Goal: Task Accomplishment & Management: Use online tool/utility

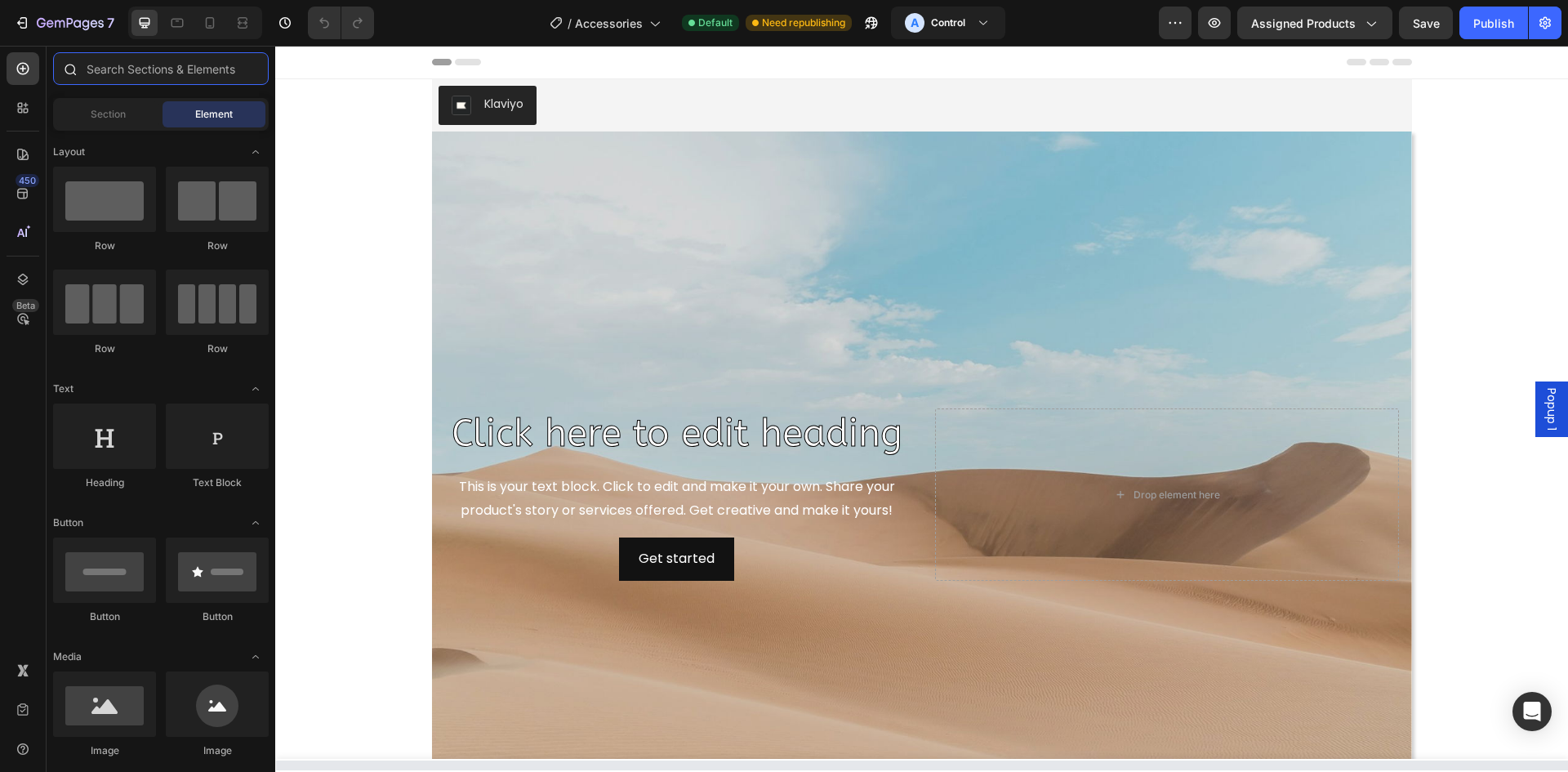
click at [183, 77] on input "text" at bounding box center [161, 68] width 215 height 33
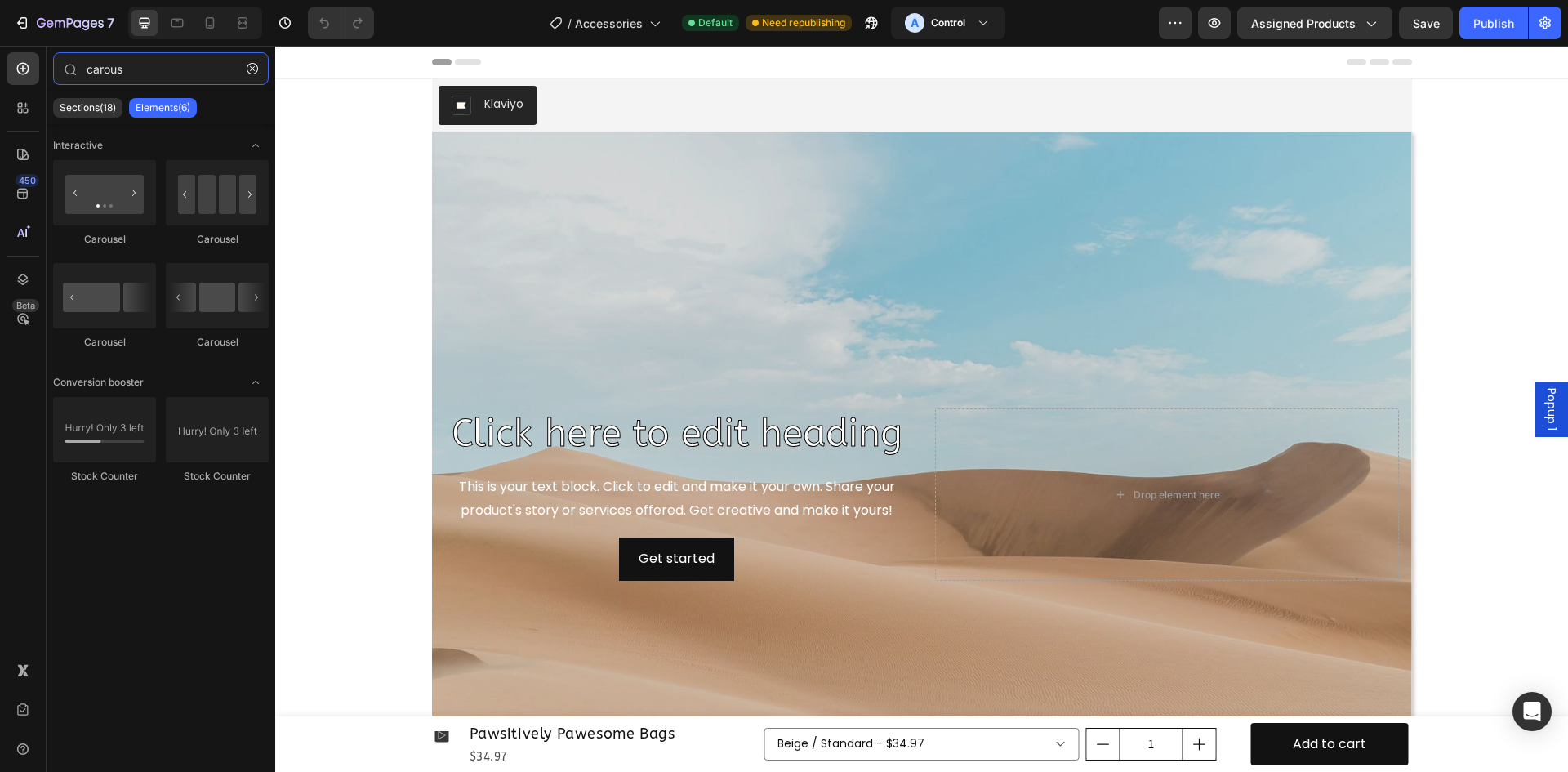
type input "carous"
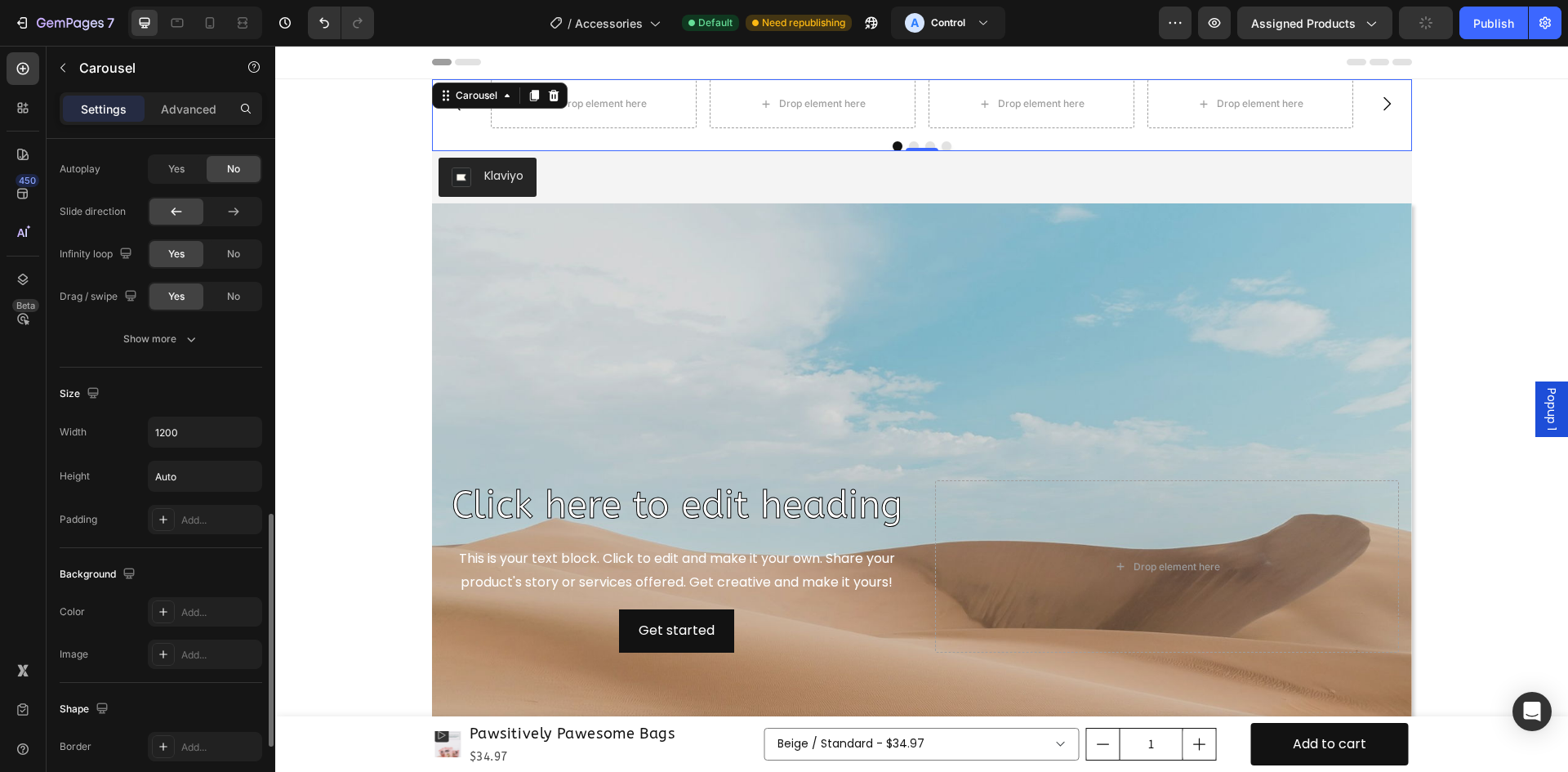
scroll to position [954, 0]
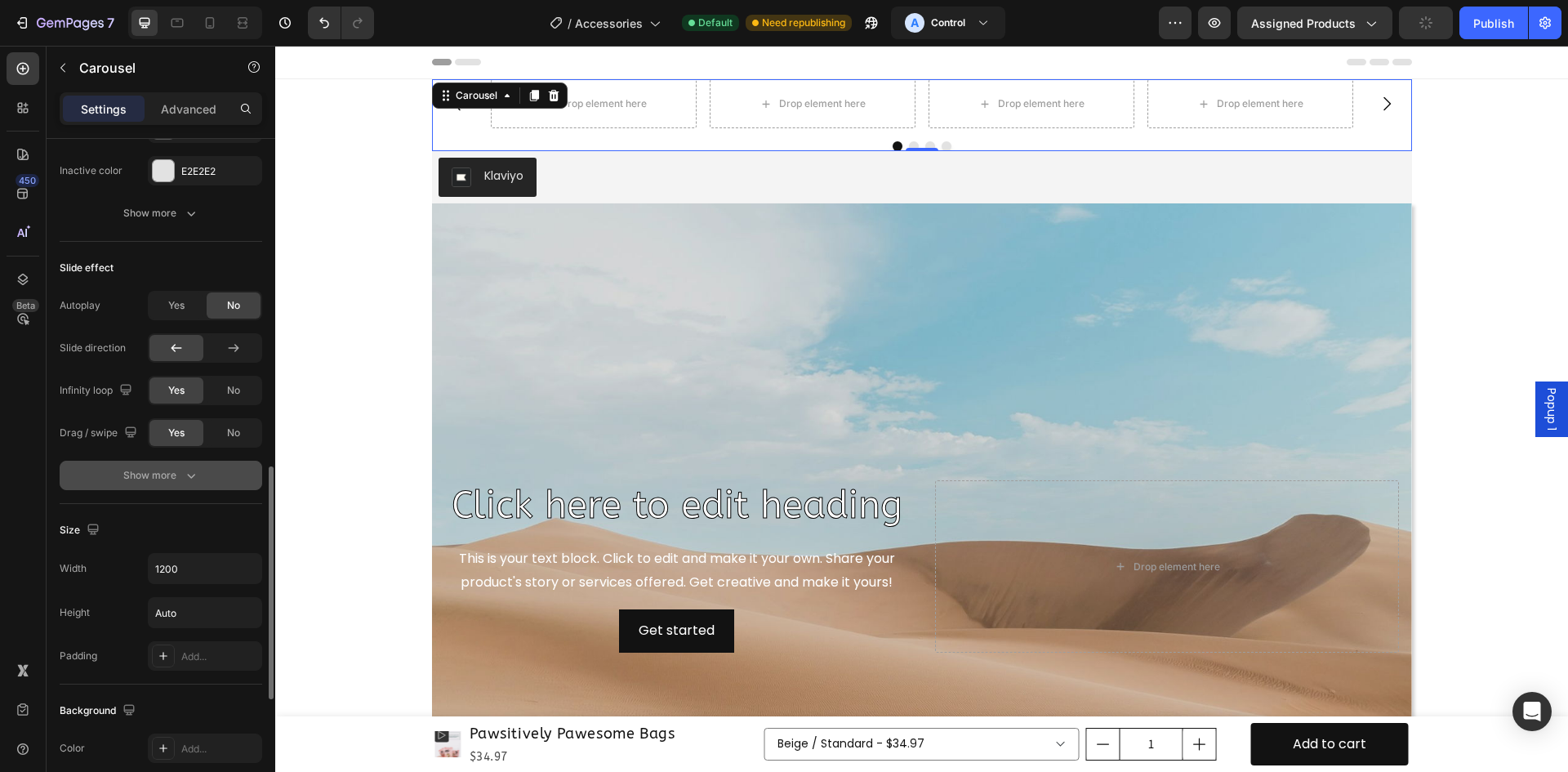
click at [154, 483] on div "Show more" at bounding box center [161, 474] width 76 height 16
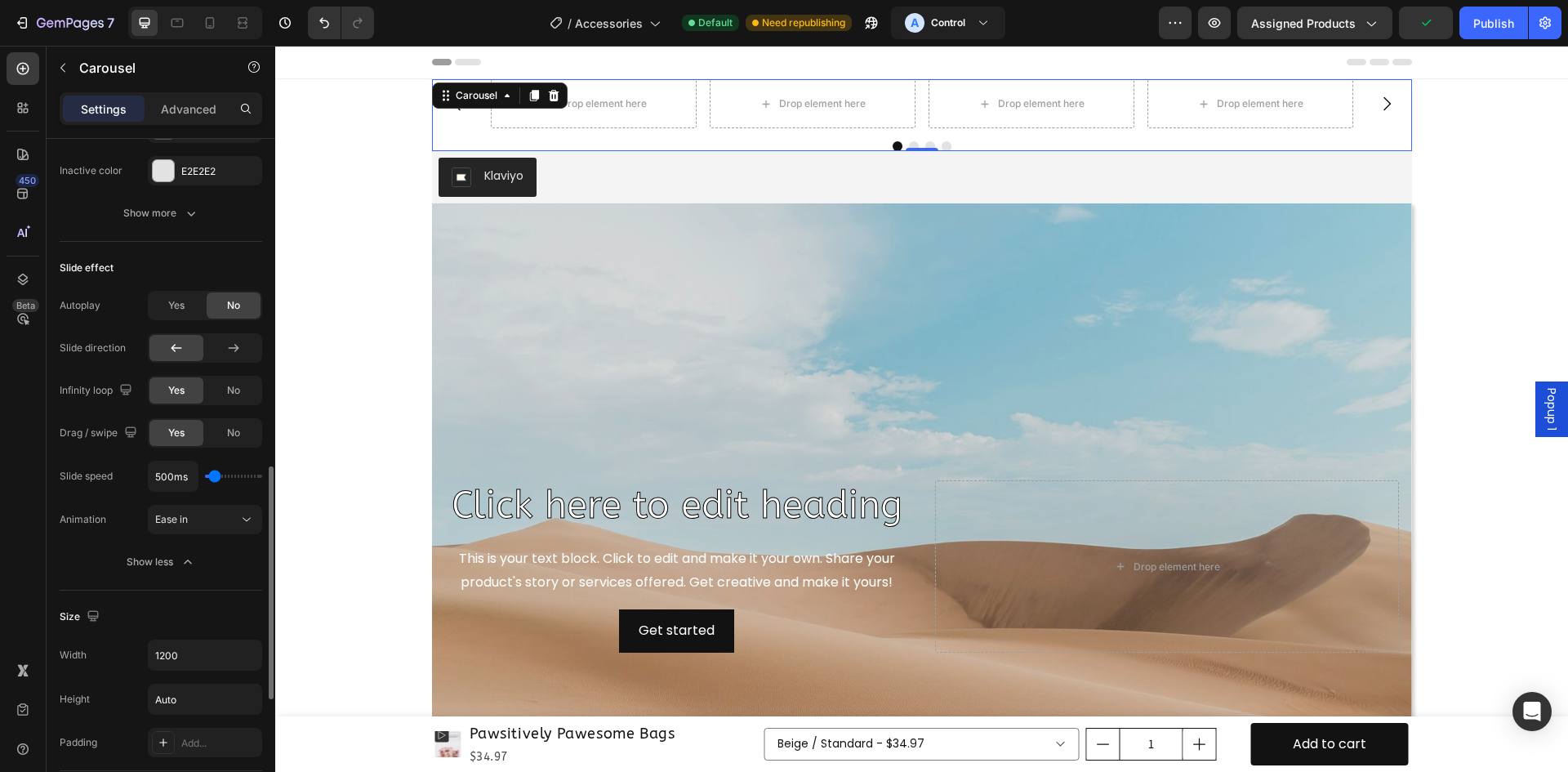
click at [170, 289] on div "Slide effect Autoplay Yes No Slide direction Infinity loop Yes No Drag / swipe …" at bounding box center [161, 415] width 202 height 349
click at [187, 313] on div "Yes" at bounding box center [177, 305] width 54 height 26
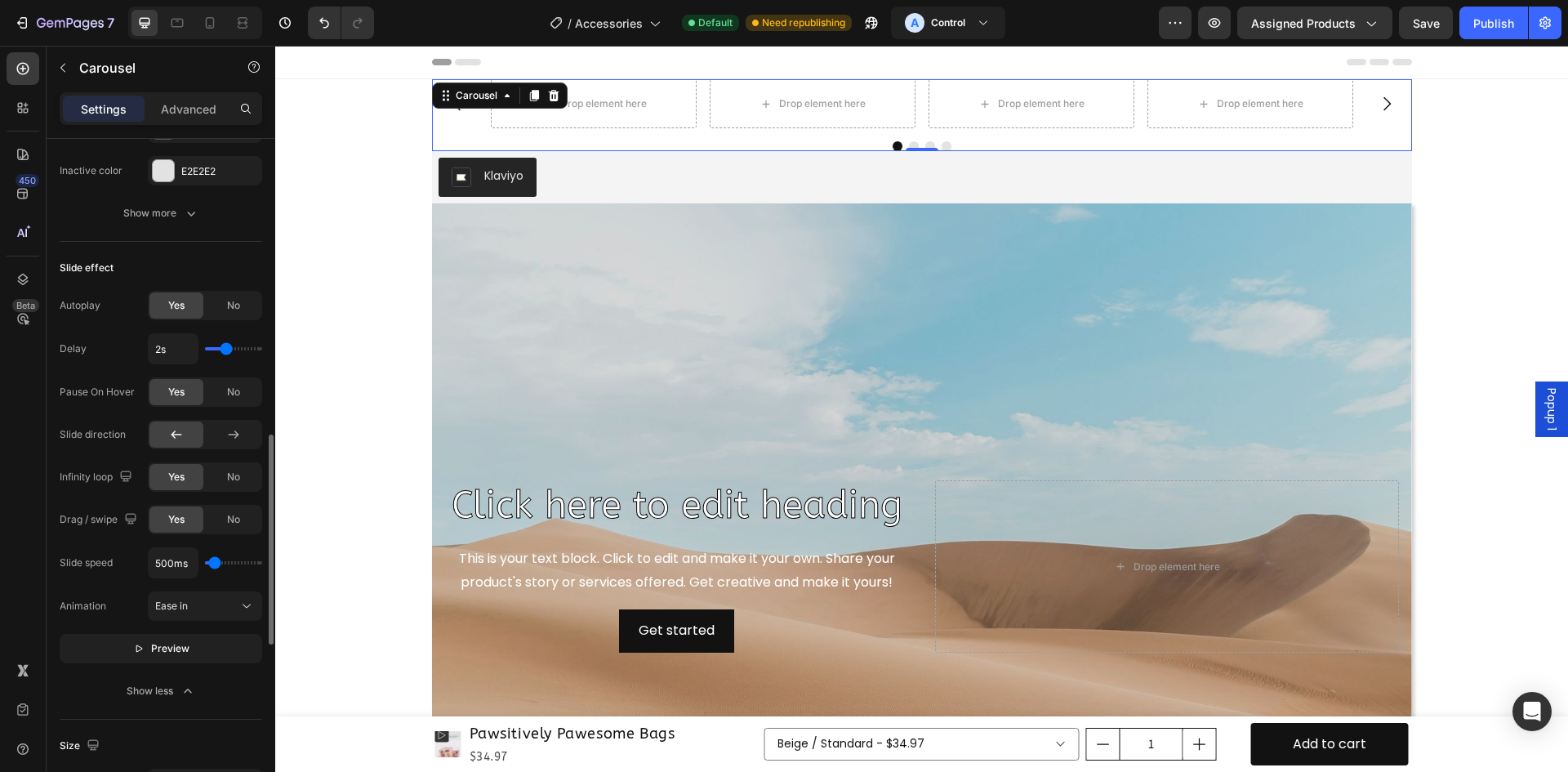
type input "2.2s"
type input "2.2"
type input "2.3s"
type input "2.3"
type input "2.4s"
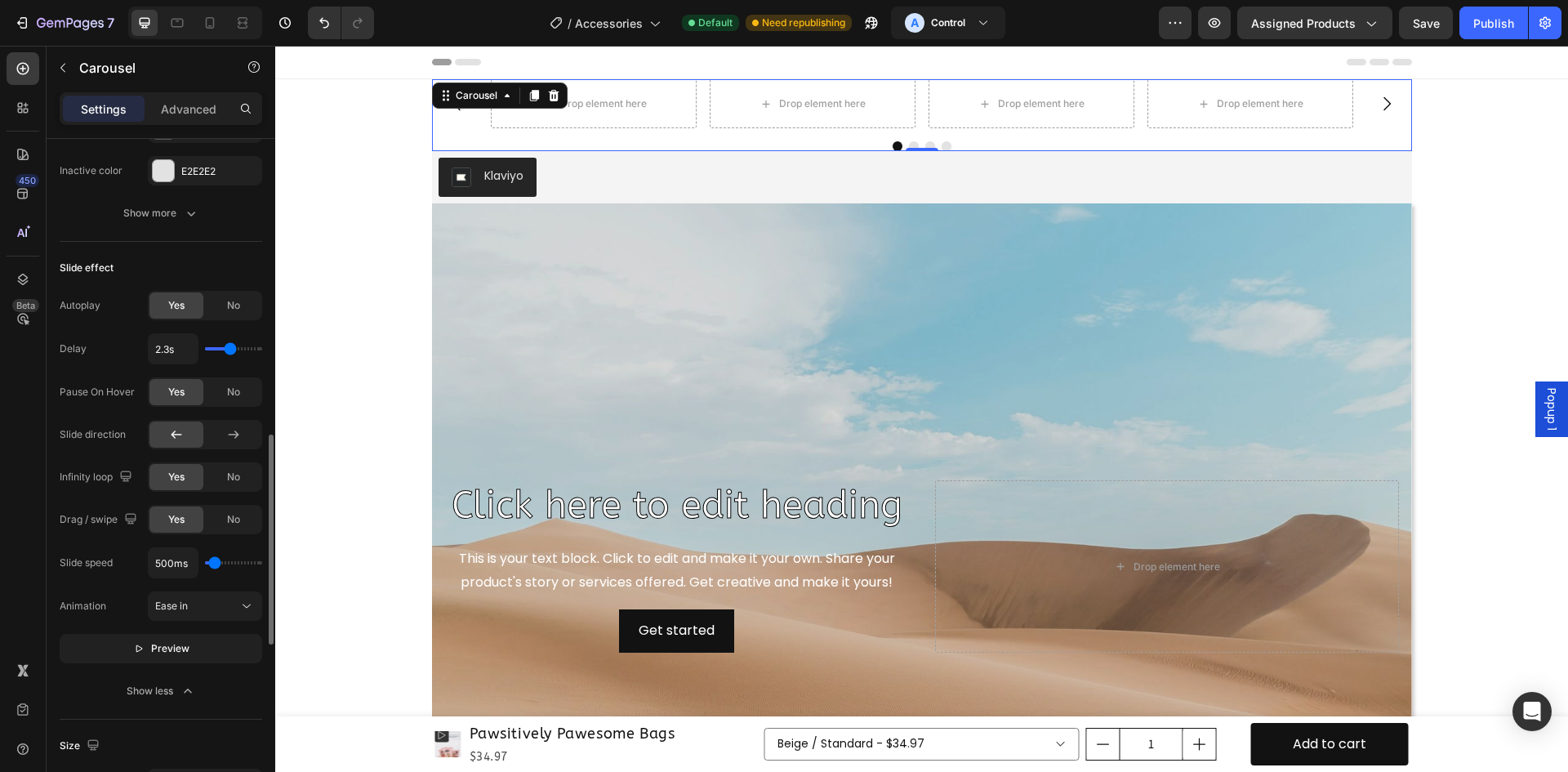
type input "2.4"
type input "2.5s"
type input "2.5"
type input "2.6s"
type input "2.6"
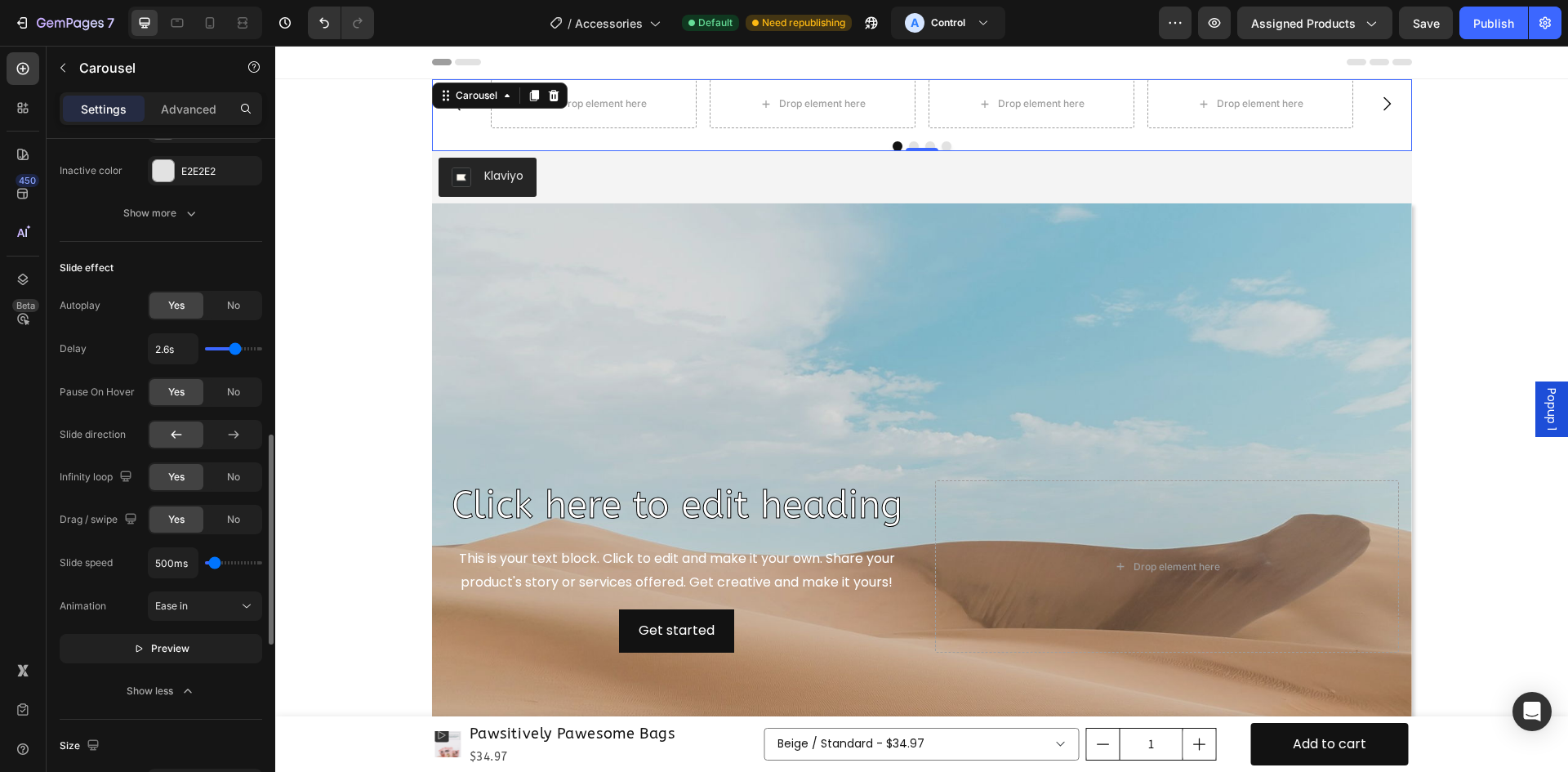
type input "2.7s"
type input "2.7"
click at [236, 349] on input "range" at bounding box center [233, 348] width 57 height 3
click at [66, 69] on icon "button" at bounding box center [63, 67] width 13 height 13
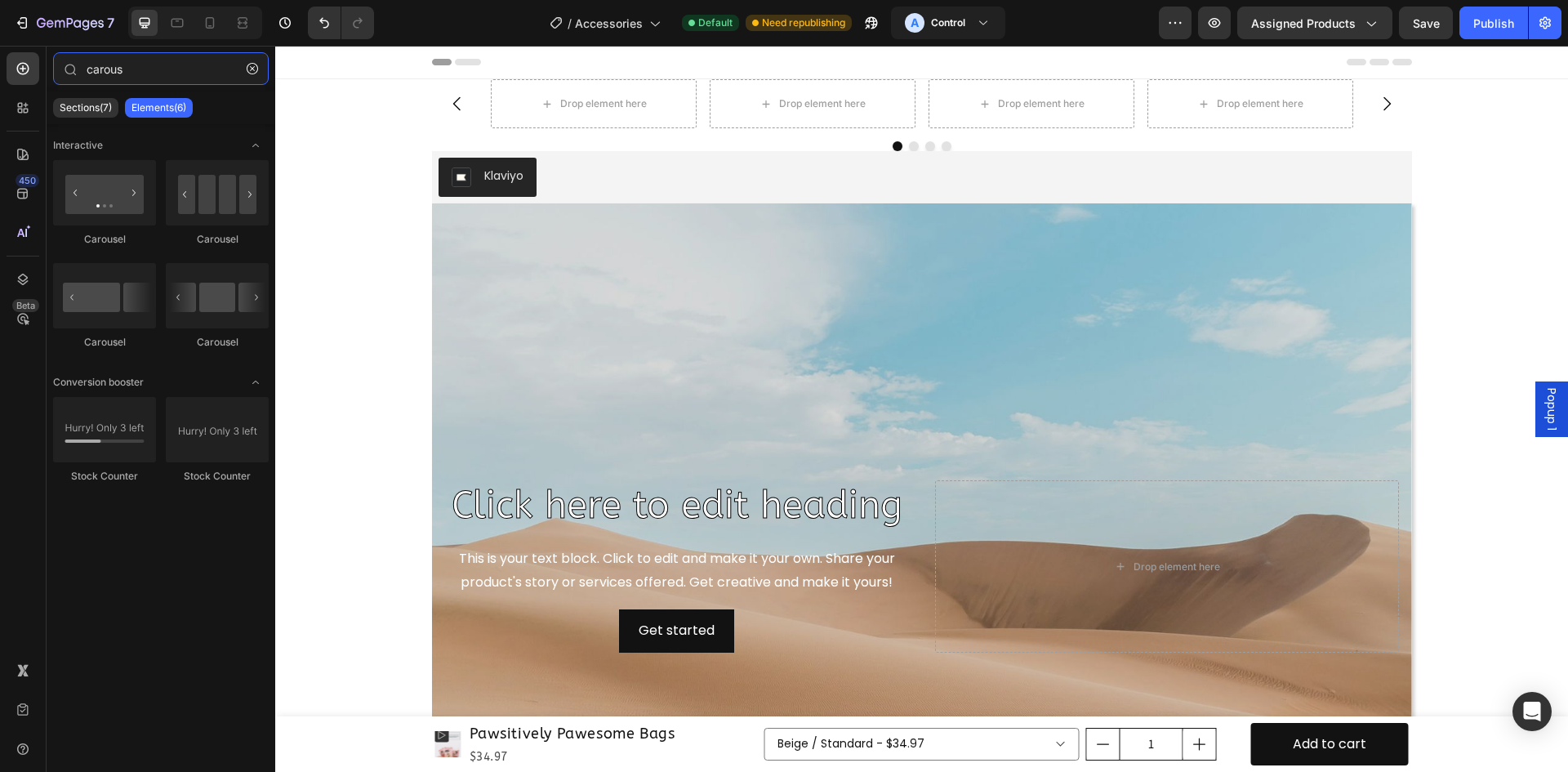
click at [0, 80] on div "450 Beta carous Sections(7) Elements(6) Interactive [GEOGRAPHIC_DATA] [GEOGRAPH…" at bounding box center [138, 409] width 275 height 726
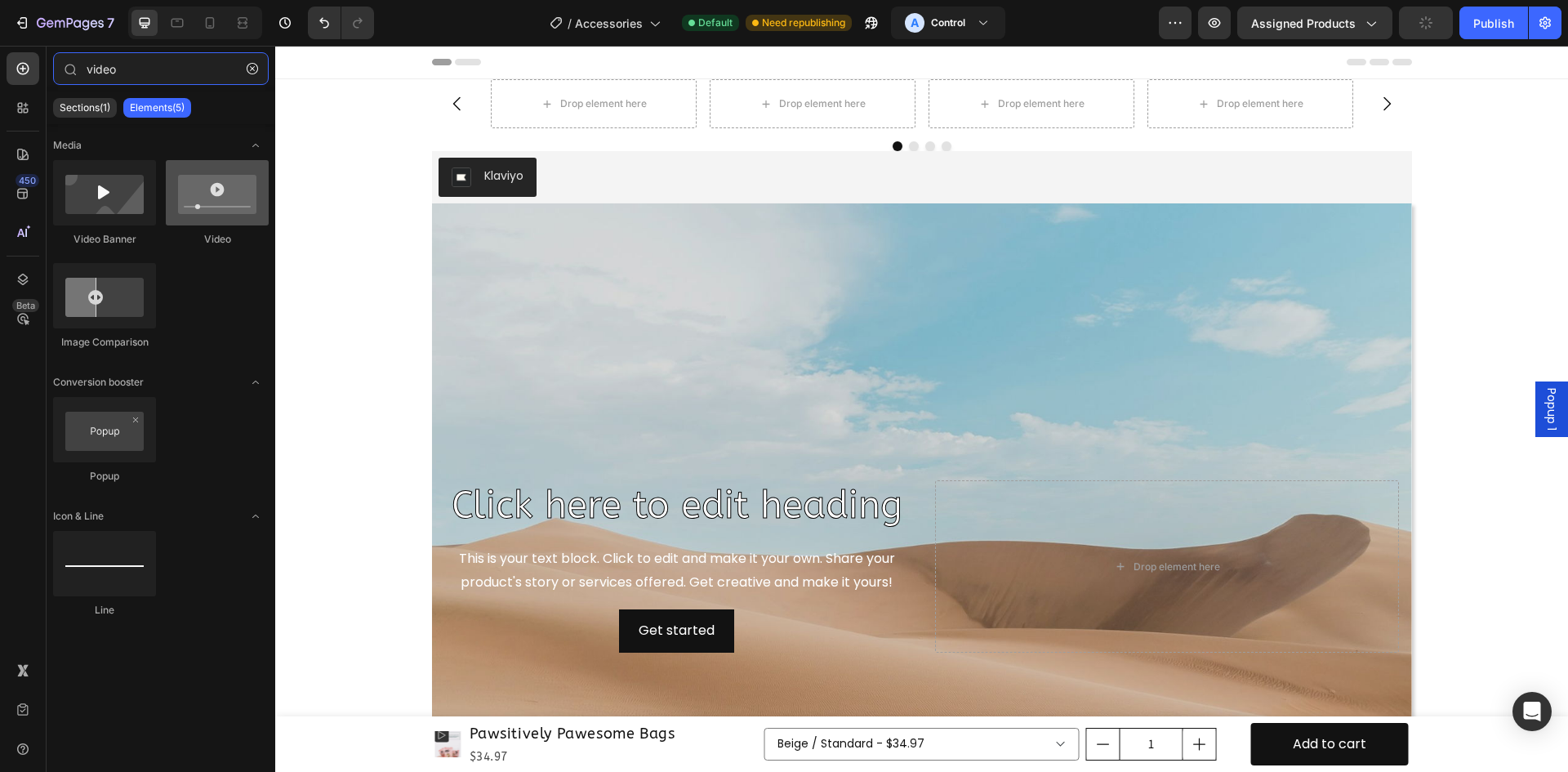
type input "video"
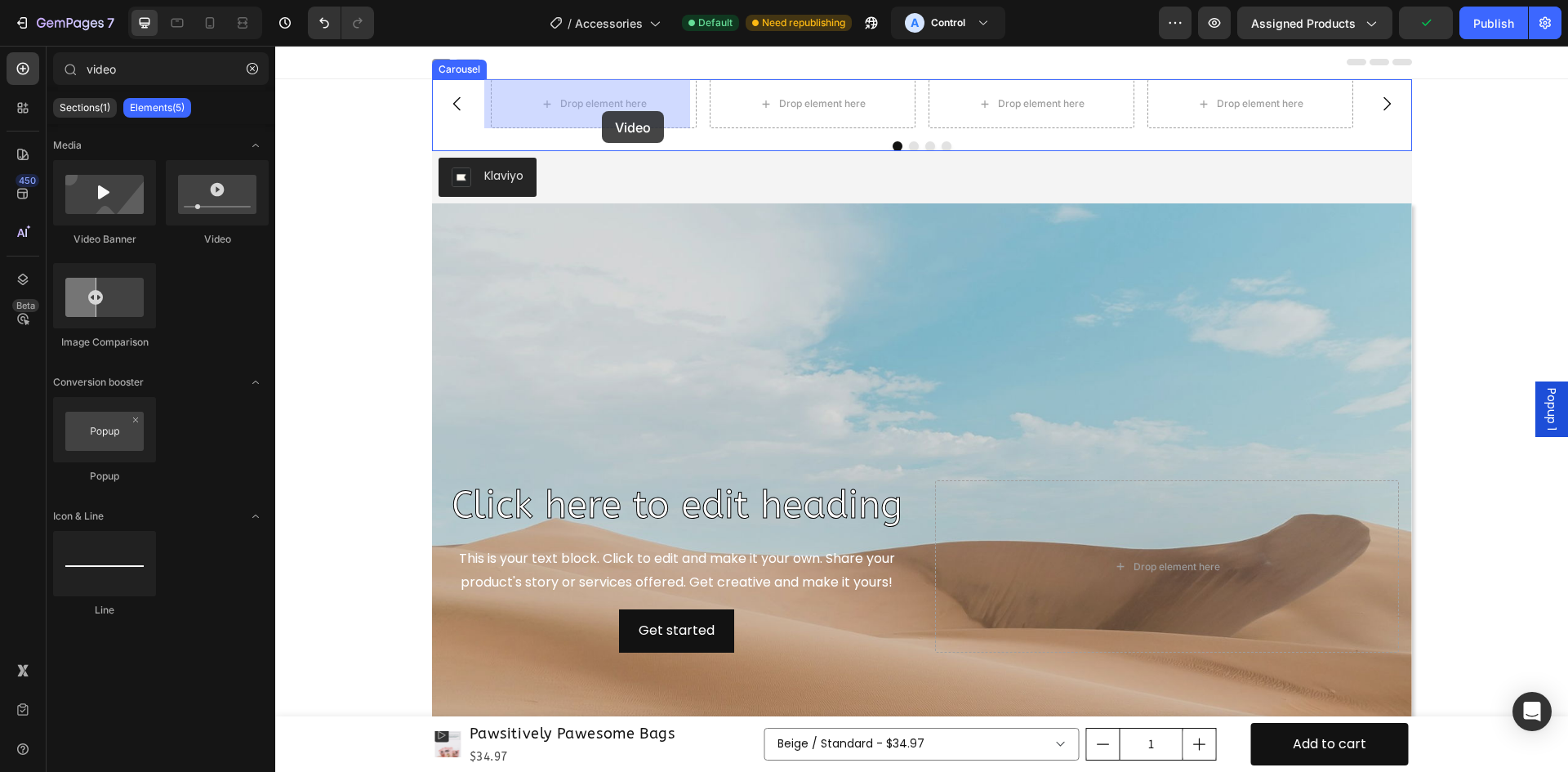
drag, startPoint x: 500, startPoint y: 219, endPoint x: 606, endPoint y: 99, distance: 160.1
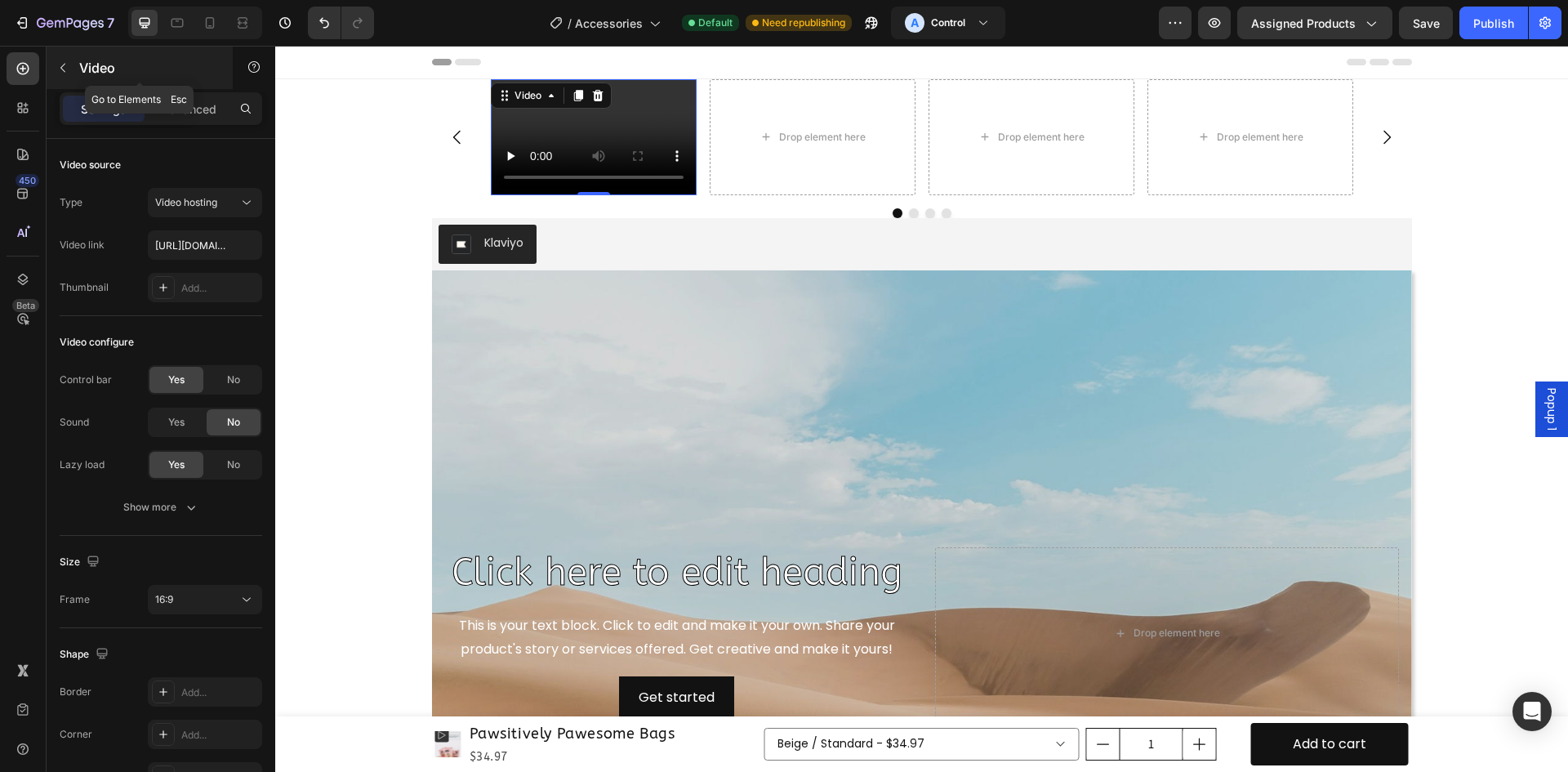
click at [60, 63] on icon "button" at bounding box center [63, 67] width 13 height 13
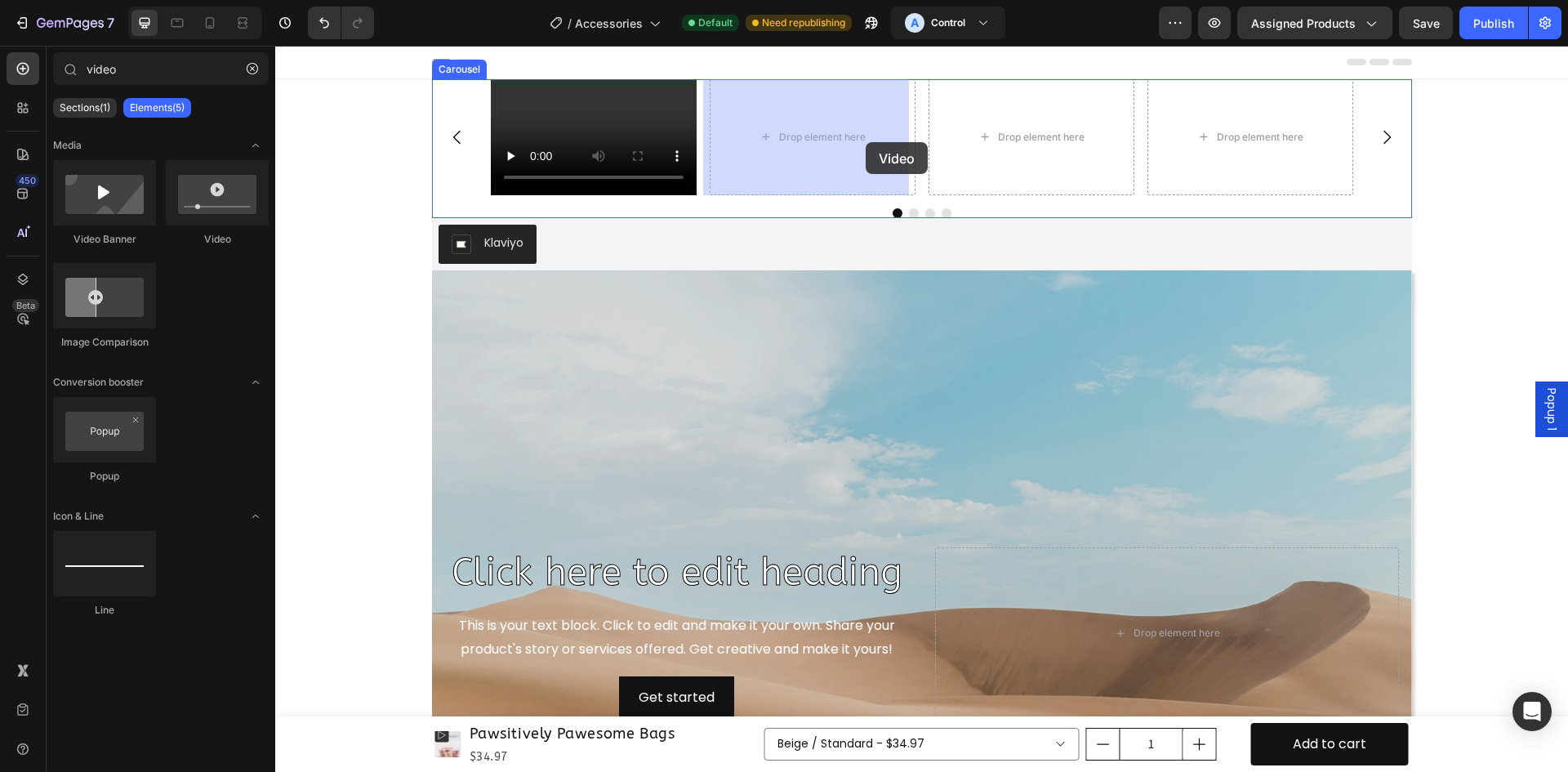
drag, startPoint x: 521, startPoint y: 240, endPoint x: 860, endPoint y: 143, distance: 352.6
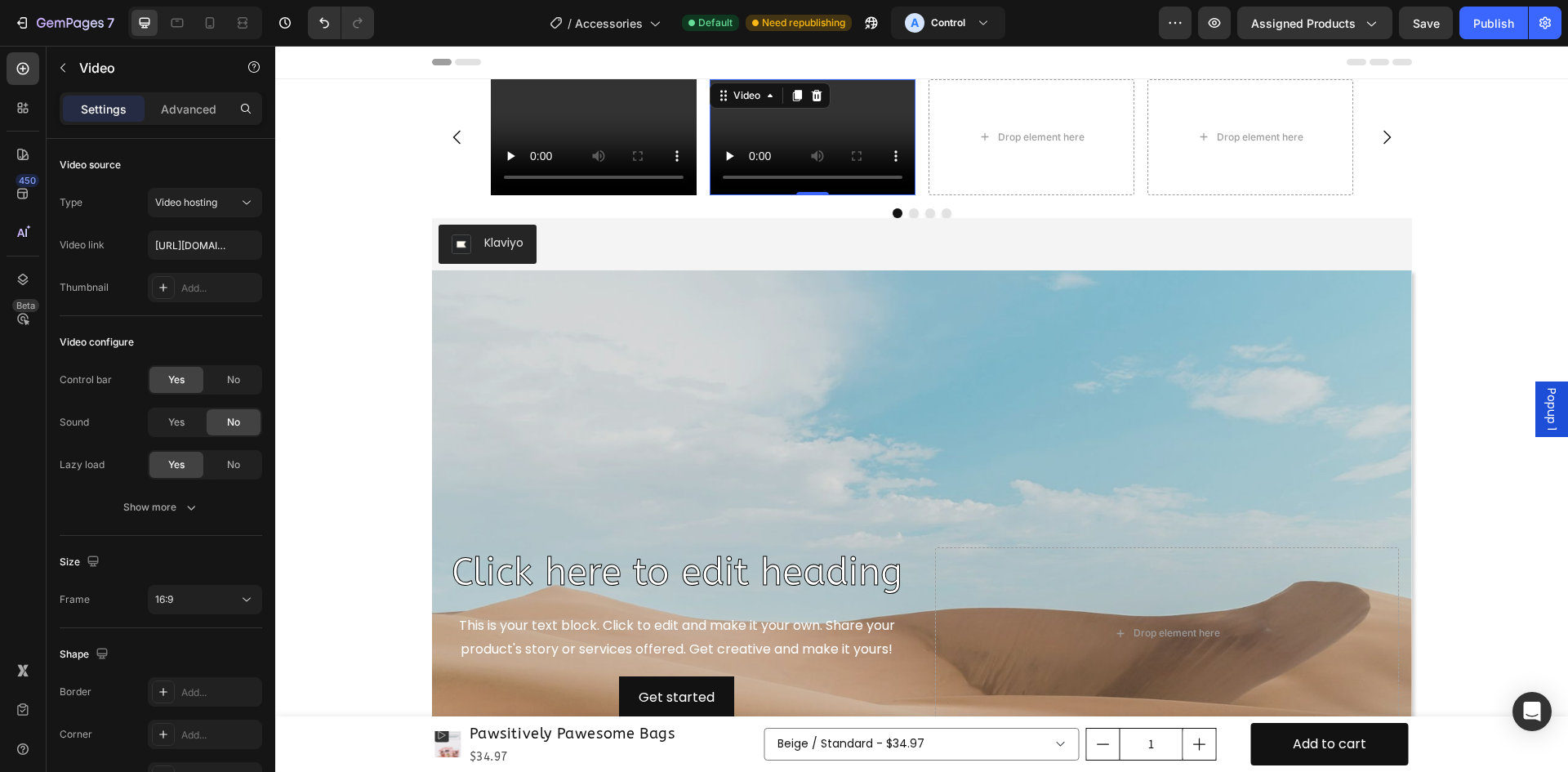
click at [59, 61] on button "button" at bounding box center [63, 67] width 26 height 26
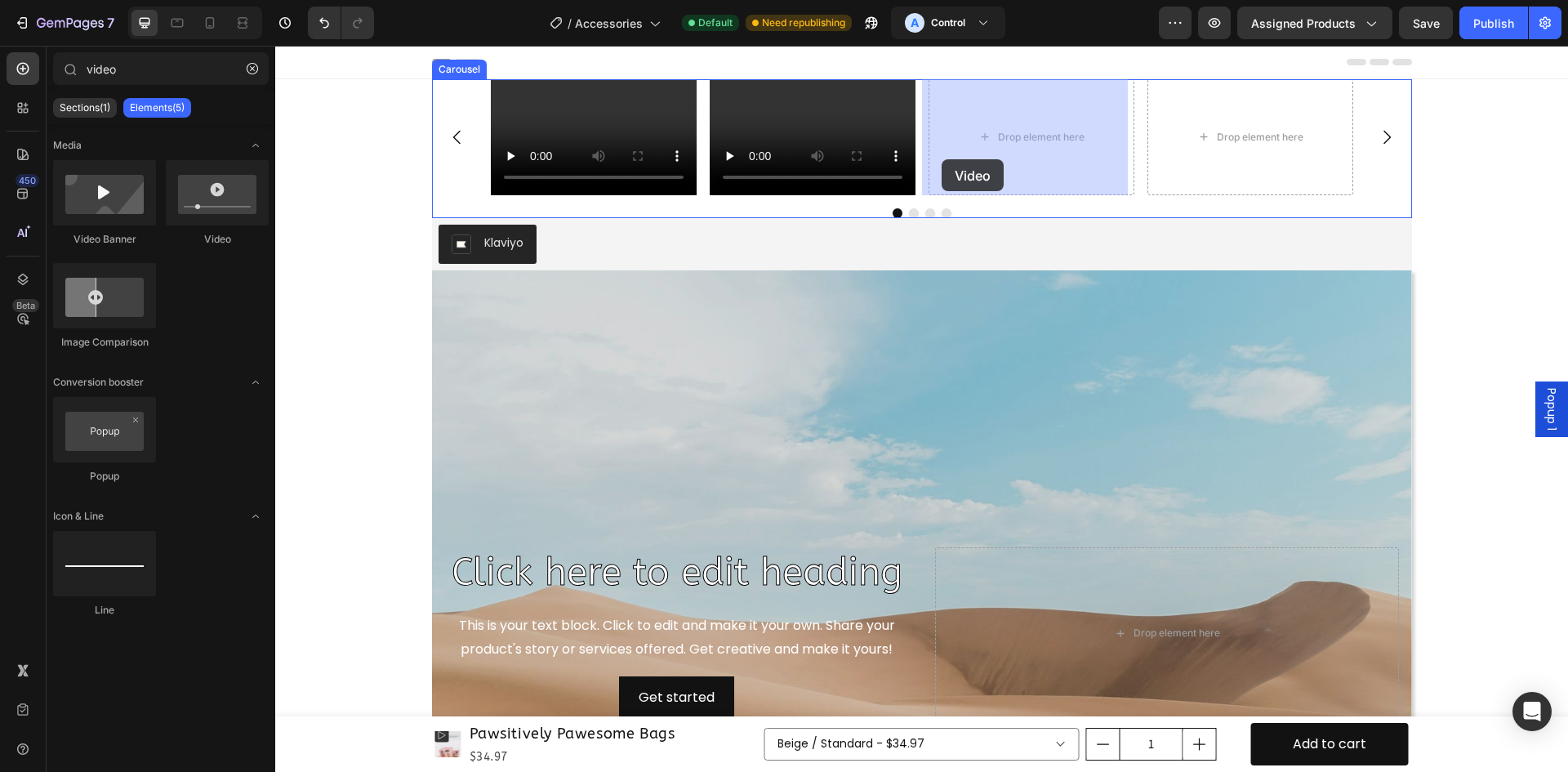
drag, startPoint x: 496, startPoint y: 240, endPoint x: 489, endPoint y: 151, distance: 89.3
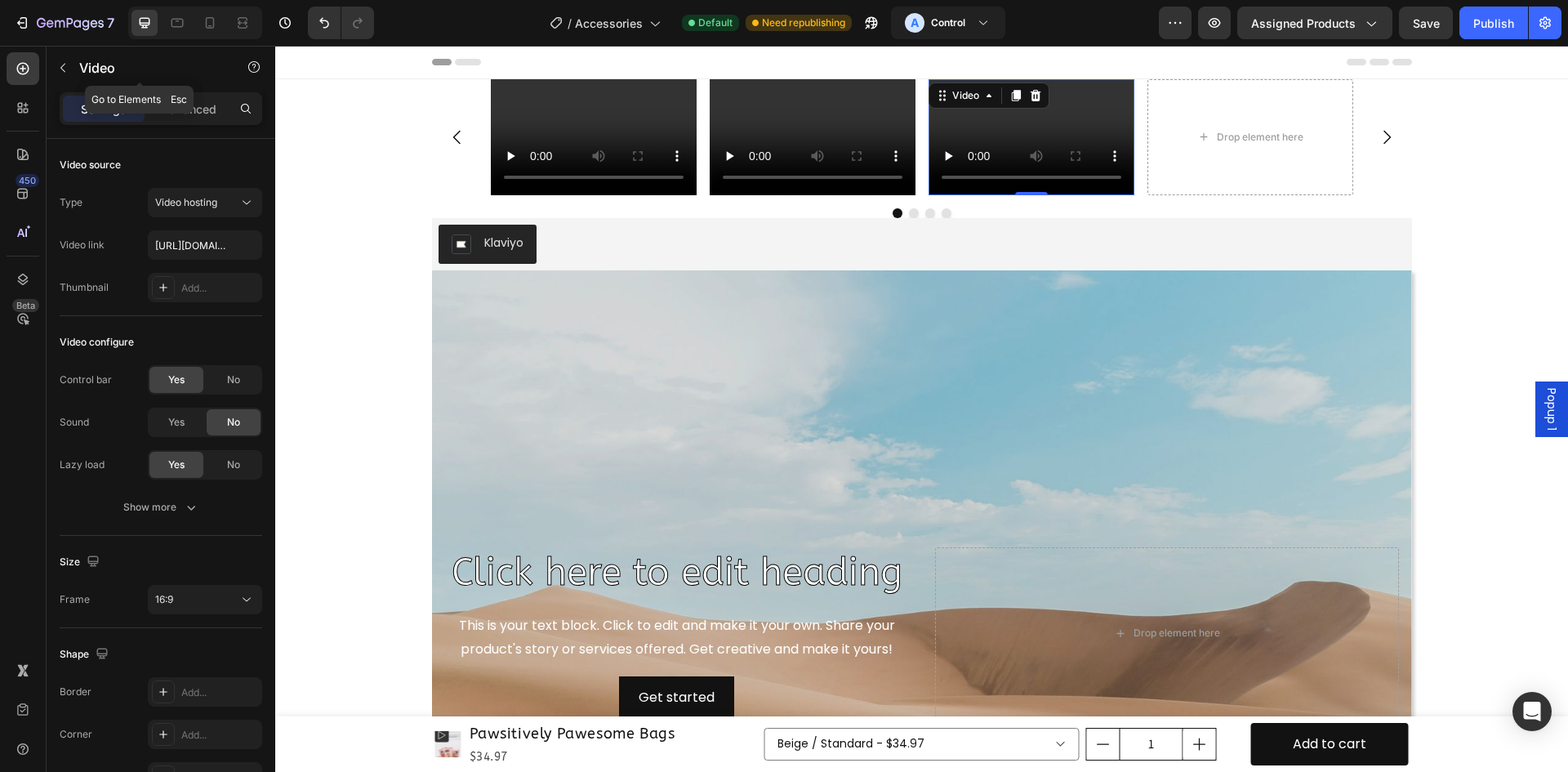
click at [61, 62] on icon "button" at bounding box center [63, 67] width 13 height 13
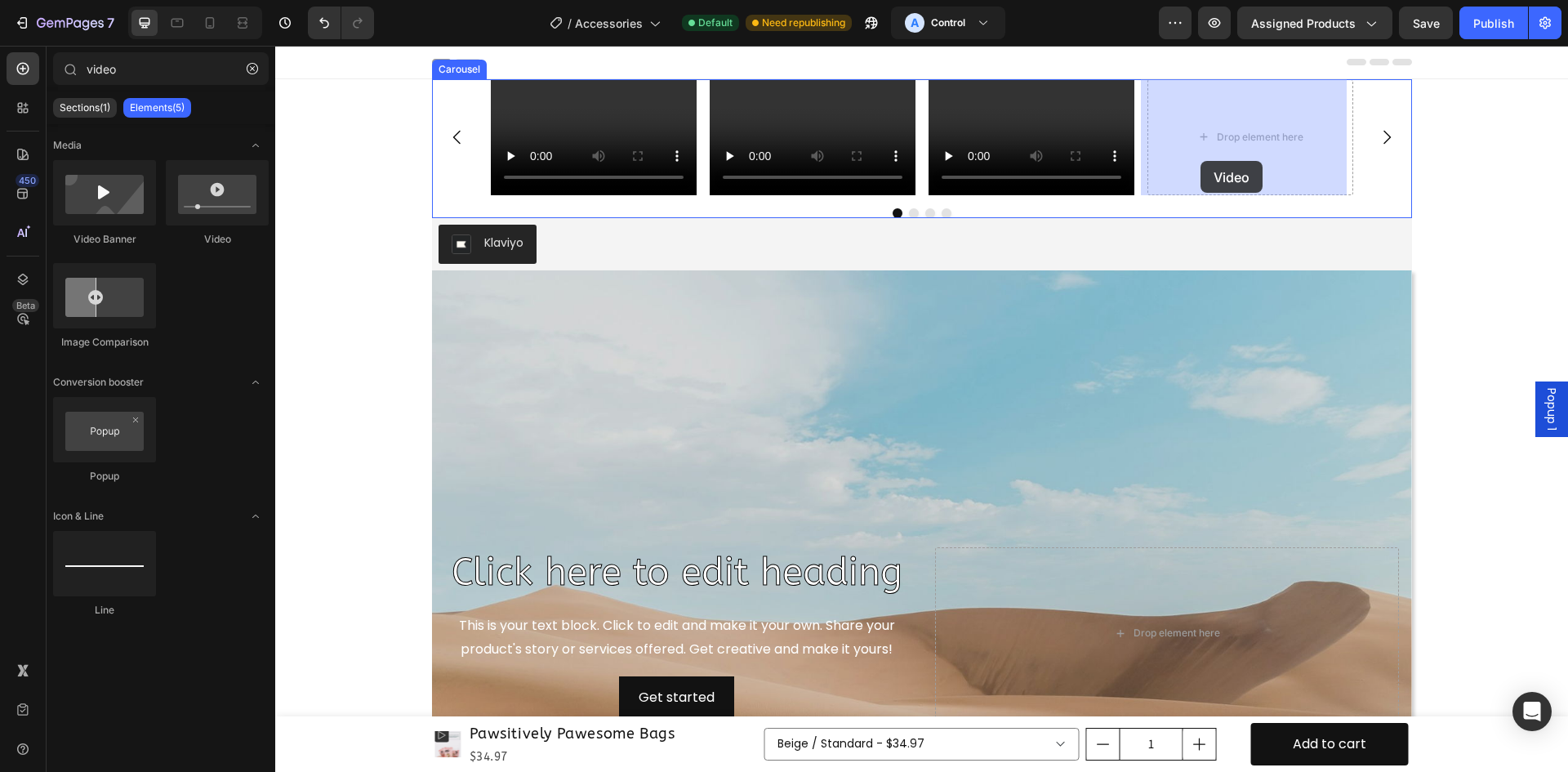
drag, startPoint x: 490, startPoint y: 245, endPoint x: 1218, endPoint y: 158, distance: 733.2
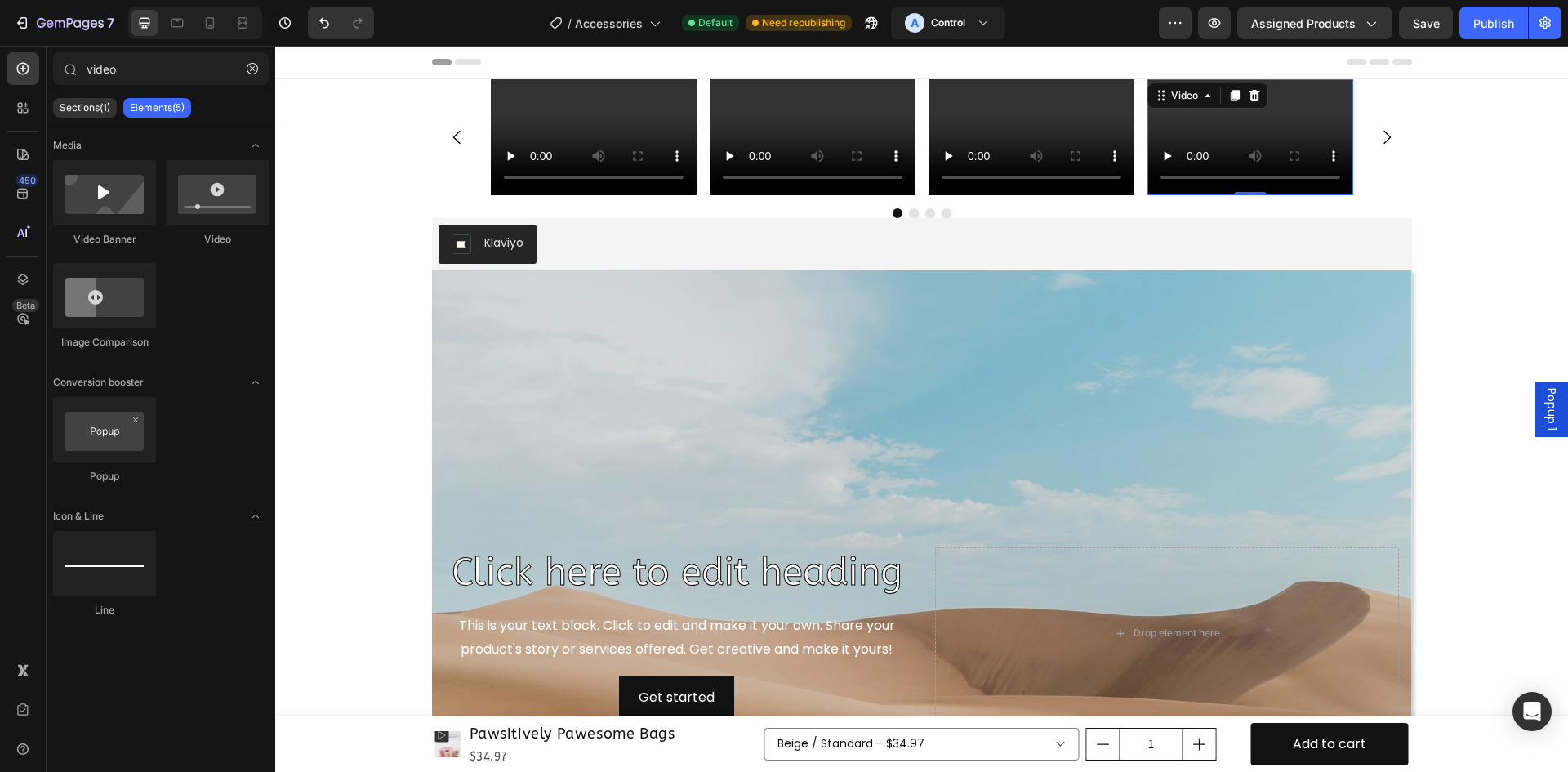
click at [602, 204] on div "Video Video Video Video [GEOGRAPHIC_DATA]" at bounding box center [922, 149] width 980 height 138
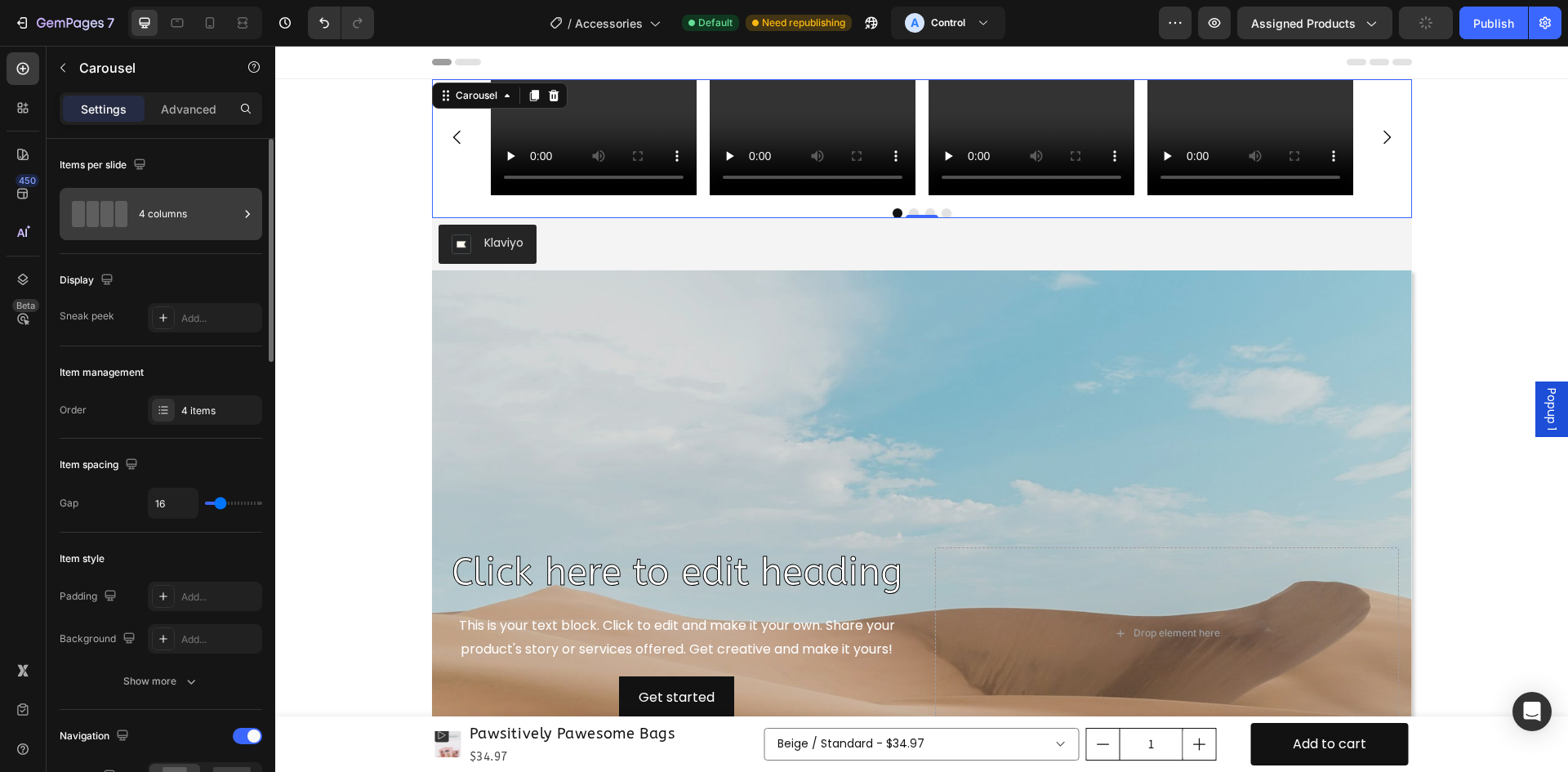
click at [164, 234] on div "4 columns" at bounding box center [161, 214] width 202 height 52
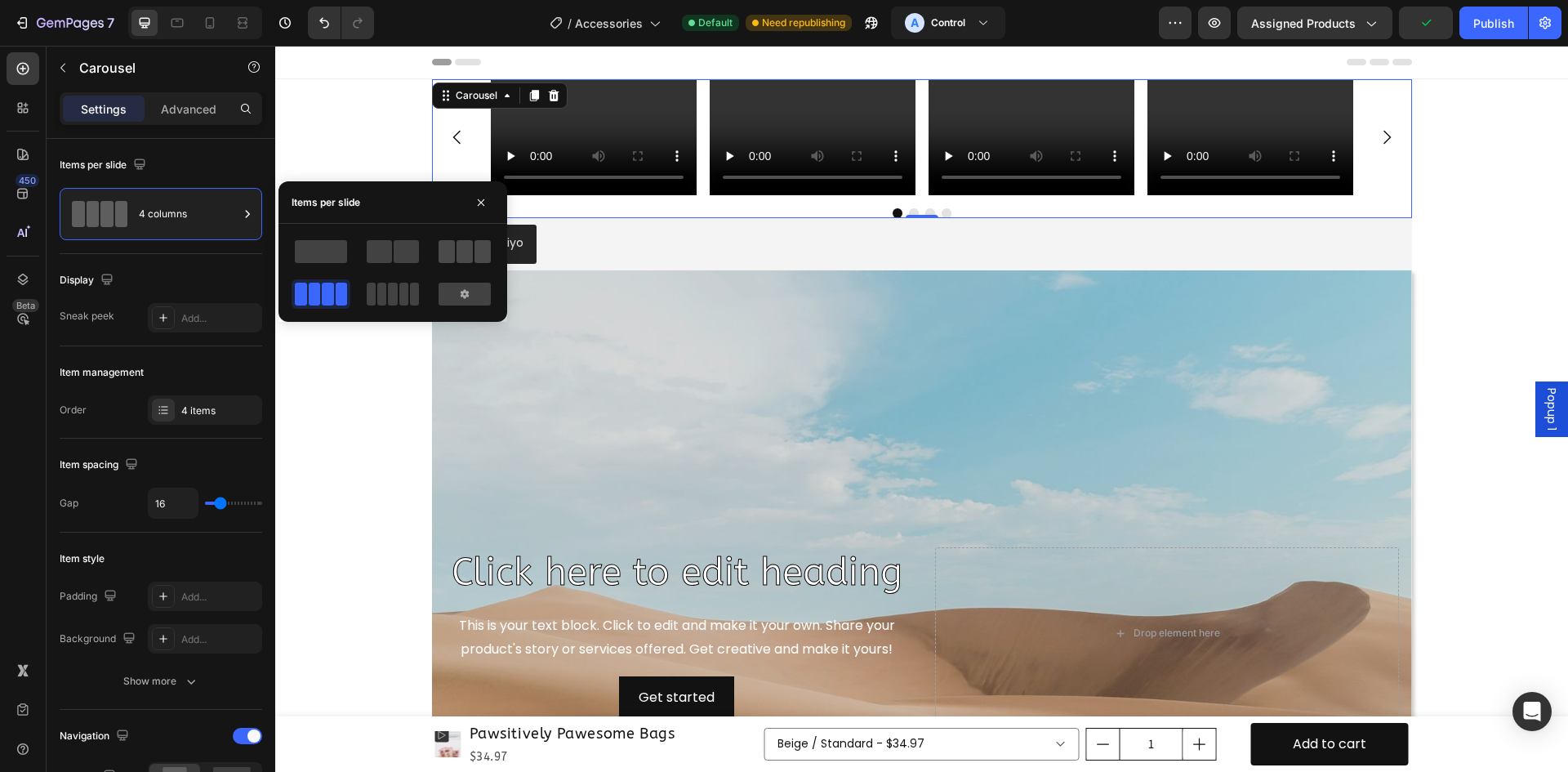
drag, startPoint x: 464, startPoint y: 255, endPoint x: 111, endPoint y: 307, distance: 356.8
click at [464, 255] on span at bounding box center [464, 252] width 16 height 22
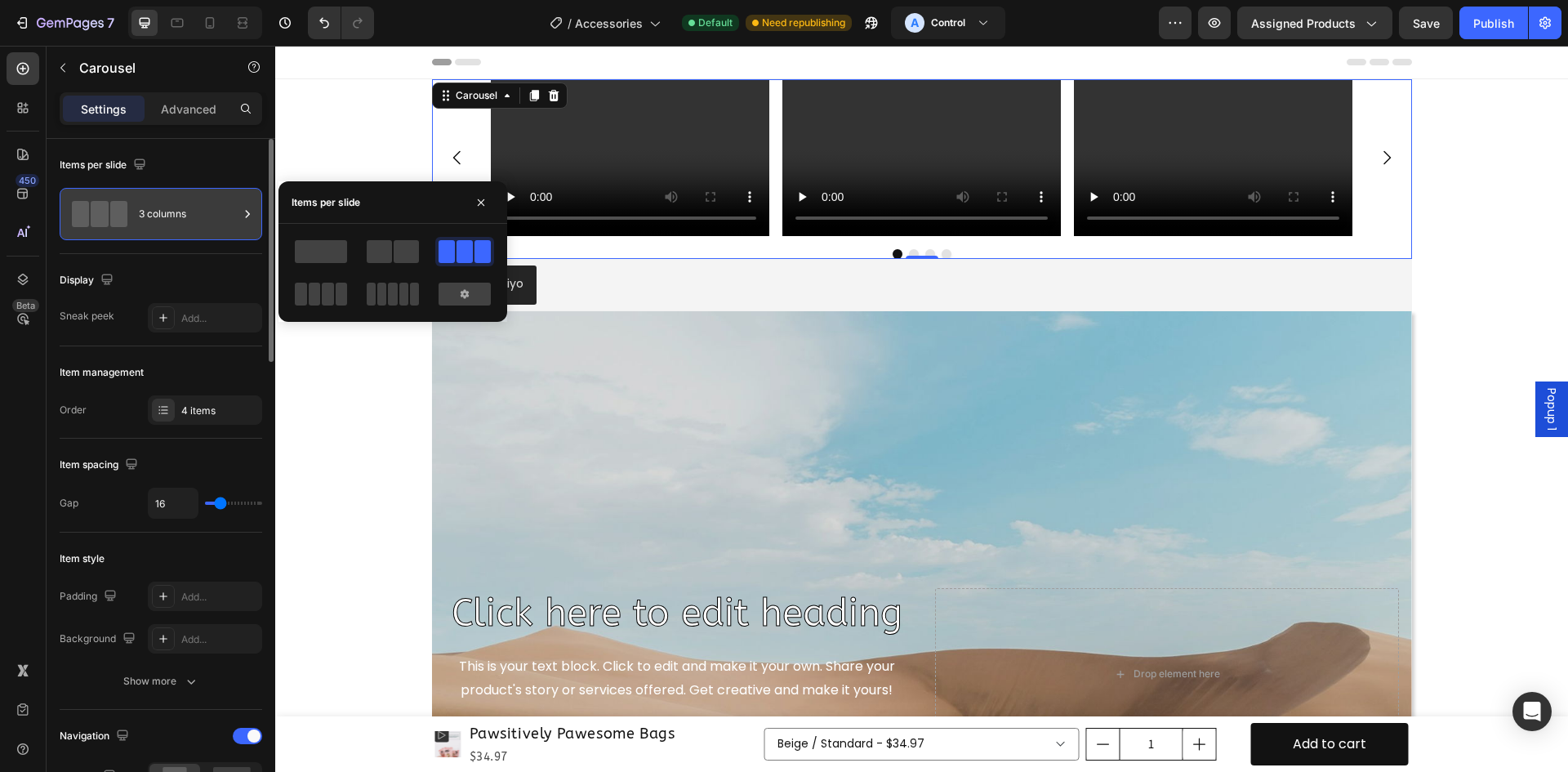
click at [247, 215] on icon at bounding box center [247, 213] width 16 height 16
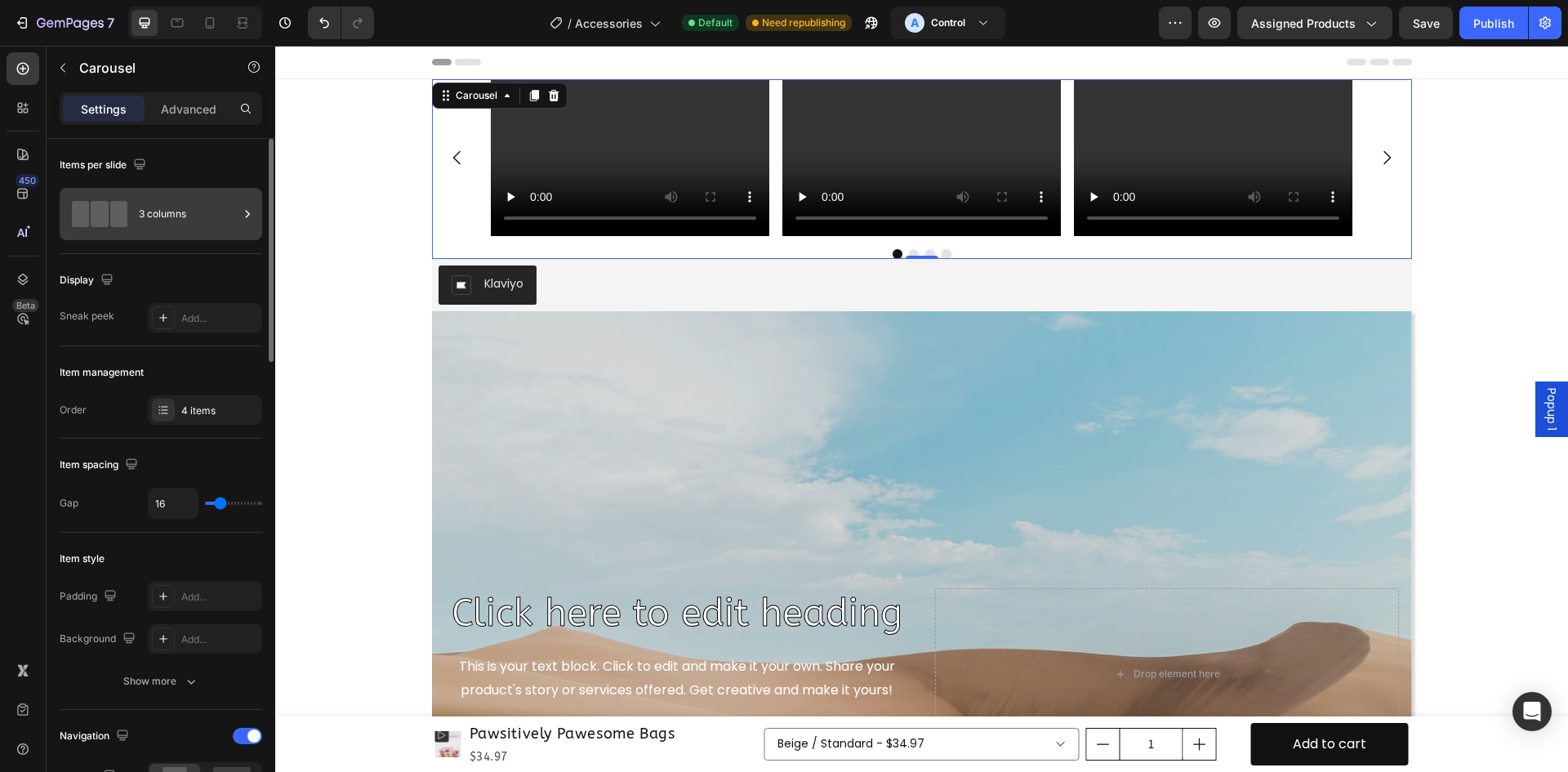
click at [225, 215] on div "3 columns" at bounding box center [188, 214] width 99 height 37
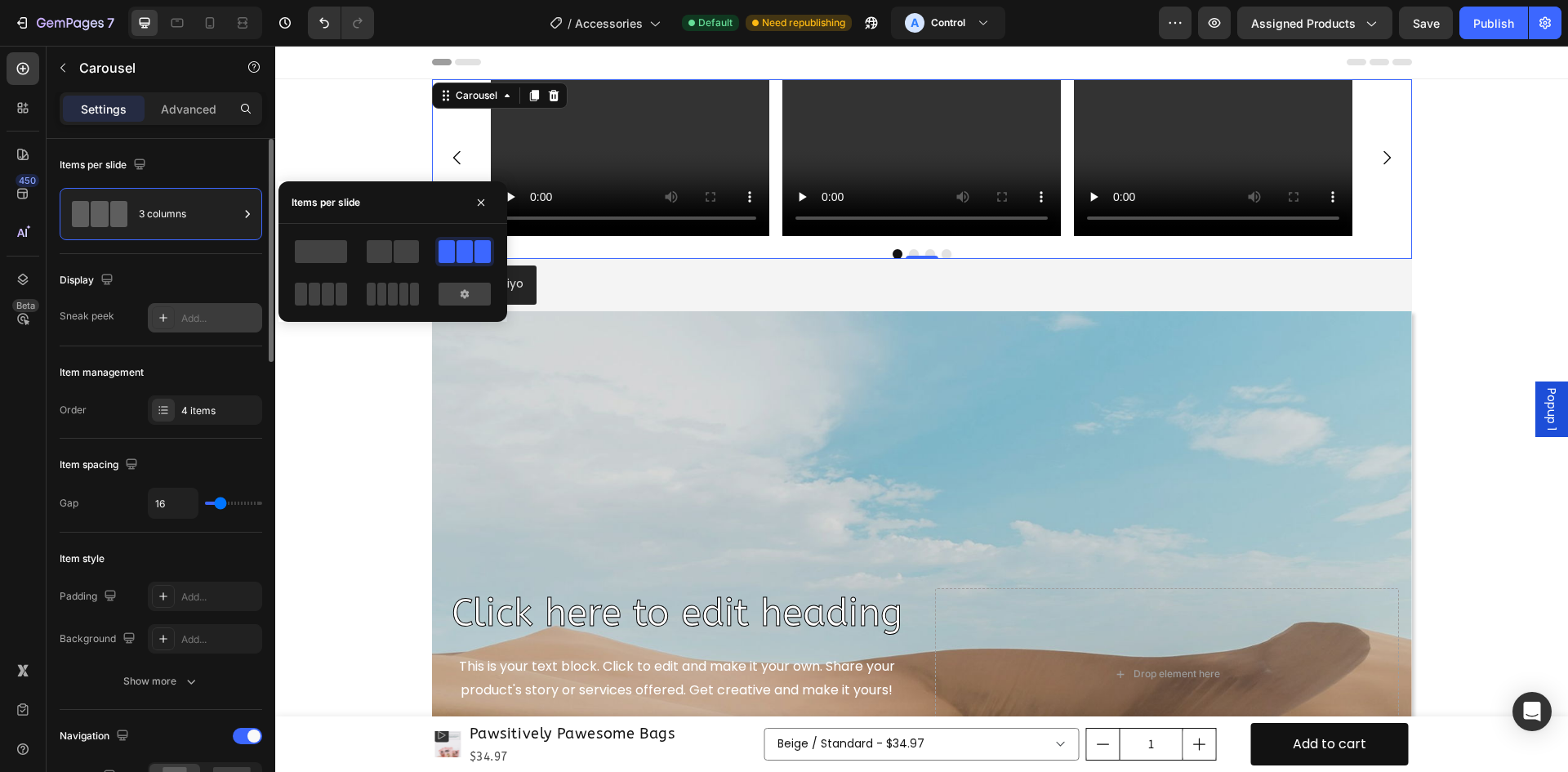
click at [189, 320] on div "Add..." at bounding box center [220, 318] width 77 height 15
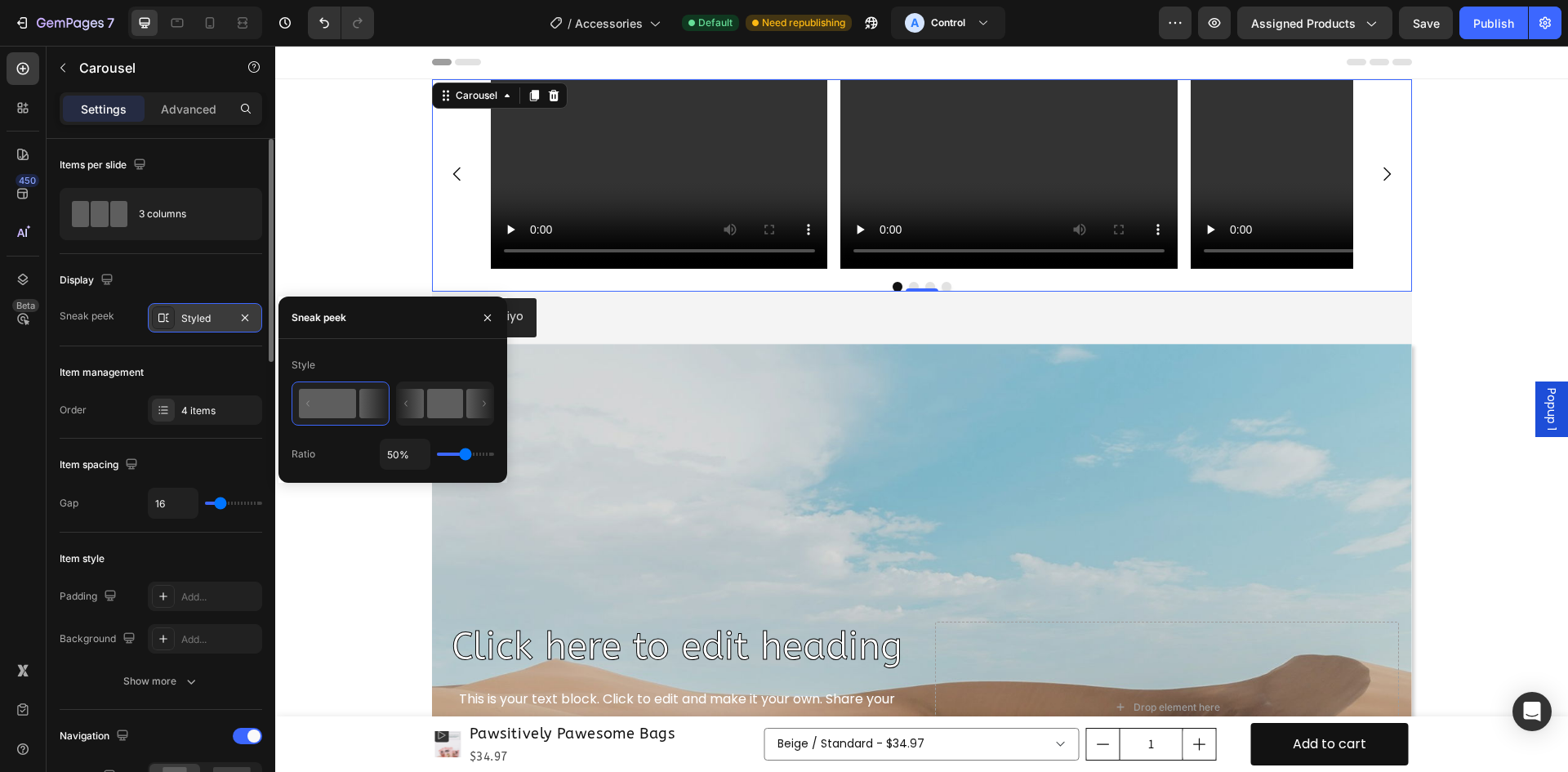
click at [434, 404] on rect at bounding box center [445, 402] width 36 height 29
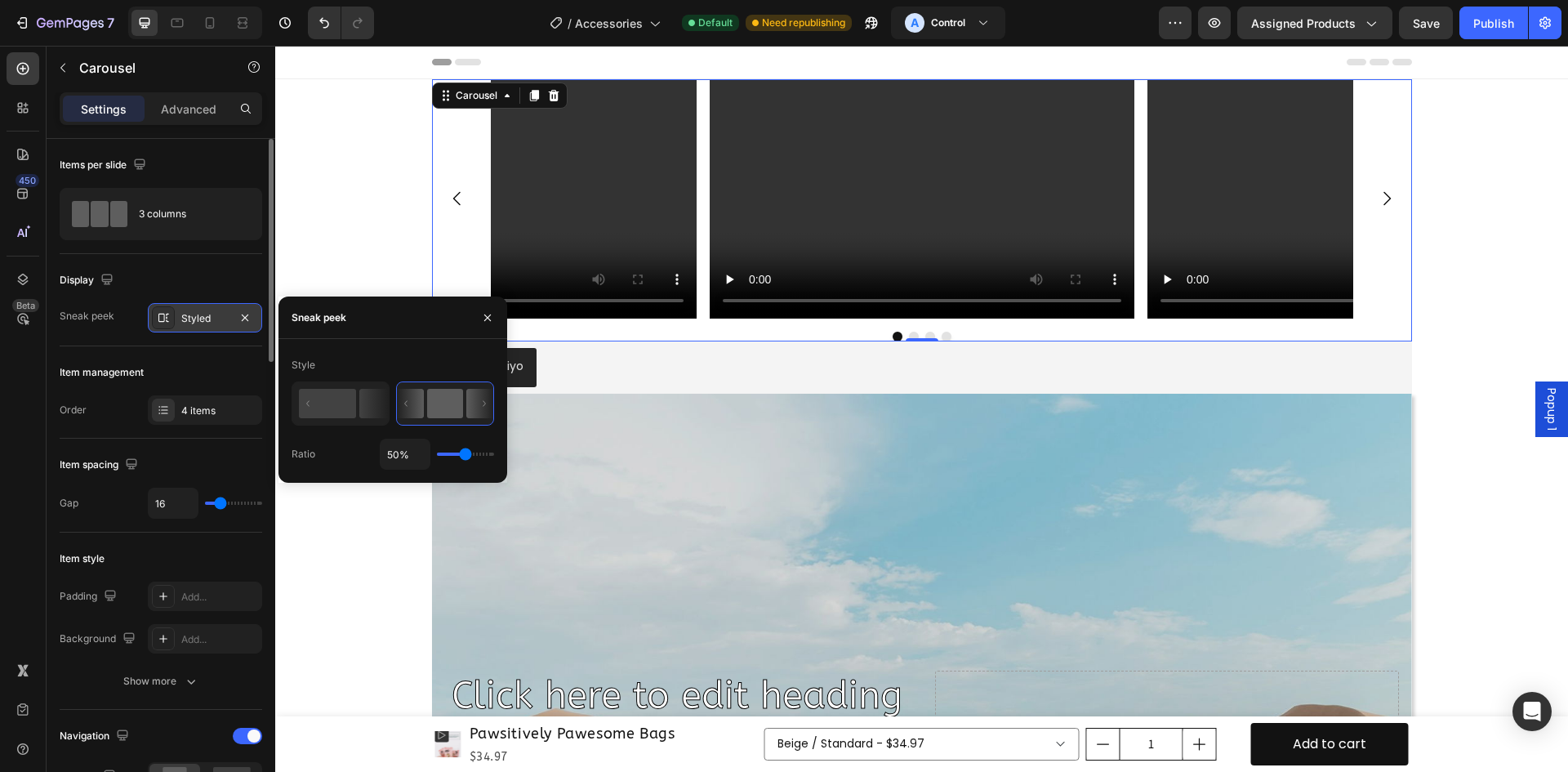
type input "8%"
type input "8"
type input "5%"
type input "5"
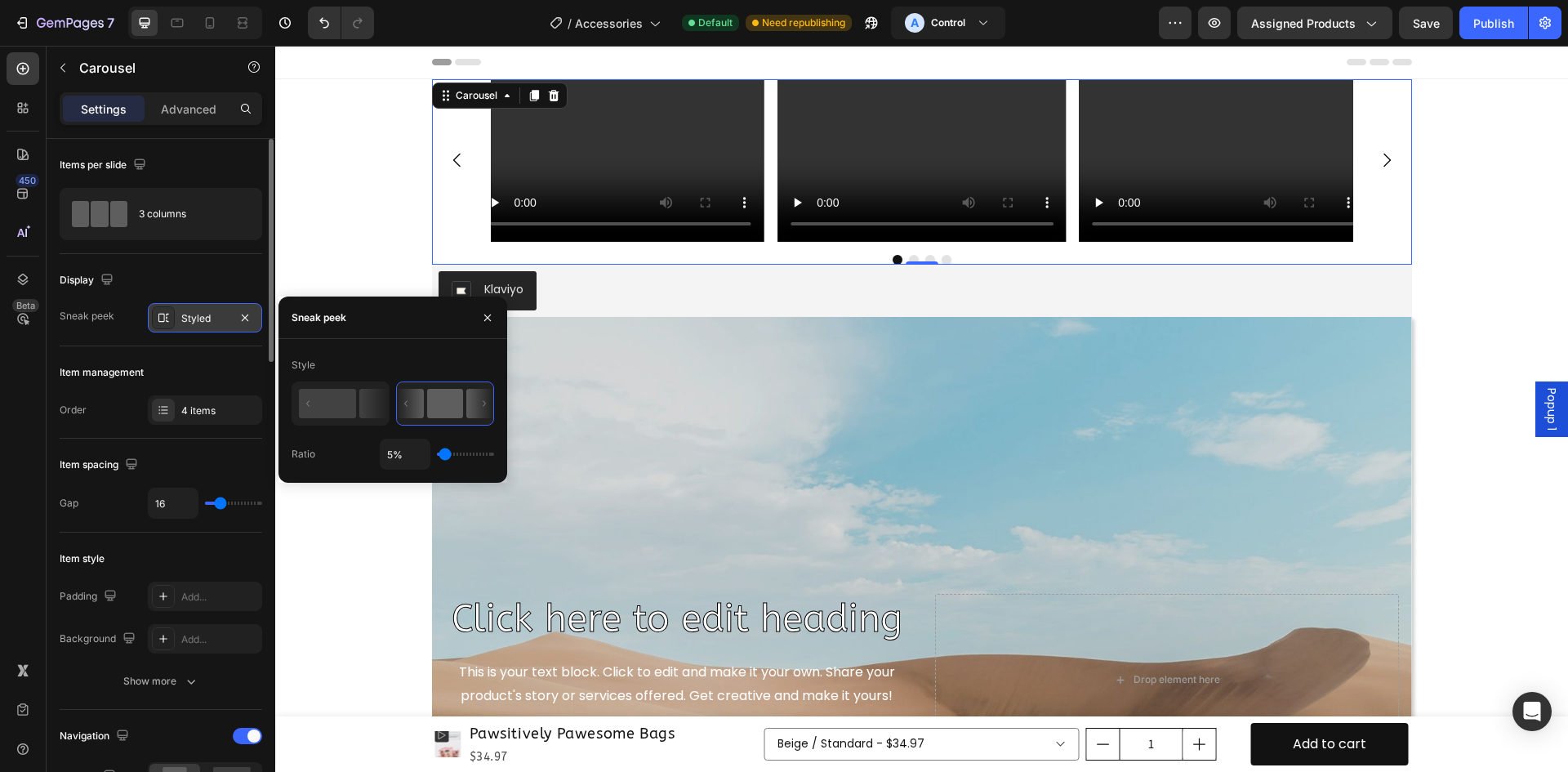
type input "3%"
type input "3"
type input "1%"
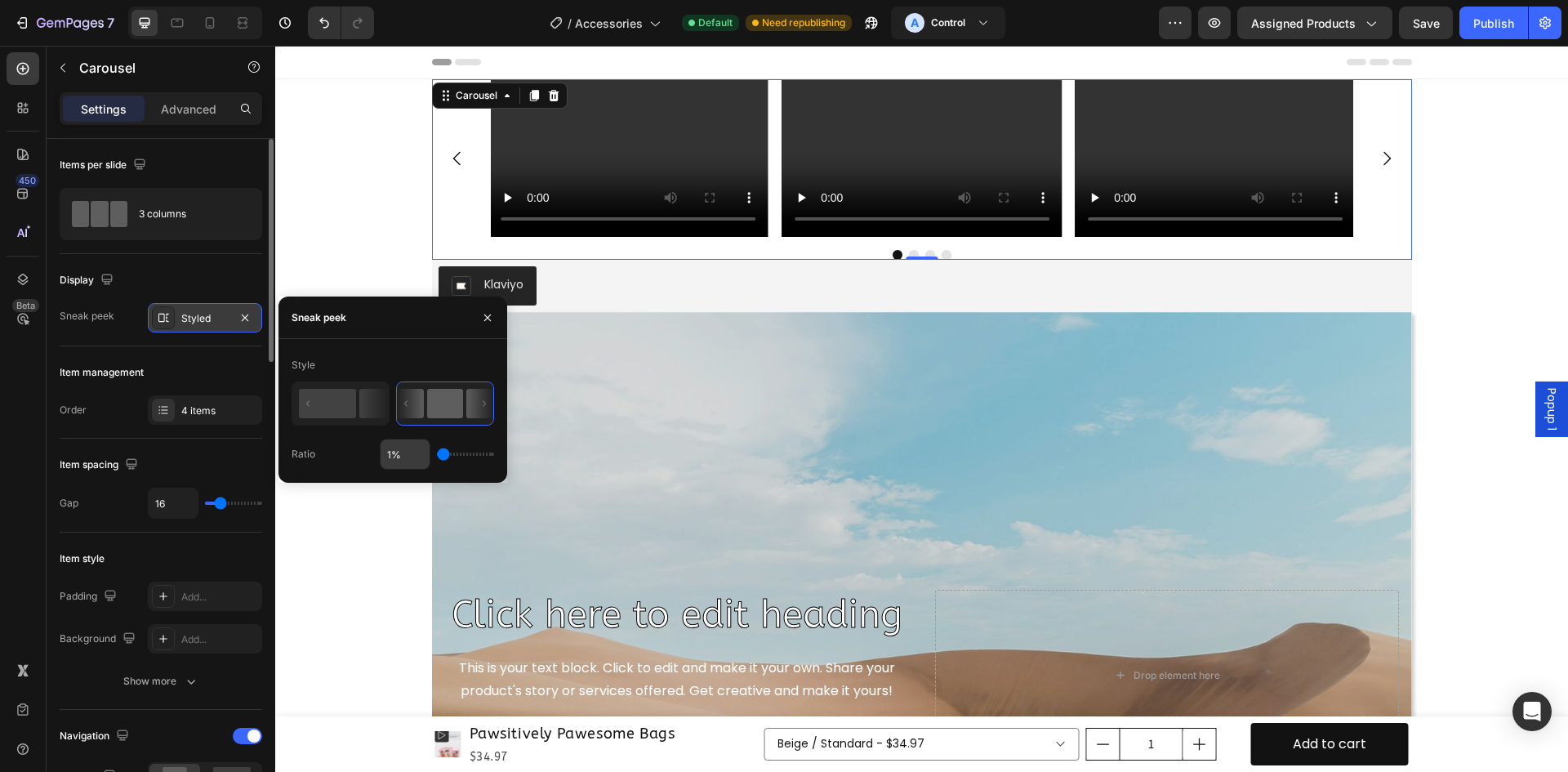
drag, startPoint x: 446, startPoint y: 458, endPoint x: 428, endPoint y: 455, distance: 18.2
type input "1"
click at [437, 456] on input "range" at bounding box center [465, 453] width 57 height 3
click at [310, 407] on rect at bounding box center [327, 402] width 57 height 29
type input "50%"
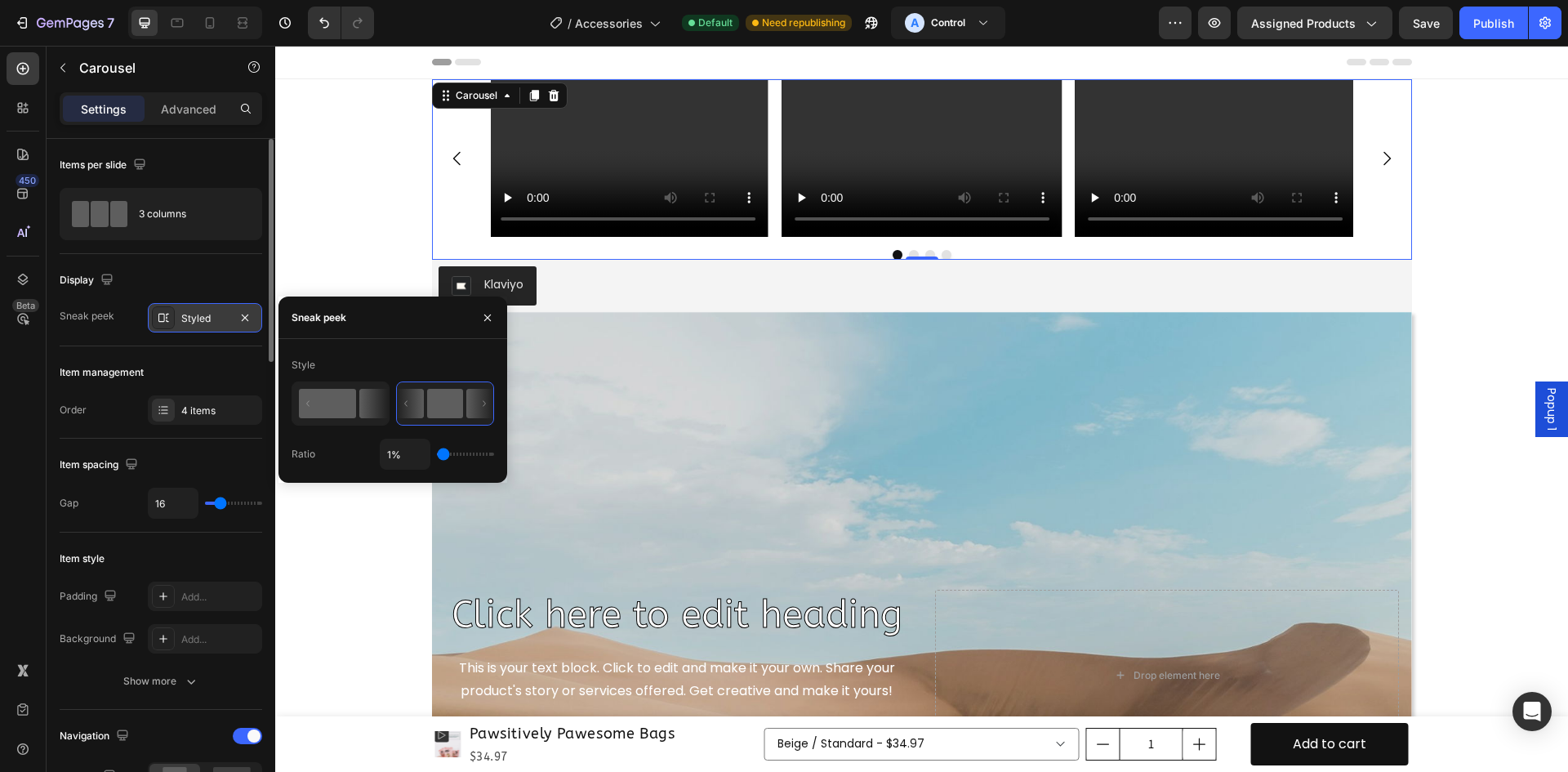
type input "50"
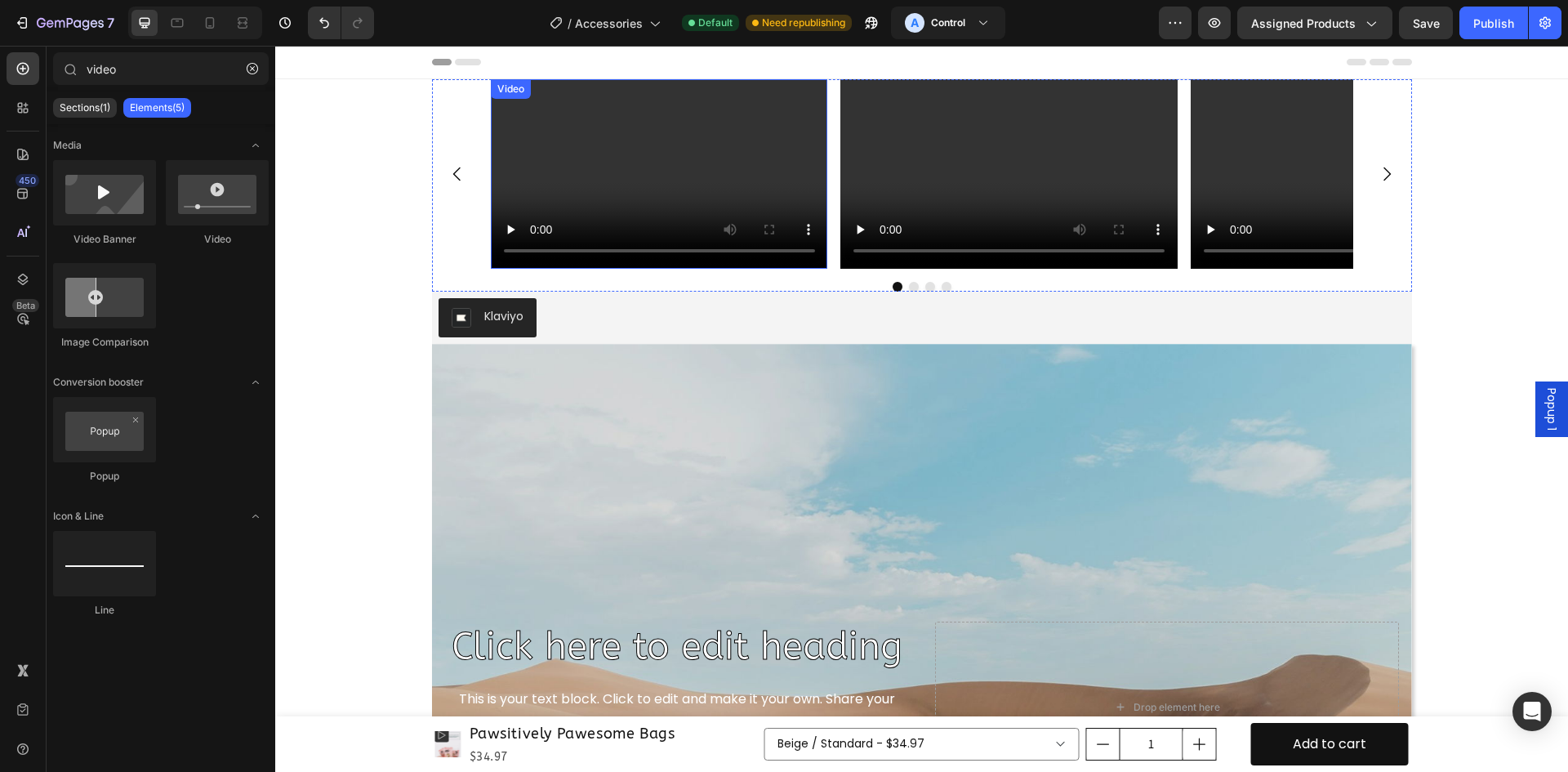
click at [480, 229] on div "Video Video Video Video" at bounding box center [922, 174] width 980 height 189
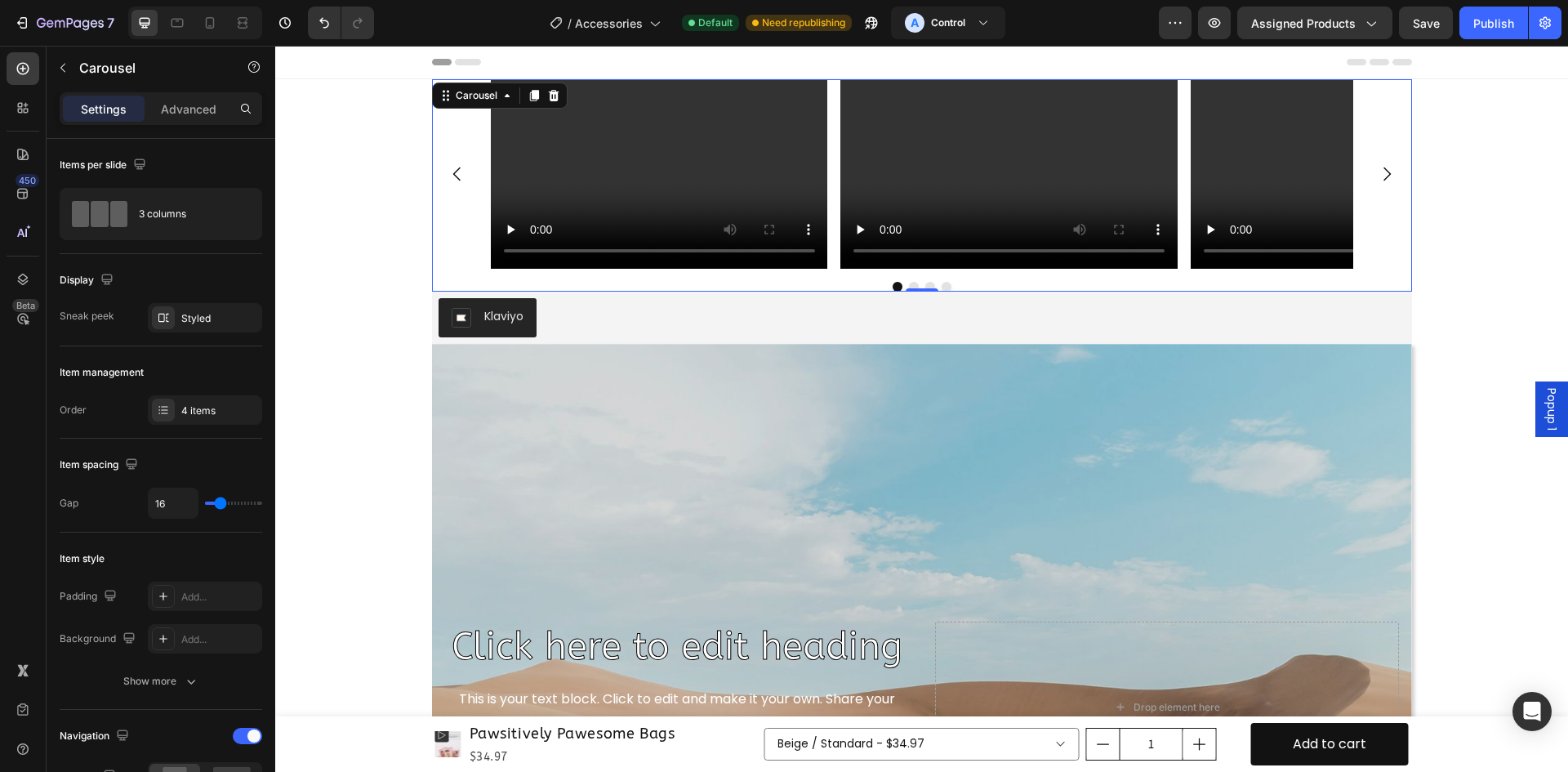
click at [455, 254] on div "Video Video Video Video" at bounding box center [922, 174] width 980 height 189
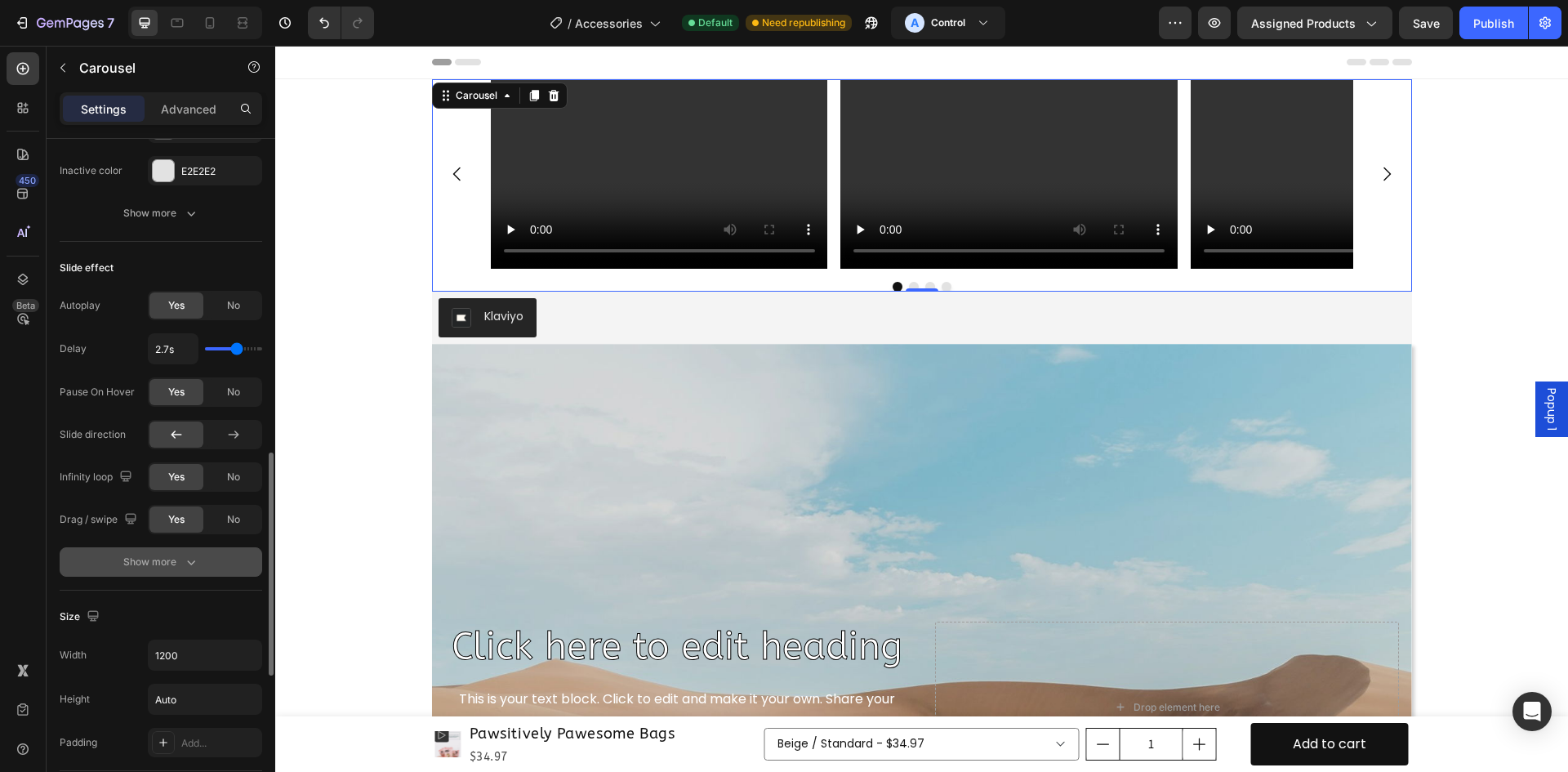
click at [176, 554] on div "Show more" at bounding box center [161, 561] width 76 height 16
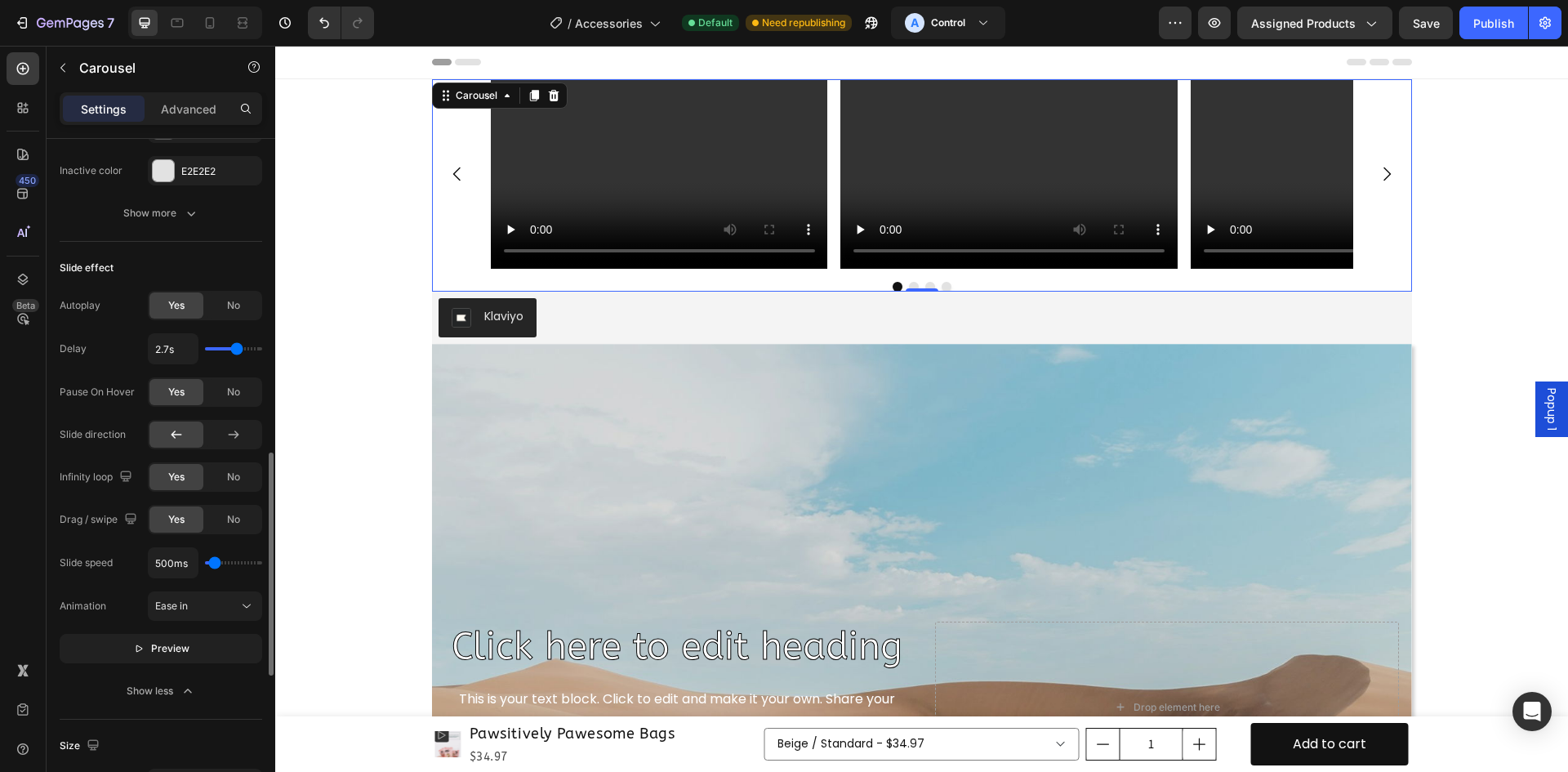
type input "650ms"
type input "650"
type input "1450ms"
type input "1450"
type input "1550ms"
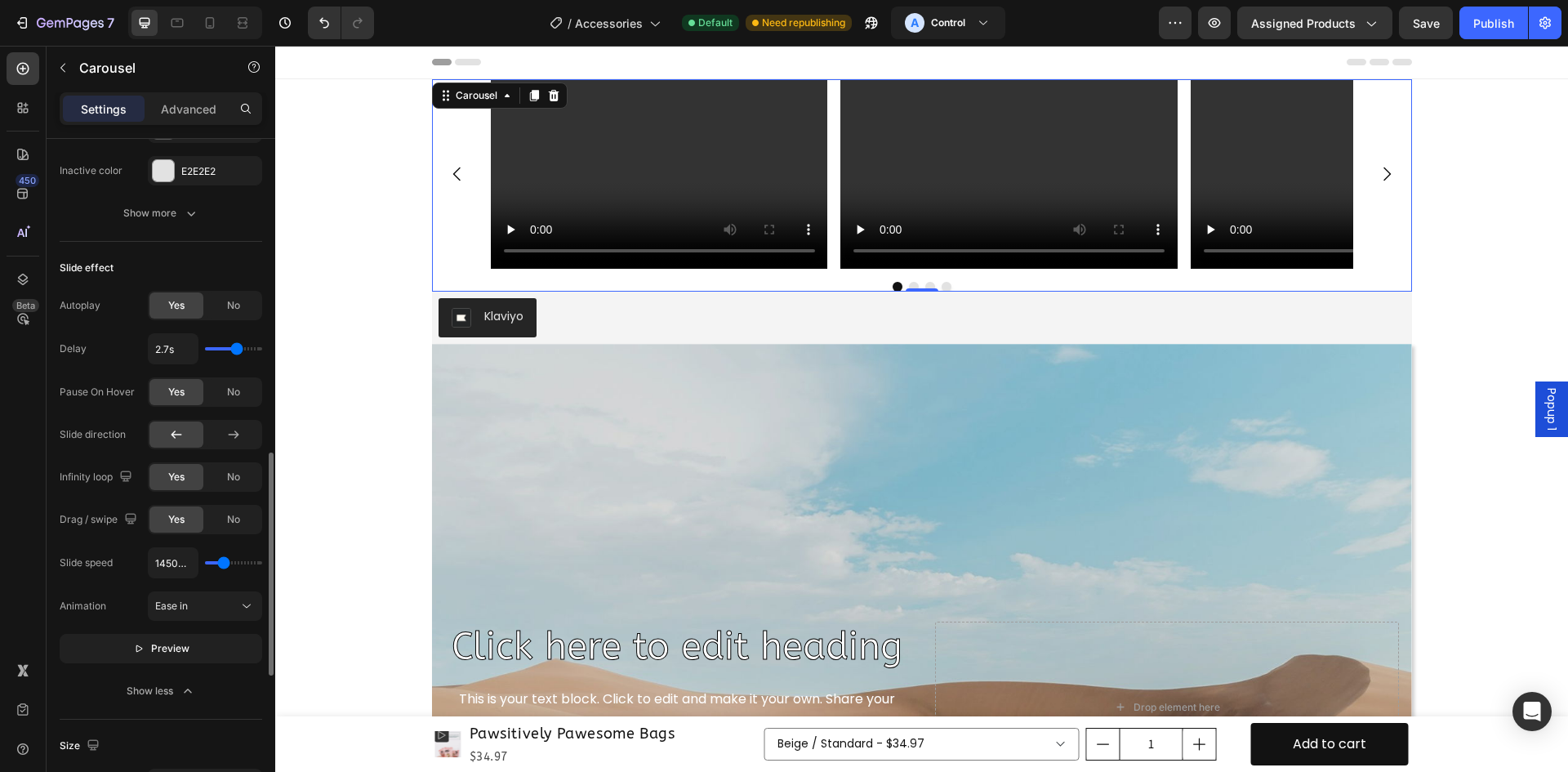
type input "1550"
type input "1650ms"
type input "1650"
type input "1750ms"
type input "1750"
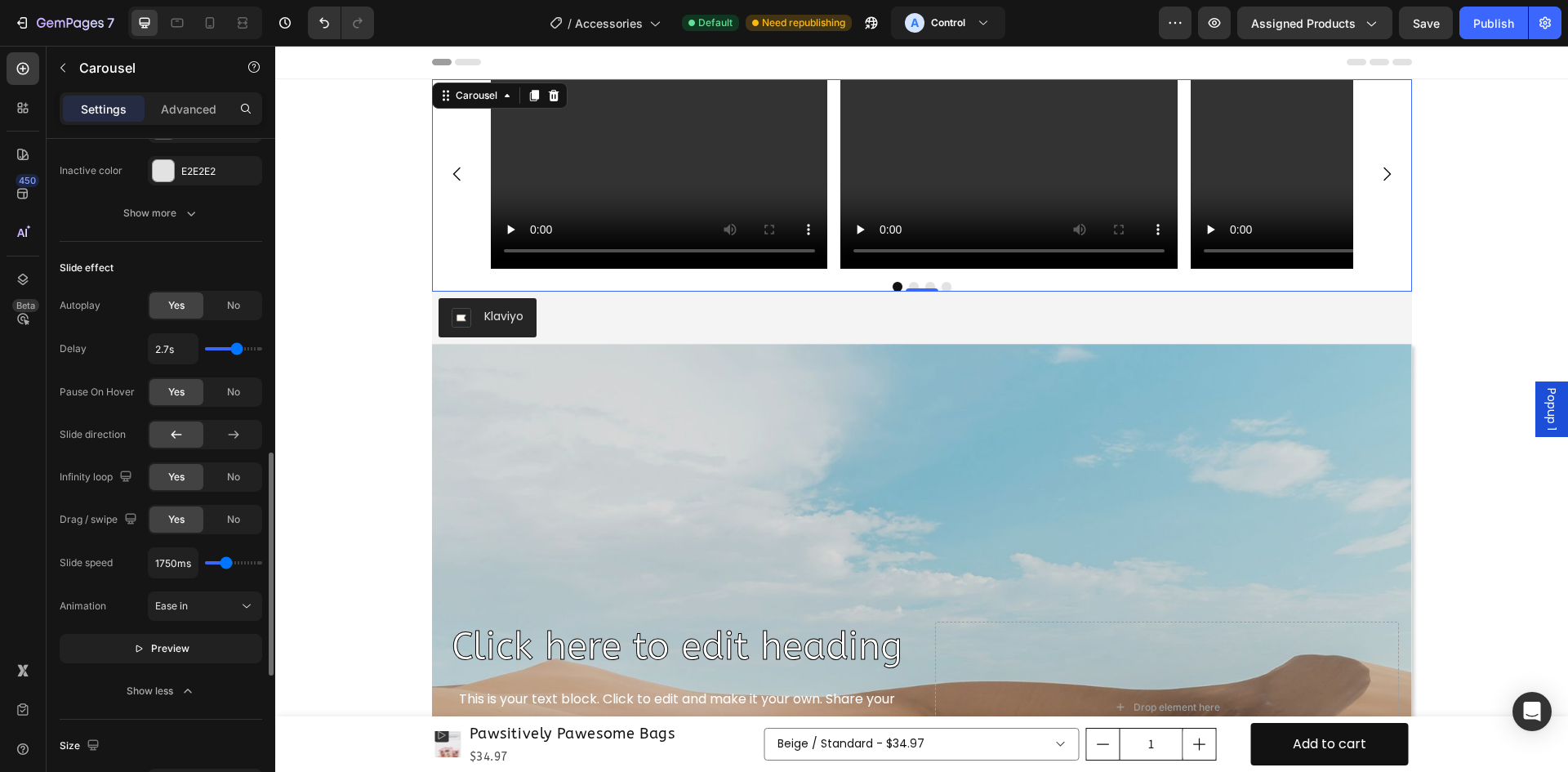
type input "1800ms"
type input "1800"
type input "2300ms"
type input "2300"
type input "2550ms"
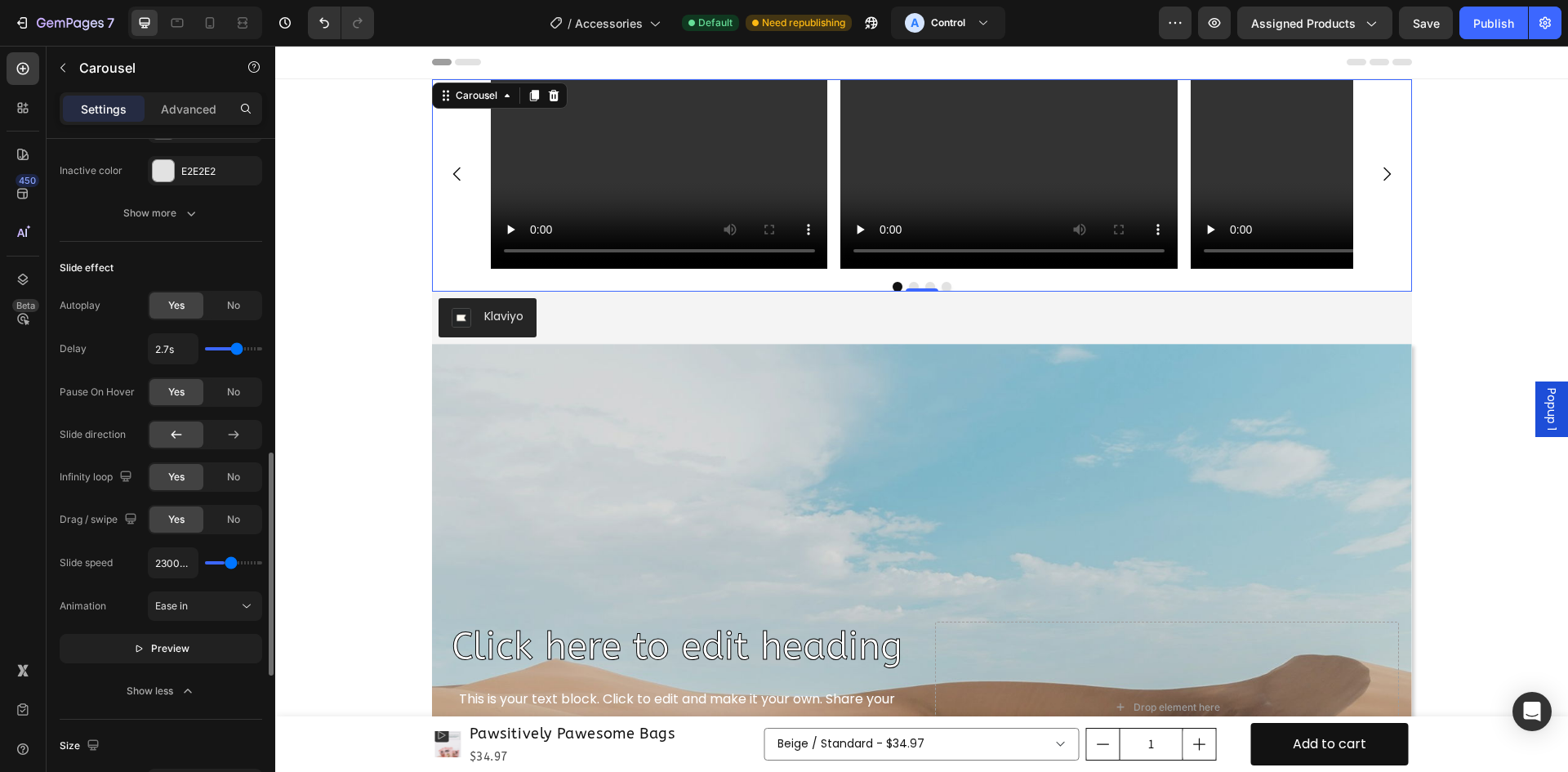
type input "2550"
type input "3100ms"
type input "3100"
type input "3650ms"
type input "3650"
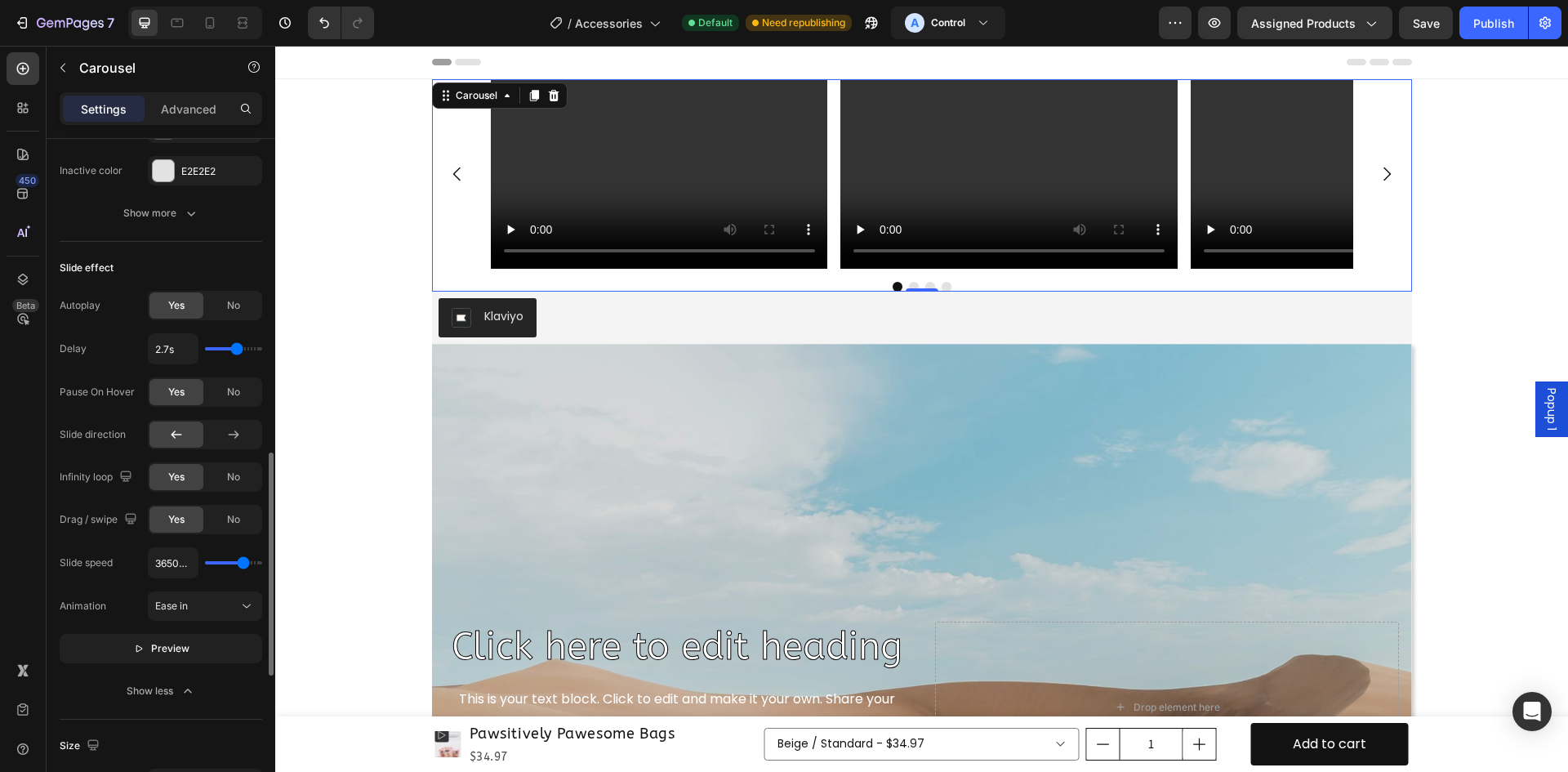
type input "4000ms"
type input "4000"
type input "4250ms"
type input "4250"
type input "4550ms"
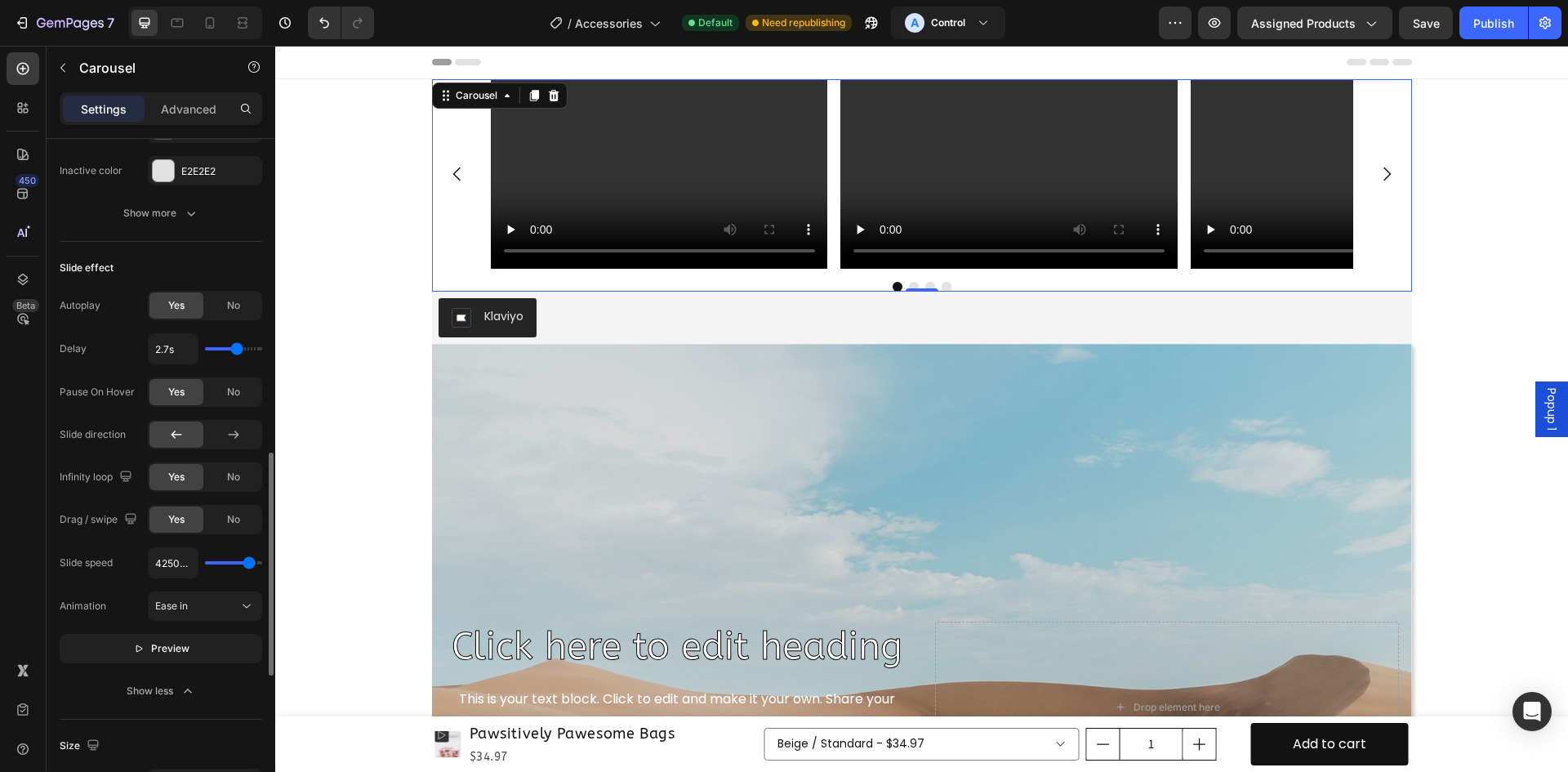
type input "4550"
type input "4650ms"
drag, startPoint x: 216, startPoint y: 563, endPoint x: 253, endPoint y: 556, distance: 37.7
type input "4650"
click at [253, 561] on input "range" at bounding box center [233, 562] width 57 height 3
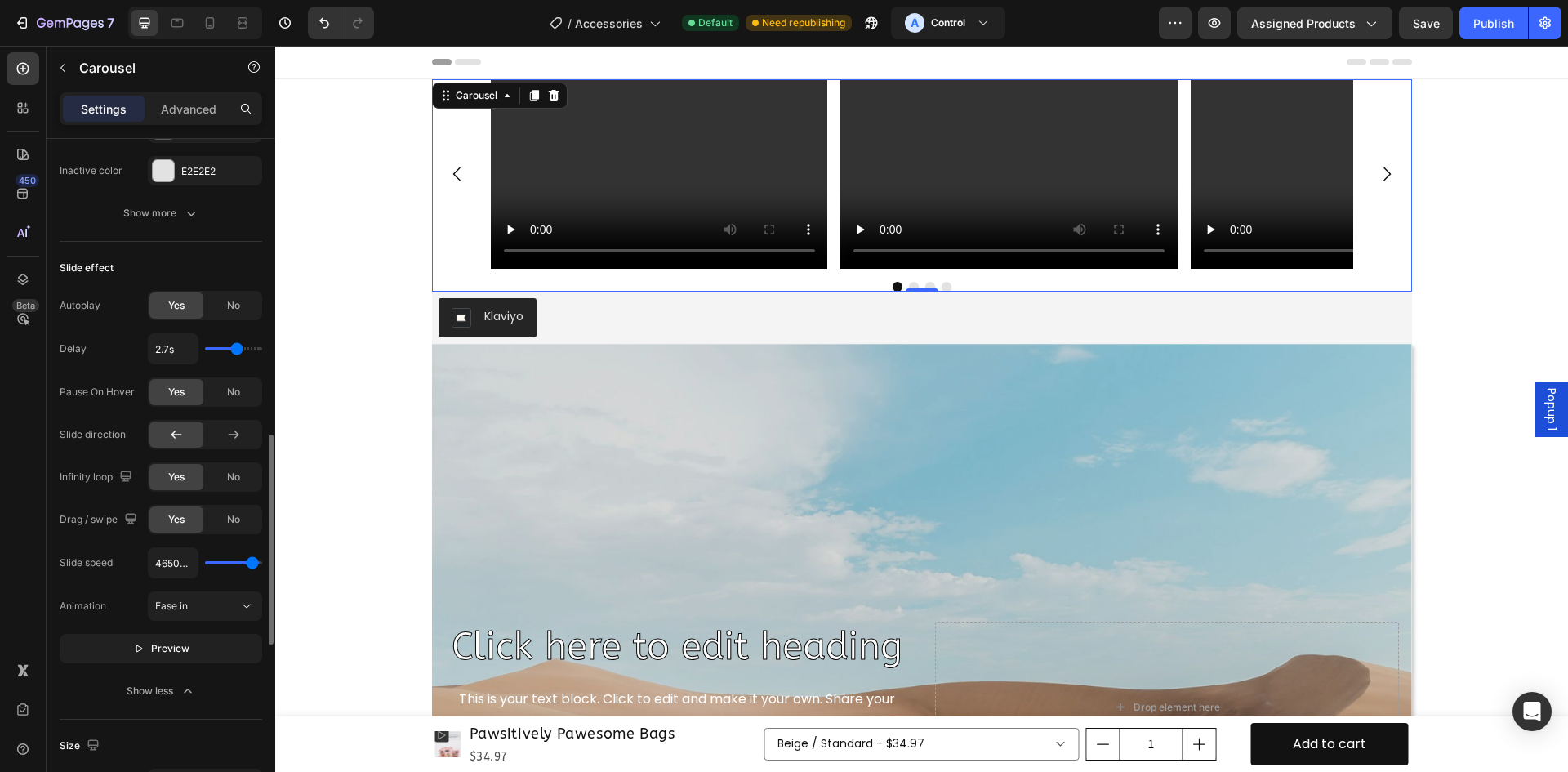
type input "1750ms"
type input "1750"
type input "1650ms"
type input "1650"
type input "1550ms"
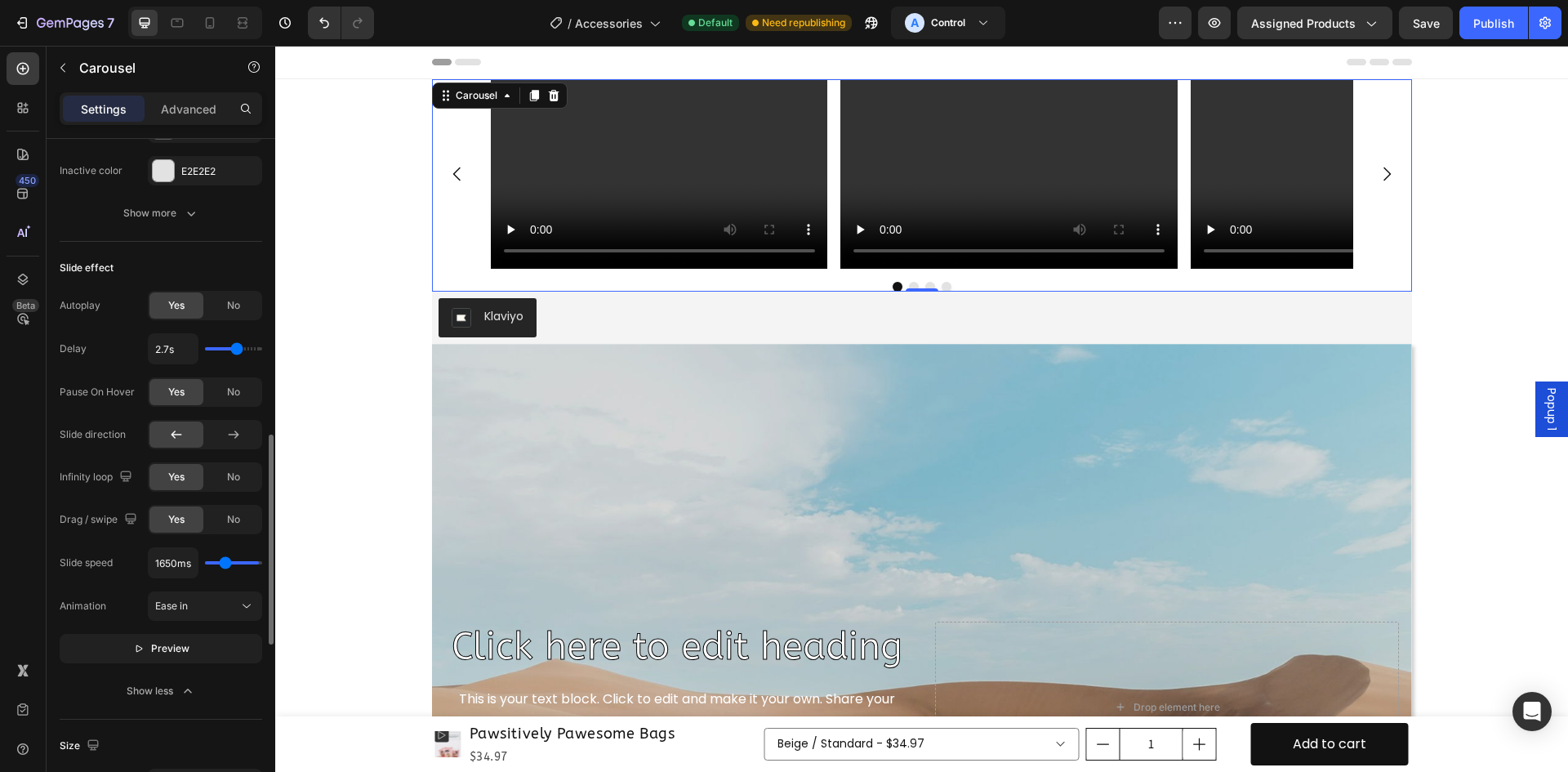
type input "1550"
type input "1450ms"
type input "1450"
type input "1350ms"
type input "1350"
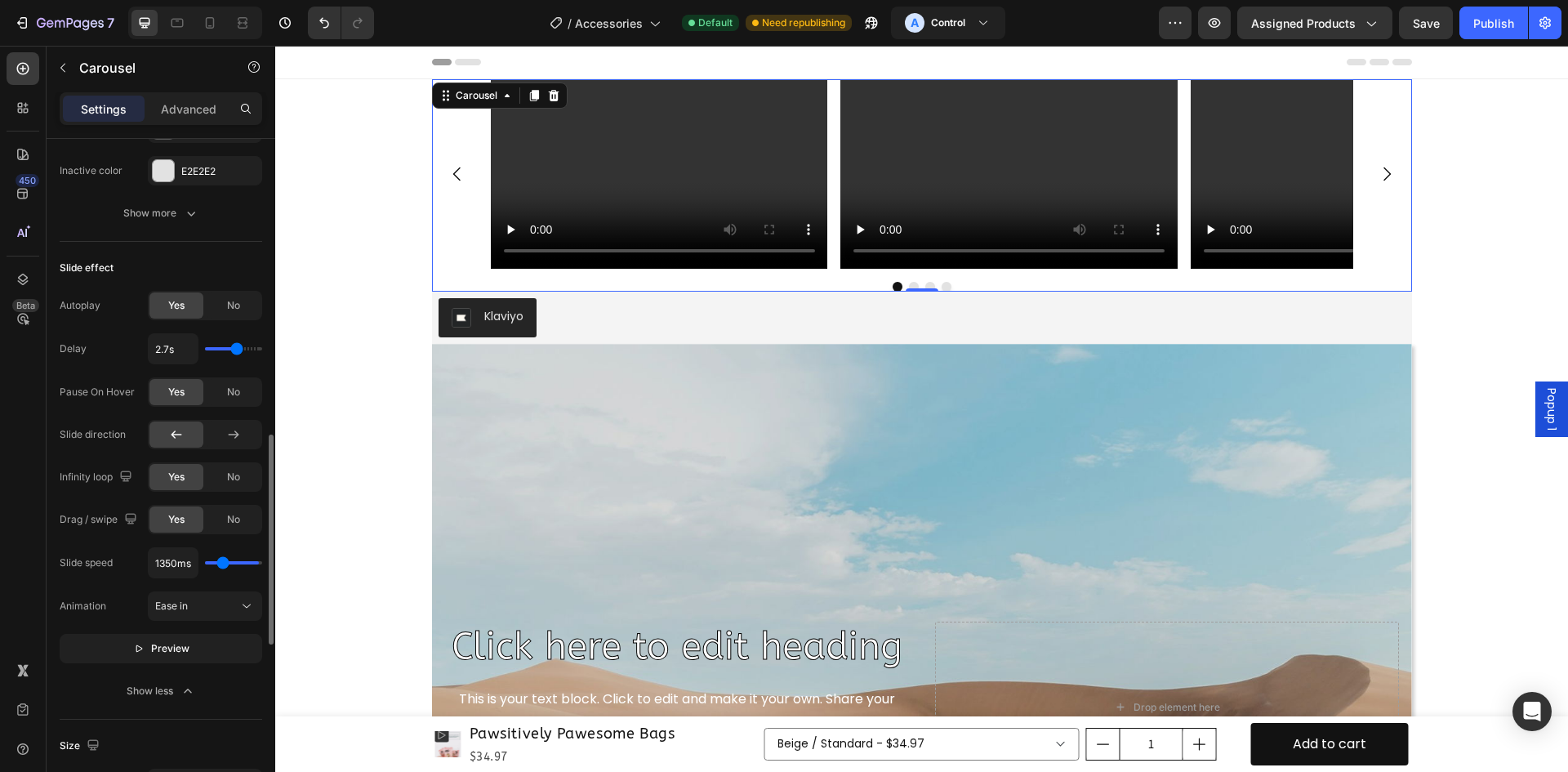
type input "1300ms"
type input "1300"
type input "1100ms"
type input "1100"
type input "1000ms"
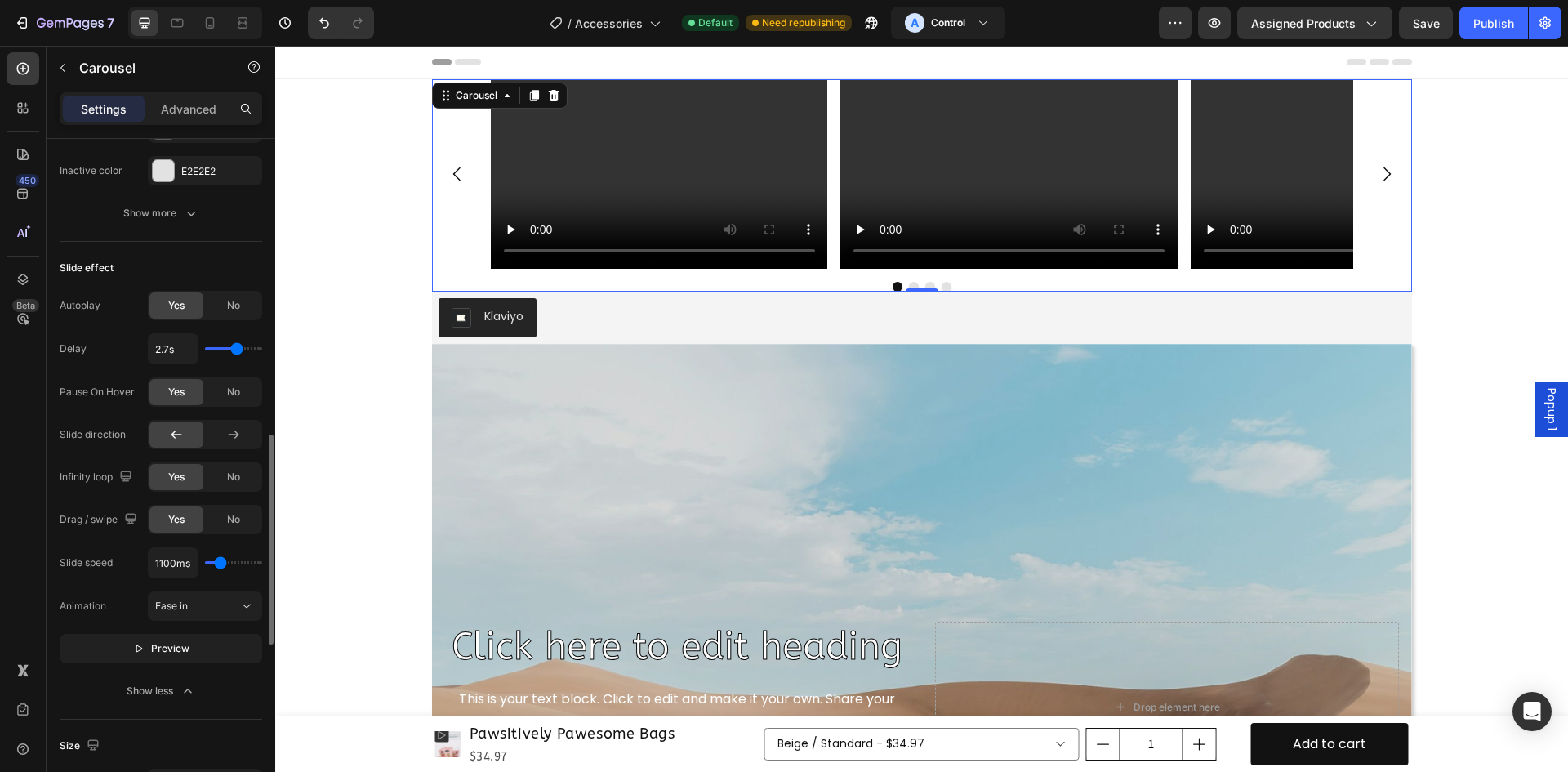
type input "1000"
type input "900ms"
type input "900"
type input "850ms"
type input "850"
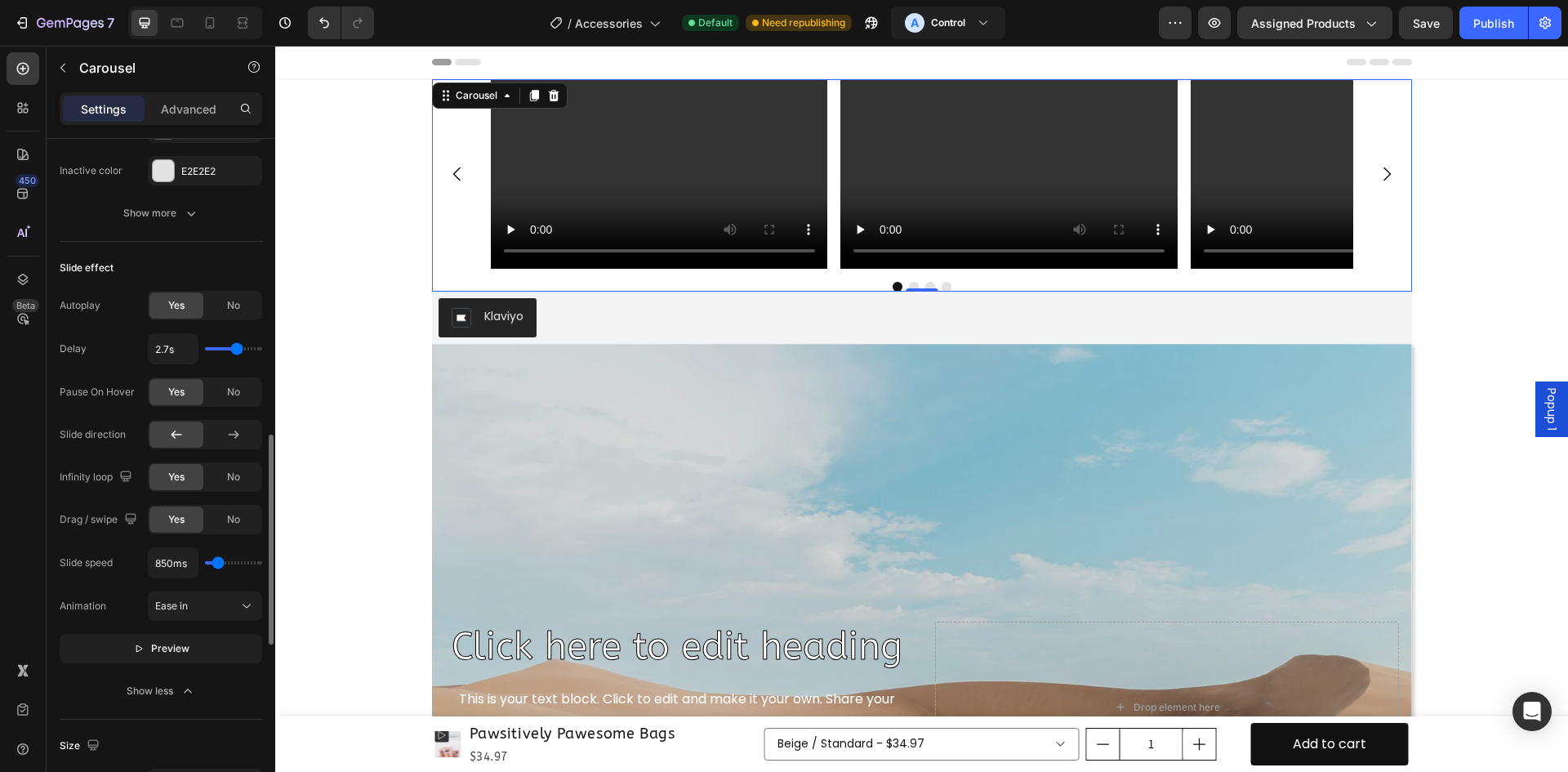
type input "750ms"
drag, startPoint x: 253, startPoint y: 558, endPoint x: 210, endPoint y: 610, distance: 67.5
type input "750"
click at [217, 564] on input "range" at bounding box center [233, 562] width 57 height 3
click at [205, 651] on button "Preview" at bounding box center [161, 648] width 202 height 29
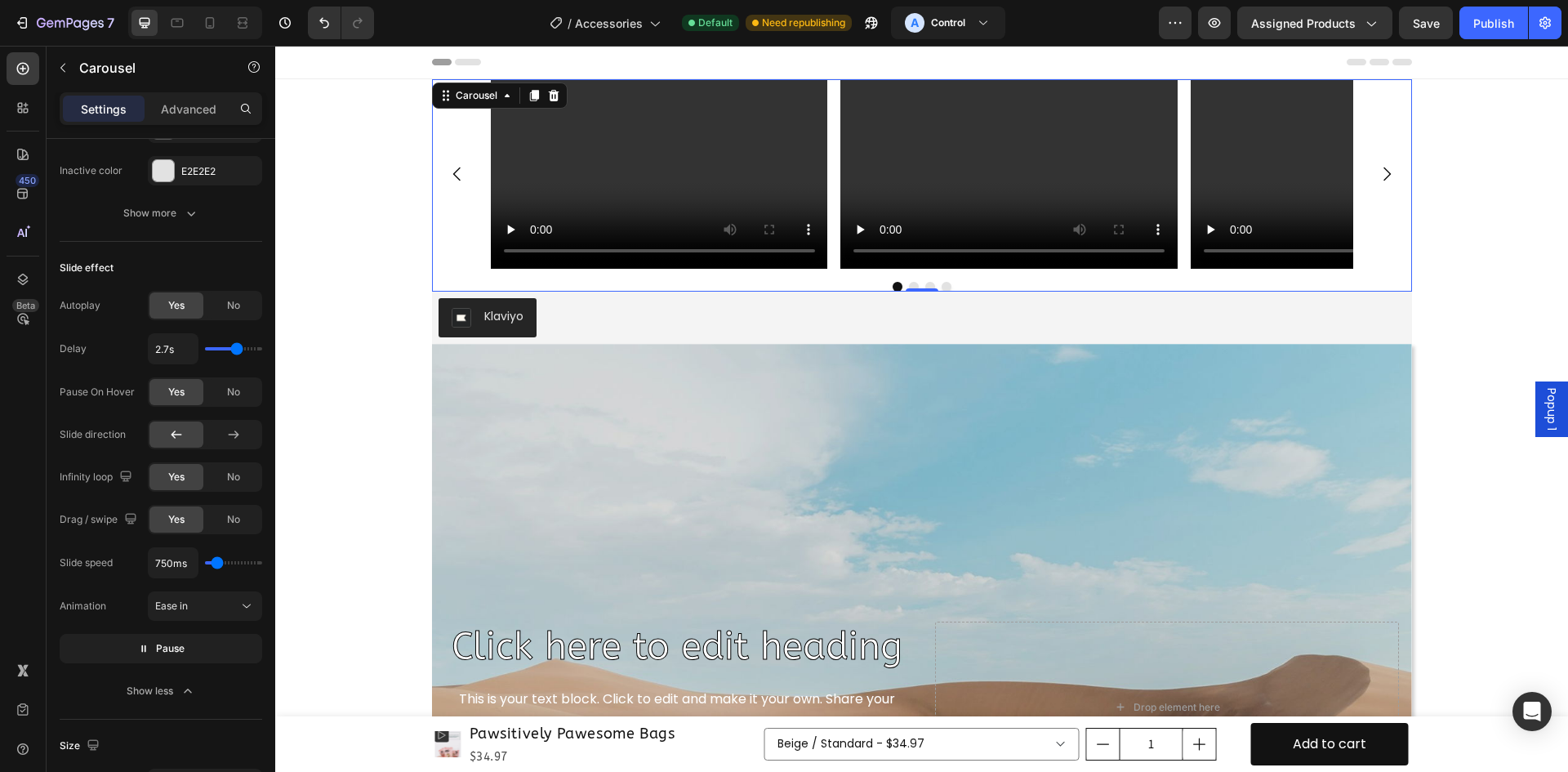
click at [1376, 160] on button "Carousel Next Arrow" at bounding box center [1386, 173] width 46 height 46
type input "2.6s"
type input "2.6"
type input "1.7s"
type input "1.7"
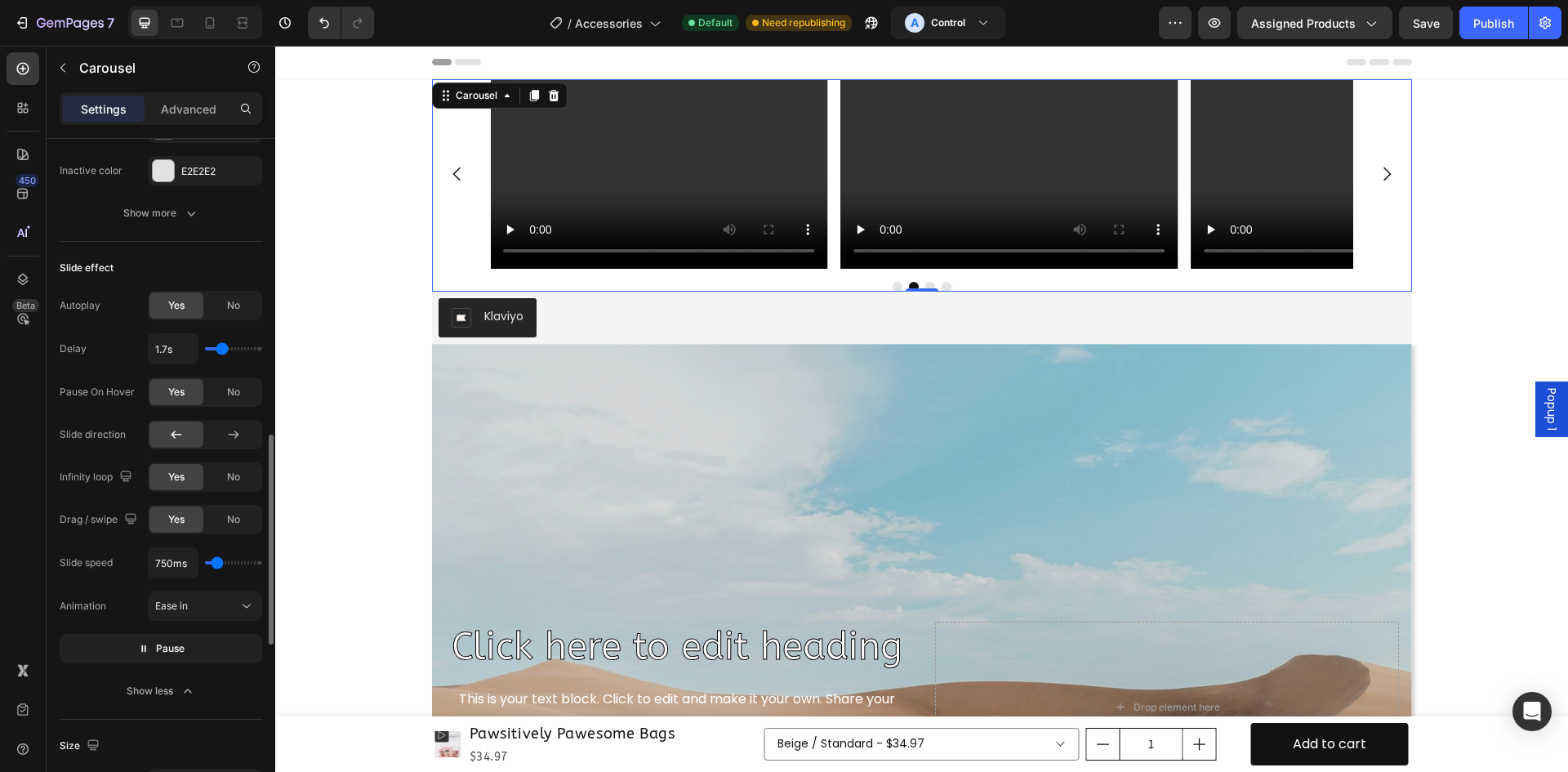
type input "1.6s"
drag, startPoint x: 235, startPoint y: 351, endPoint x: 221, endPoint y: 353, distance: 14.1
type input "1.6"
click at [221, 350] on input "range" at bounding box center [233, 348] width 57 height 3
type input "1.8s"
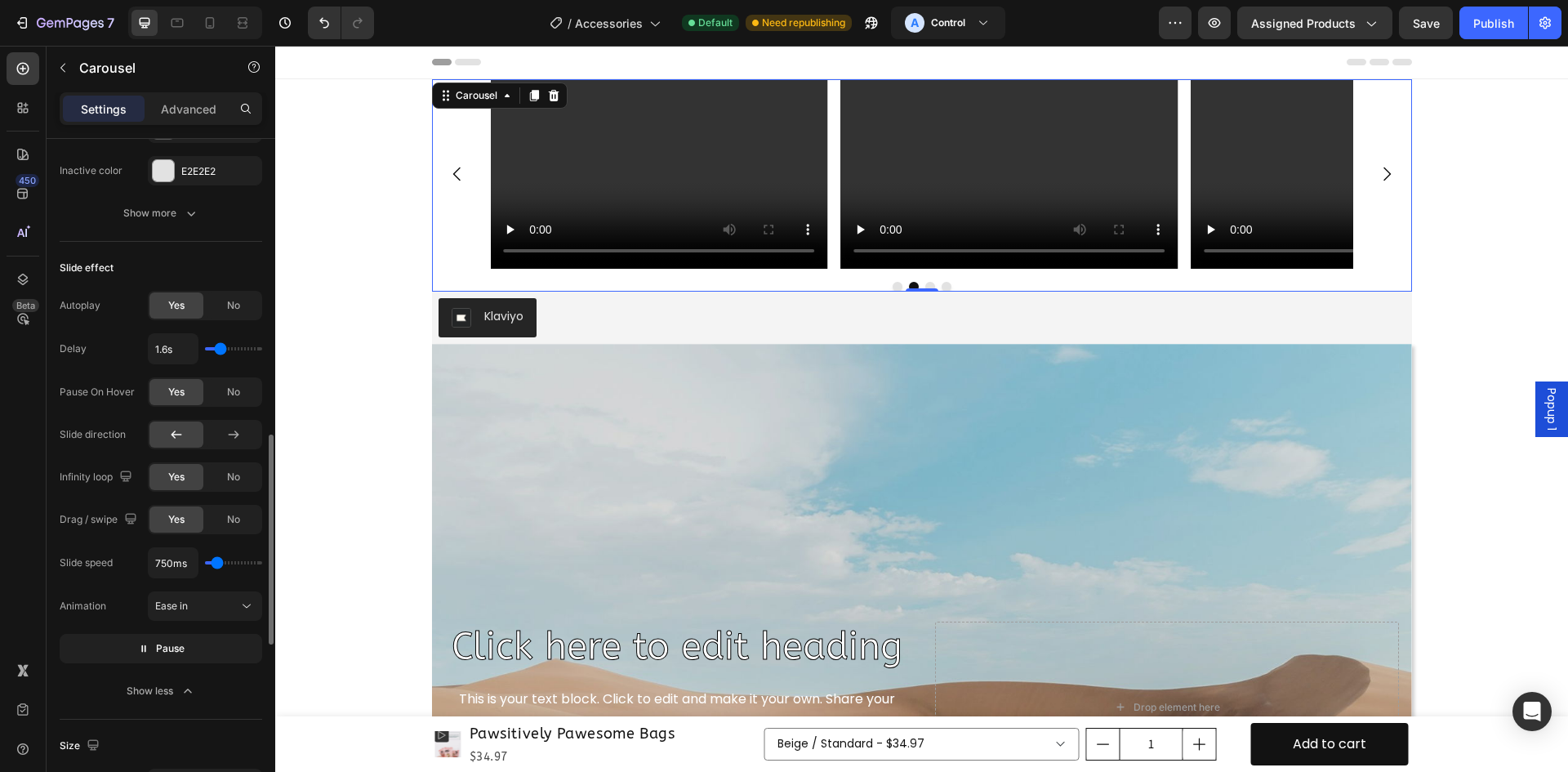
type input "1.8"
type input "2.2s"
type input "2.2"
type input "2.3s"
type input "2.3"
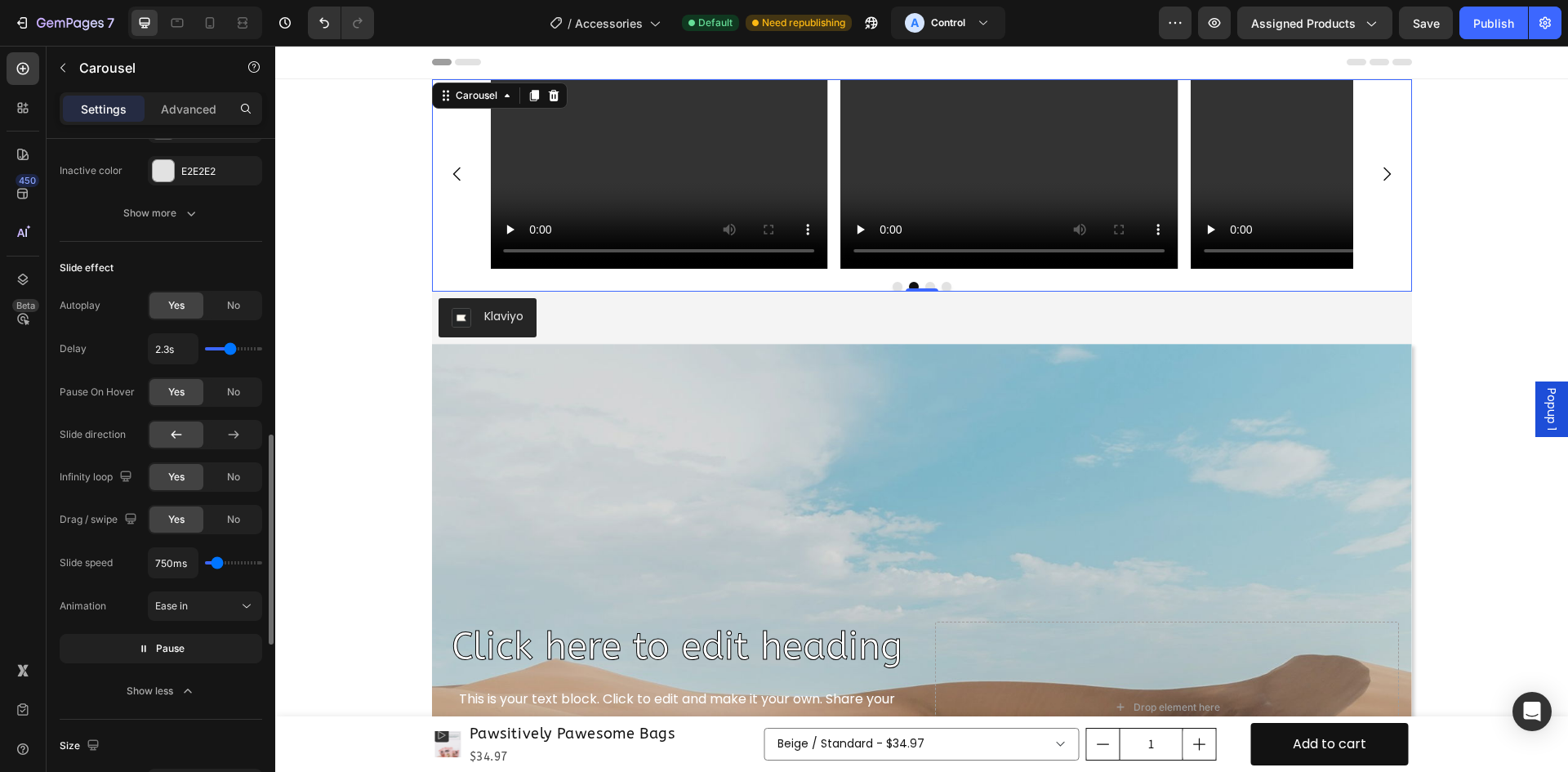
click at [230, 350] on input "range" at bounding box center [233, 348] width 57 height 3
click at [203, 649] on button "Pause" at bounding box center [161, 648] width 202 height 29
click at [202, 650] on button "Preview" at bounding box center [161, 648] width 202 height 29
click at [221, 604] on div "Ease in" at bounding box center [197, 606] width 83 height 15
click at [203, 674] on p "Ease out" at bounding box center [201, 677] width 93 height 15
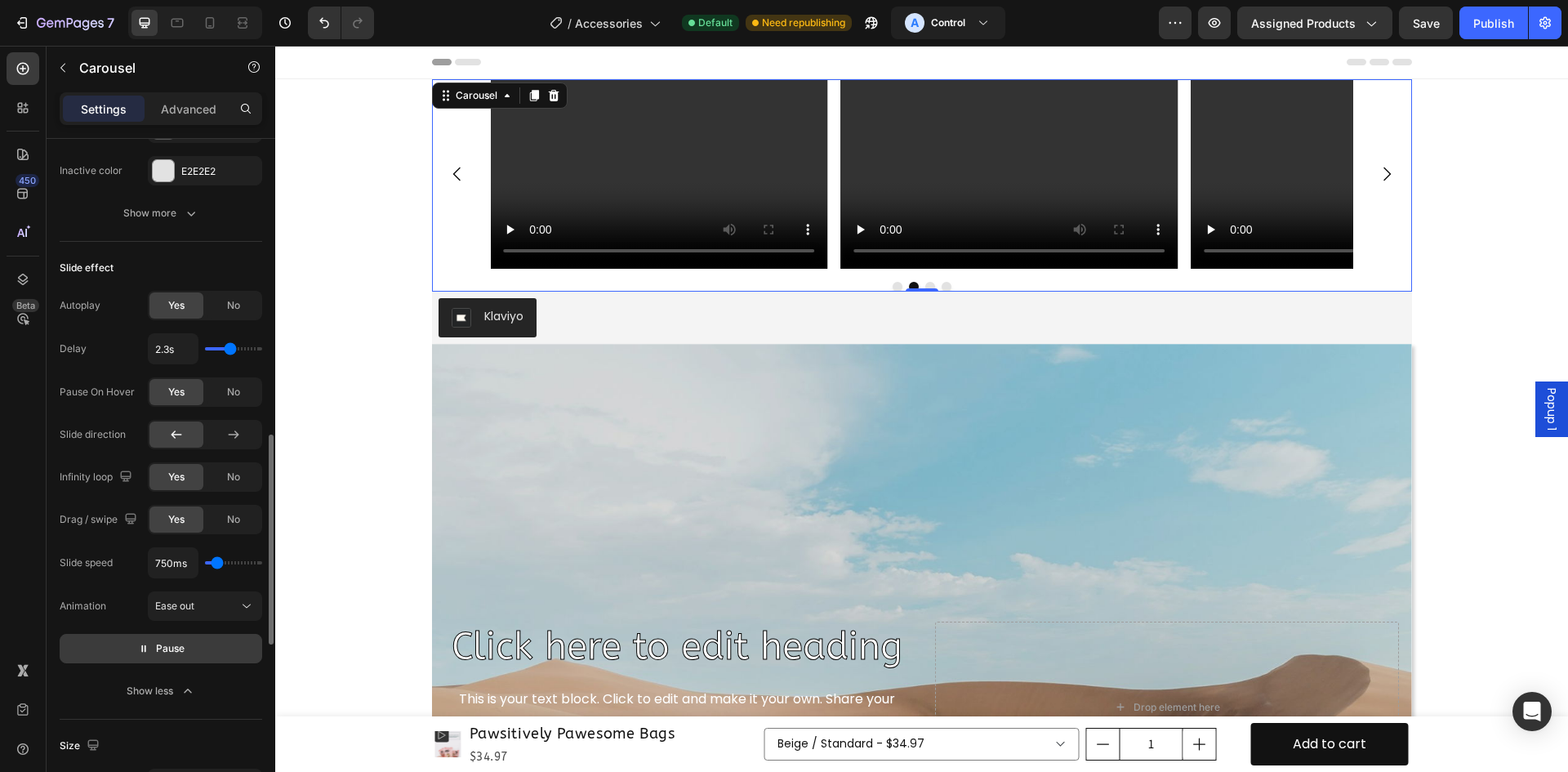
click at [217, 651] on button "Pause" at bounding box center [161, 648] width 202 height 29
click at [227, 614] on div "Ease out" at bounding box center [205, 605] width 99 height 16
click at [219, 708] on p "Ease in & out" at bounding box center [201, 708] width 93 height 15
click at [221, 637] on button "Preview" at bounding box center [161, 648] width 202 height 29
click at [1498, 31] on div "Publish" at bounding box center [1494, 23] width 41 height 17
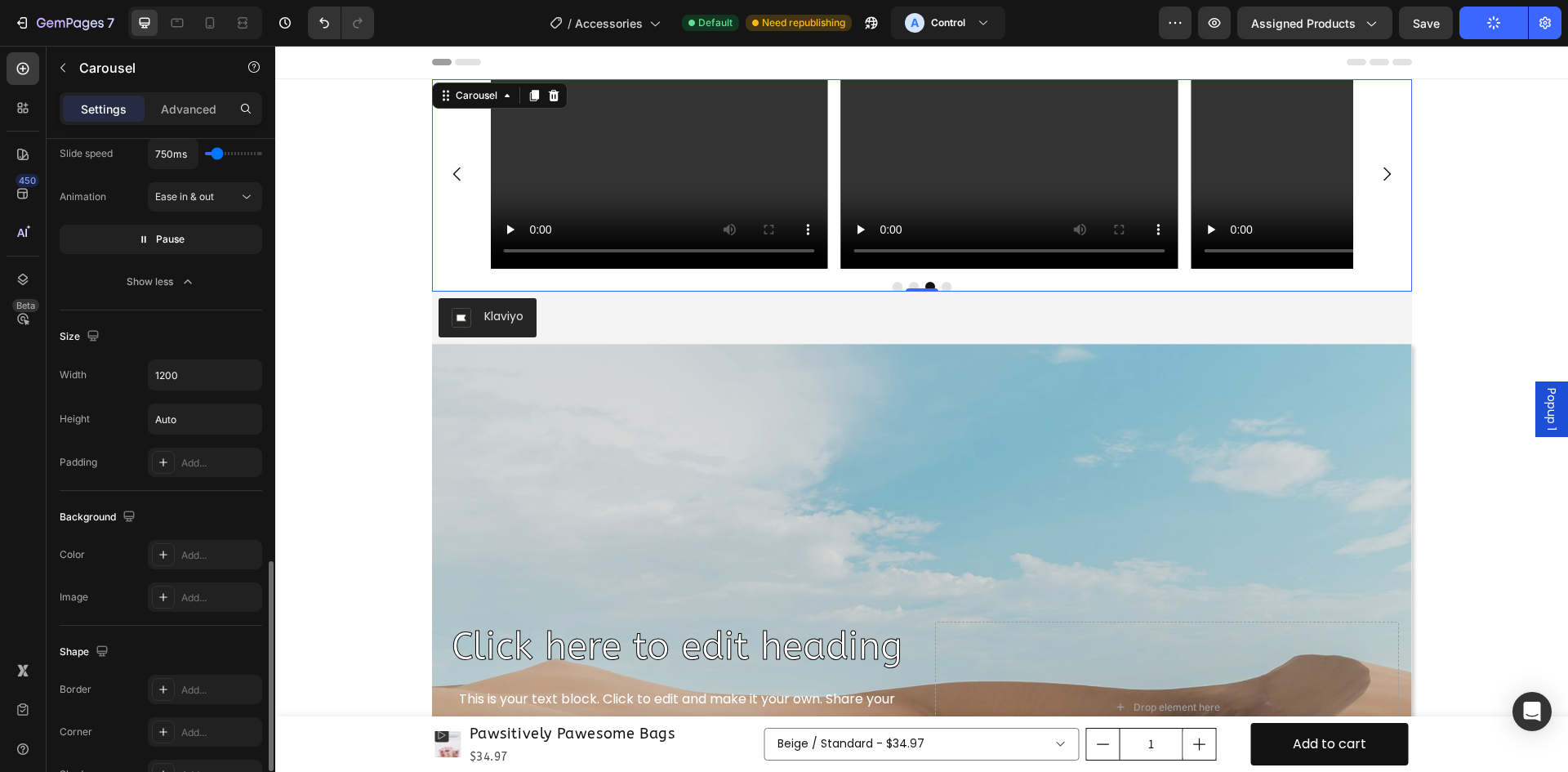
scroll to position [1228, 0]
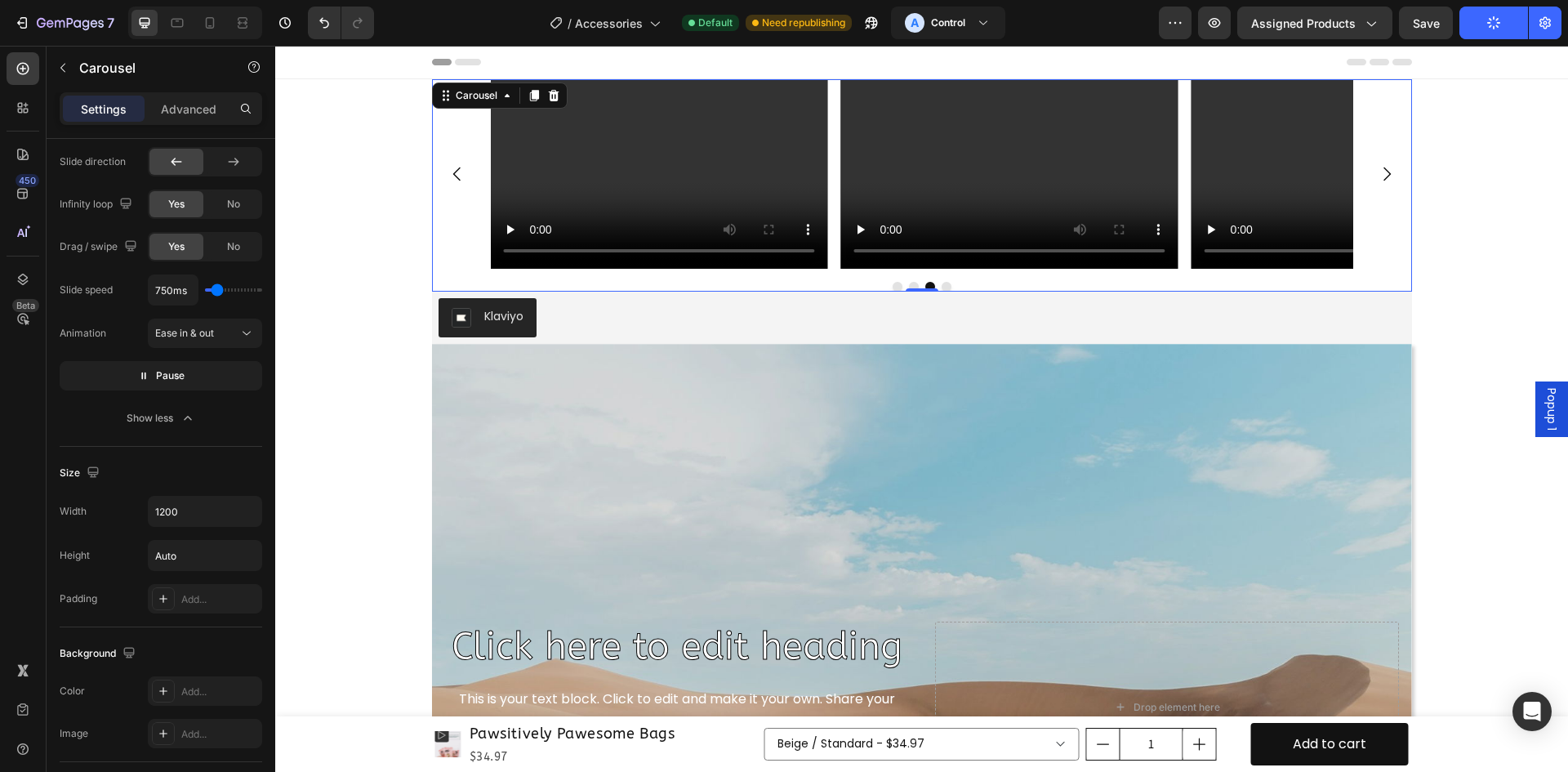
click at [548, 96] on icon at bounding box center [554, 95] width 13 height 13
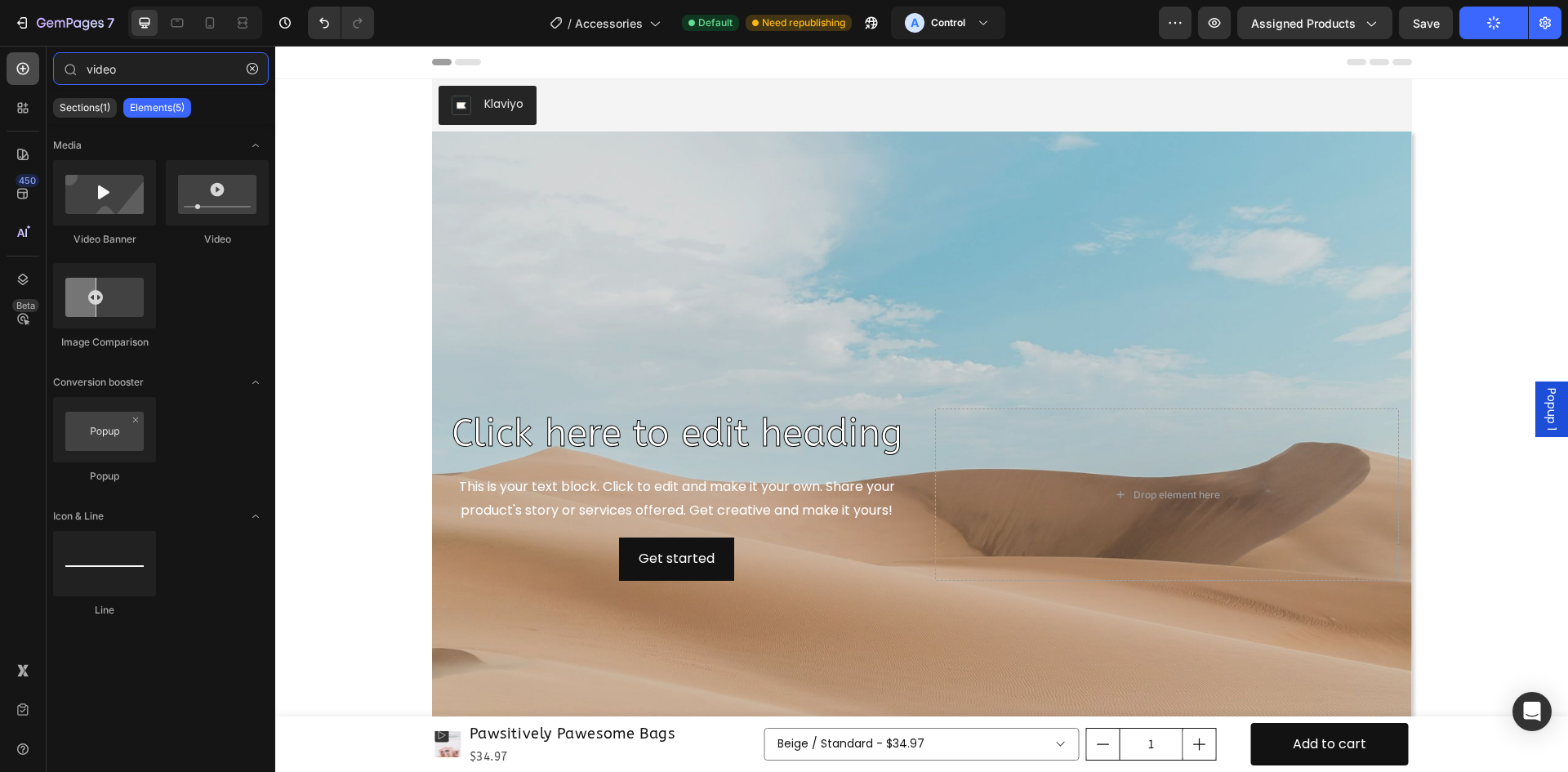
drag, startPoint x: 150, startPoint y: 74, endPoint x: 8, endPoint y: 69, distance: 142.1
click at [8, 69] on div "450 Beta video Sections(1) Elements(5) Media Video Banner Video Image Compariso…" at bounding box center [138, 409] width 275 height 726
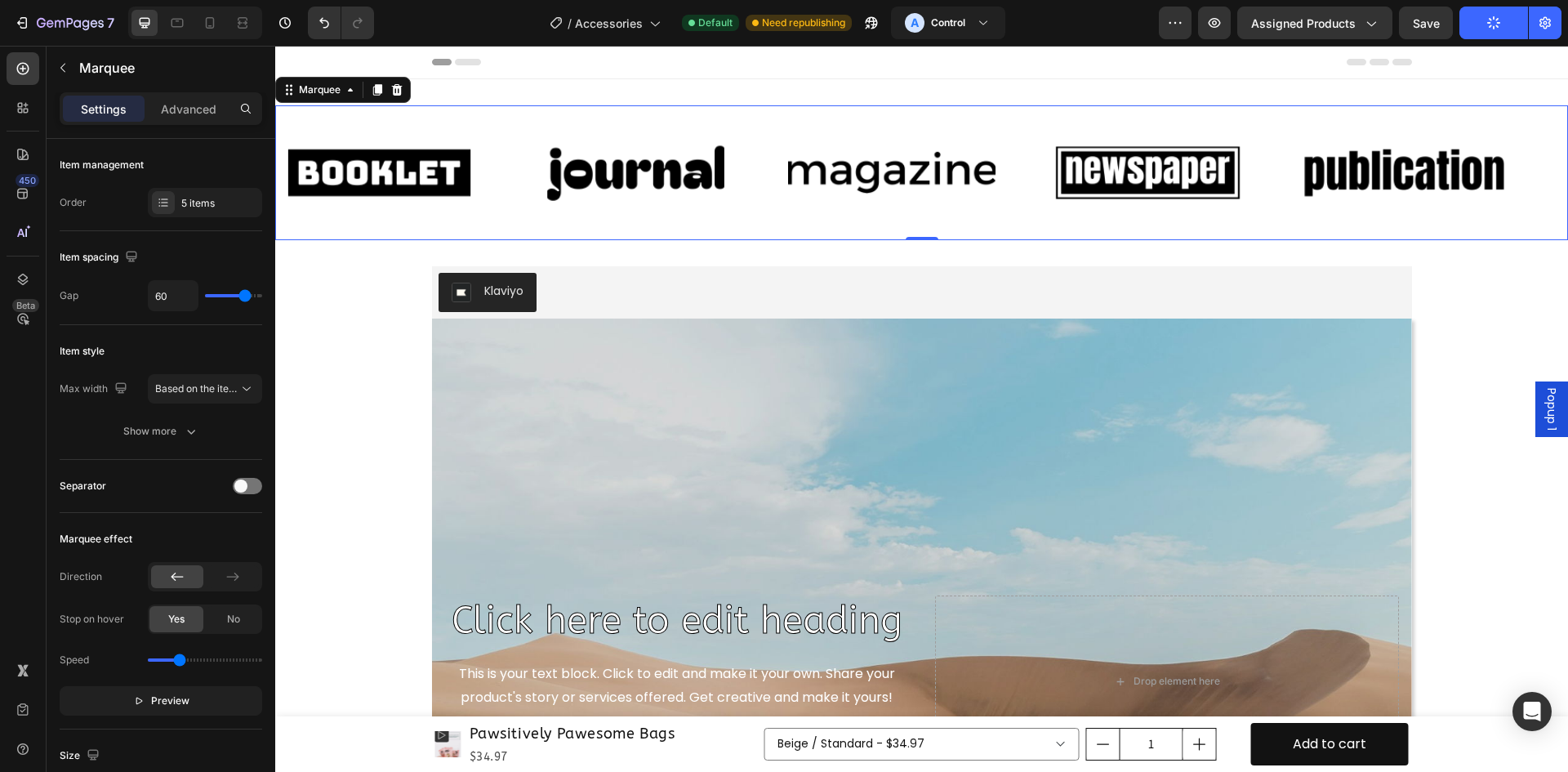
click at [445, 226] on div "Image Image Image Image Image Image Image Image Image Image Marquee 0" at bounding box center [921, 173] width 1293 height 135
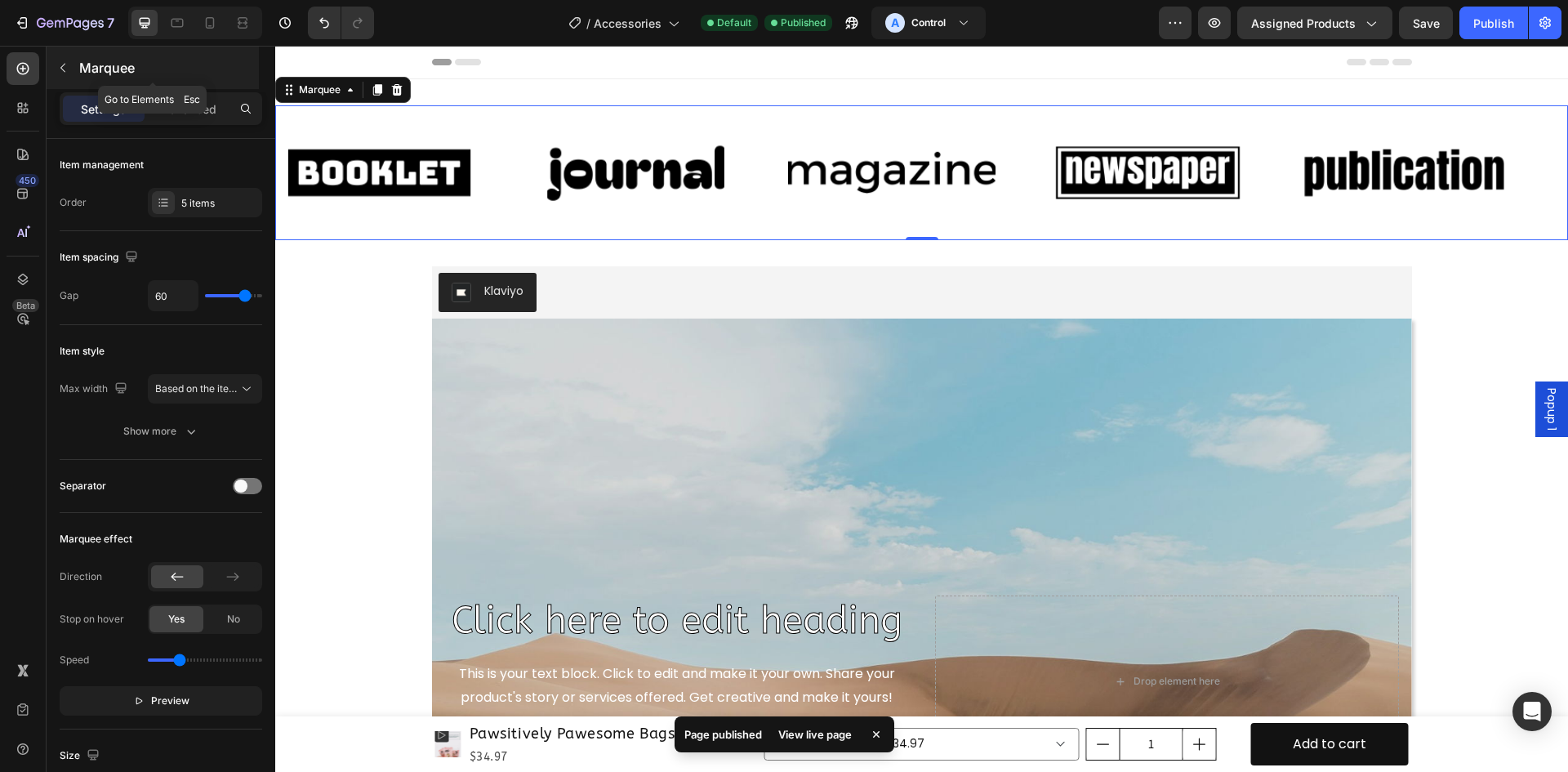
click at [86, 62] on p "Marquee" at bounding box center [168, 67] width 176 height 20
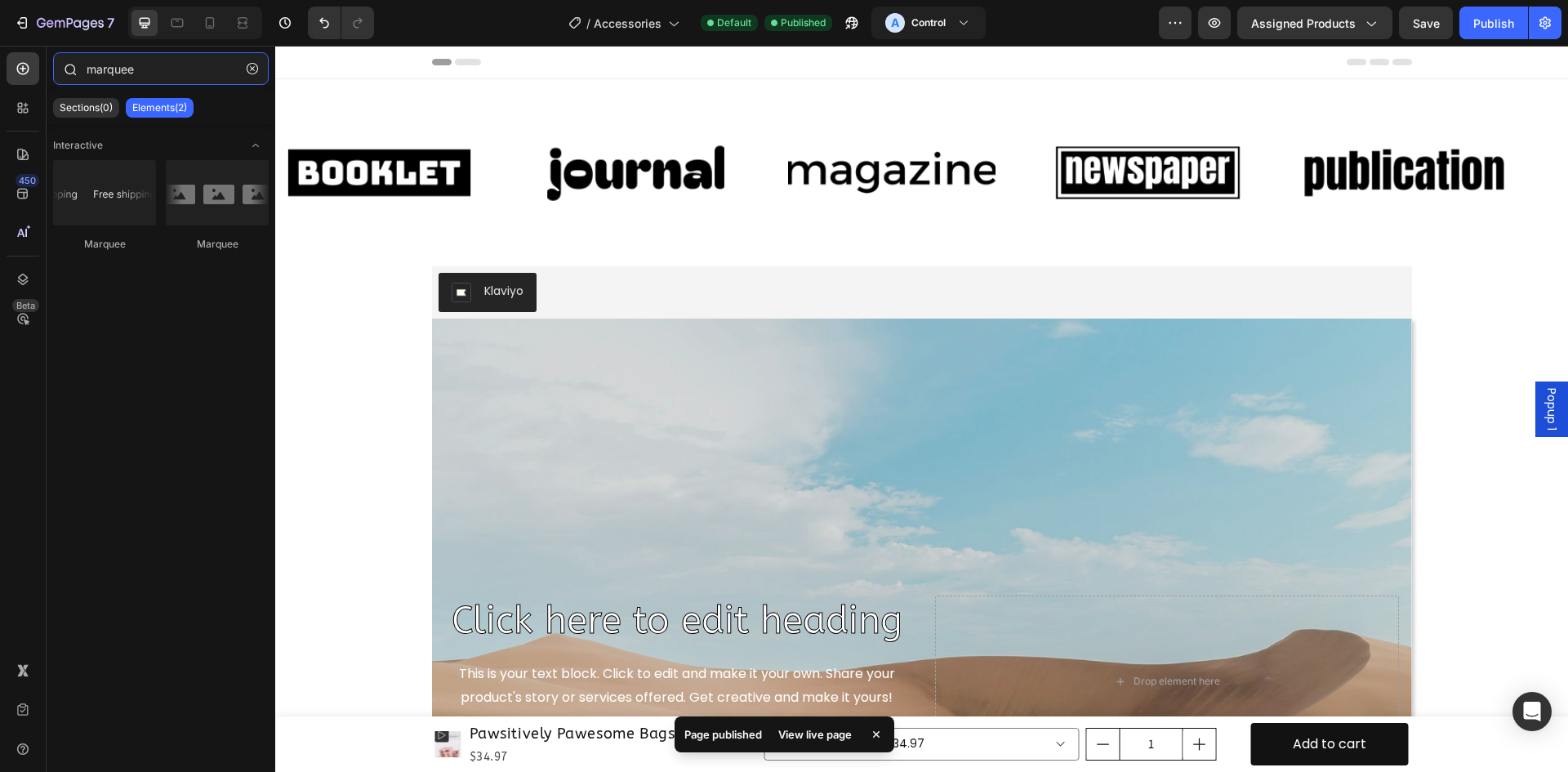
click at [134, 64] on input "marquee" at bounding box center [161, 68] width 215 height 33
drag, startPoint x: 134, startPoint y: 64, endPoint x: 9, endPoint y: 70, distance: 125.1
click at [21, 68] on div "450 Beta marquee Sections(0) Elements(2) Interactive [GEOGRAPHIC_DATA] Marquee …" at bounding box center [138, 409] width 275 height 726
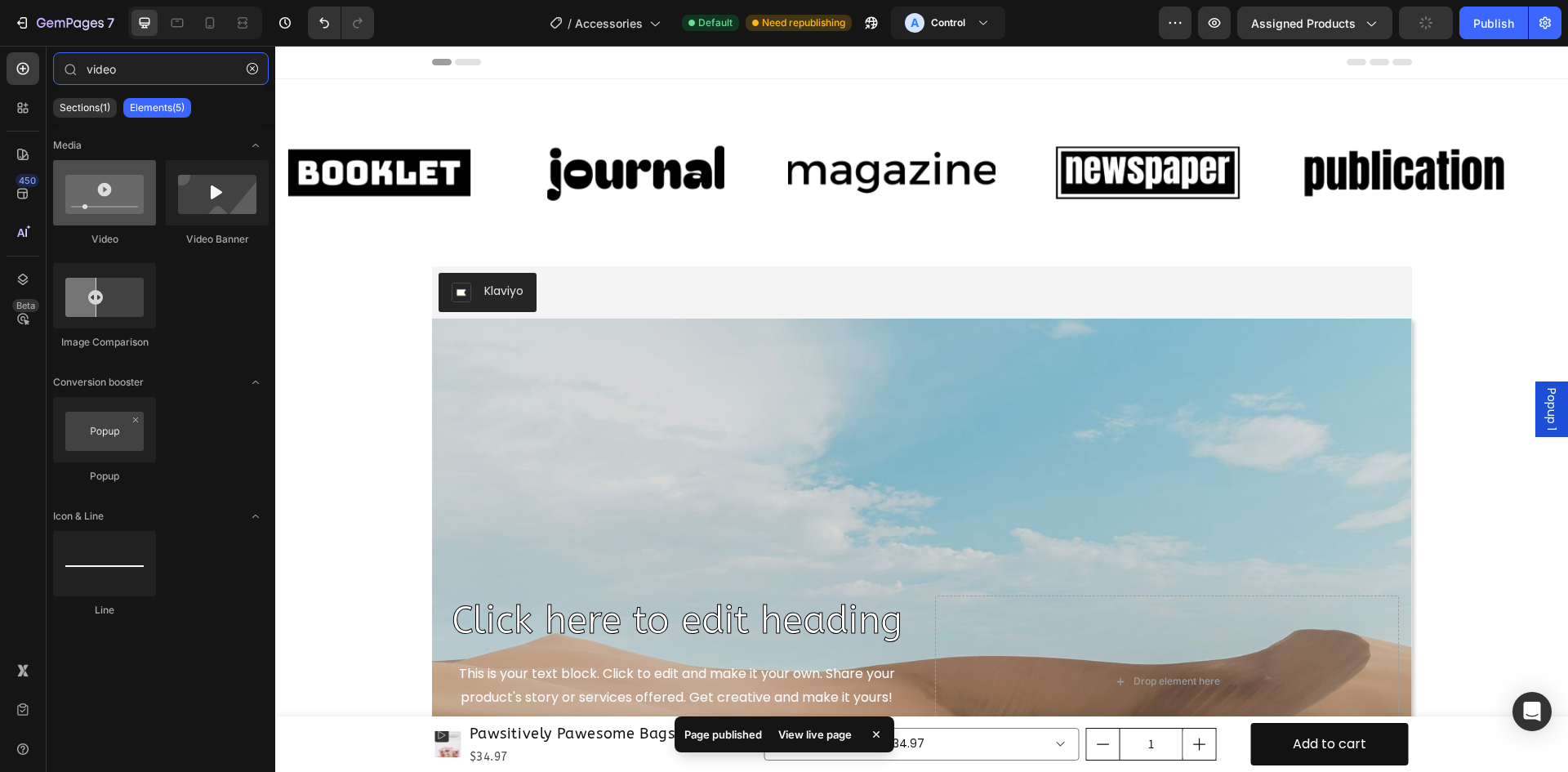
type input "video"
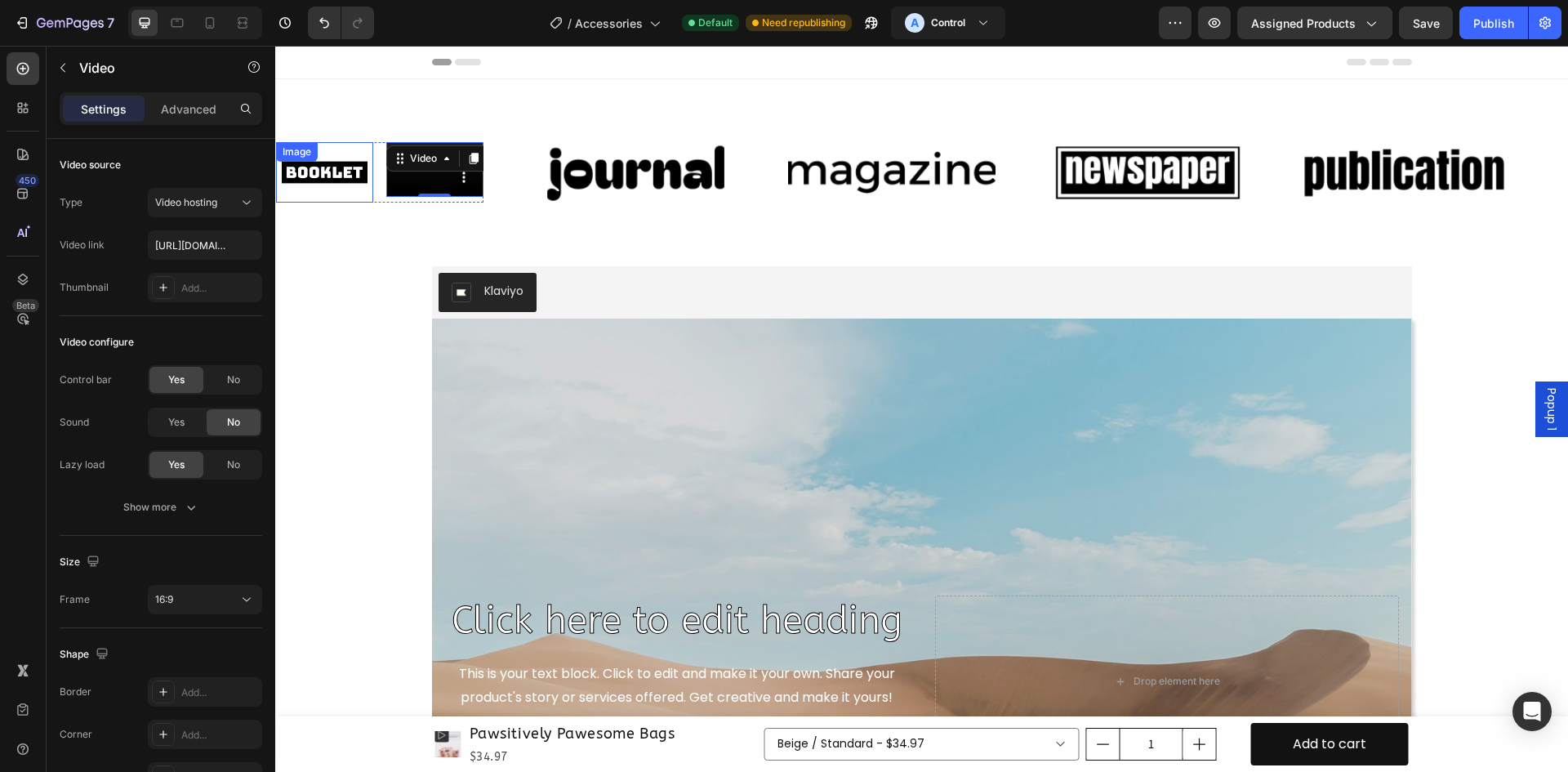
click at [328, 177] on img at bounding box center [325, 172] width 97 height 41
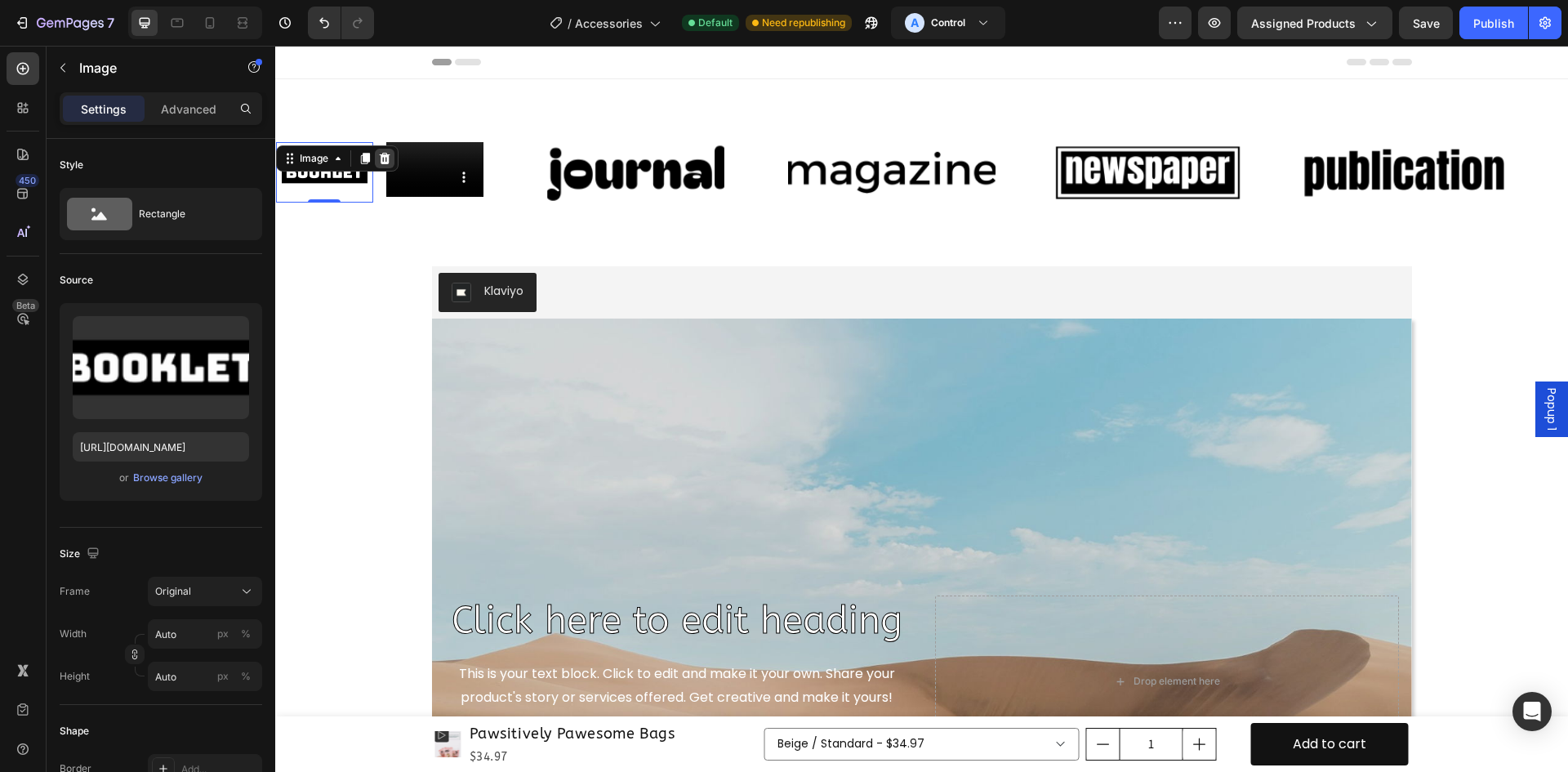
click at [385, 157] on icon at bounding box center [385, 158] width 10 height 11
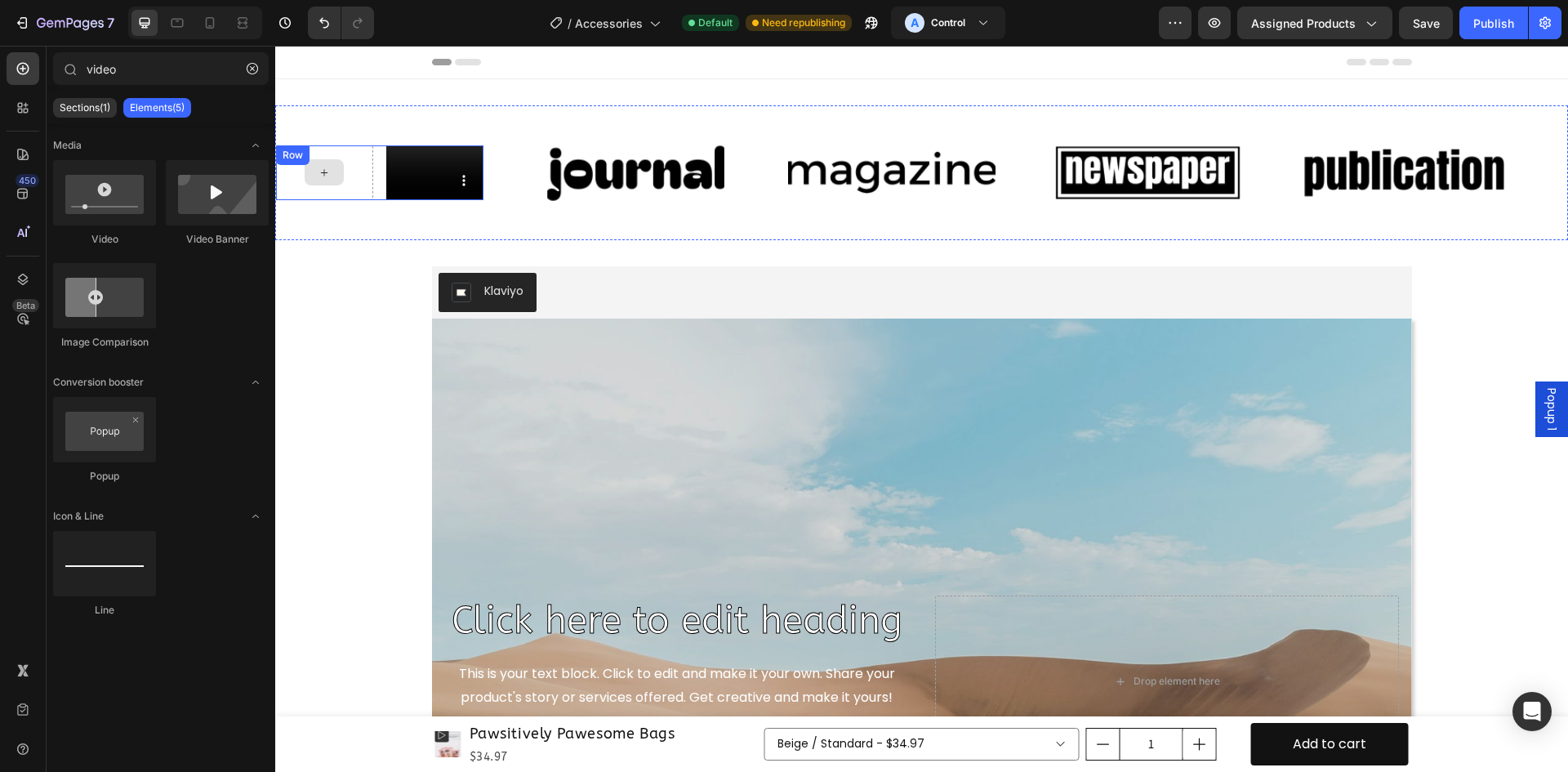
click at [360, 170] on div at bounding box center [325, 172] width 97 height 54
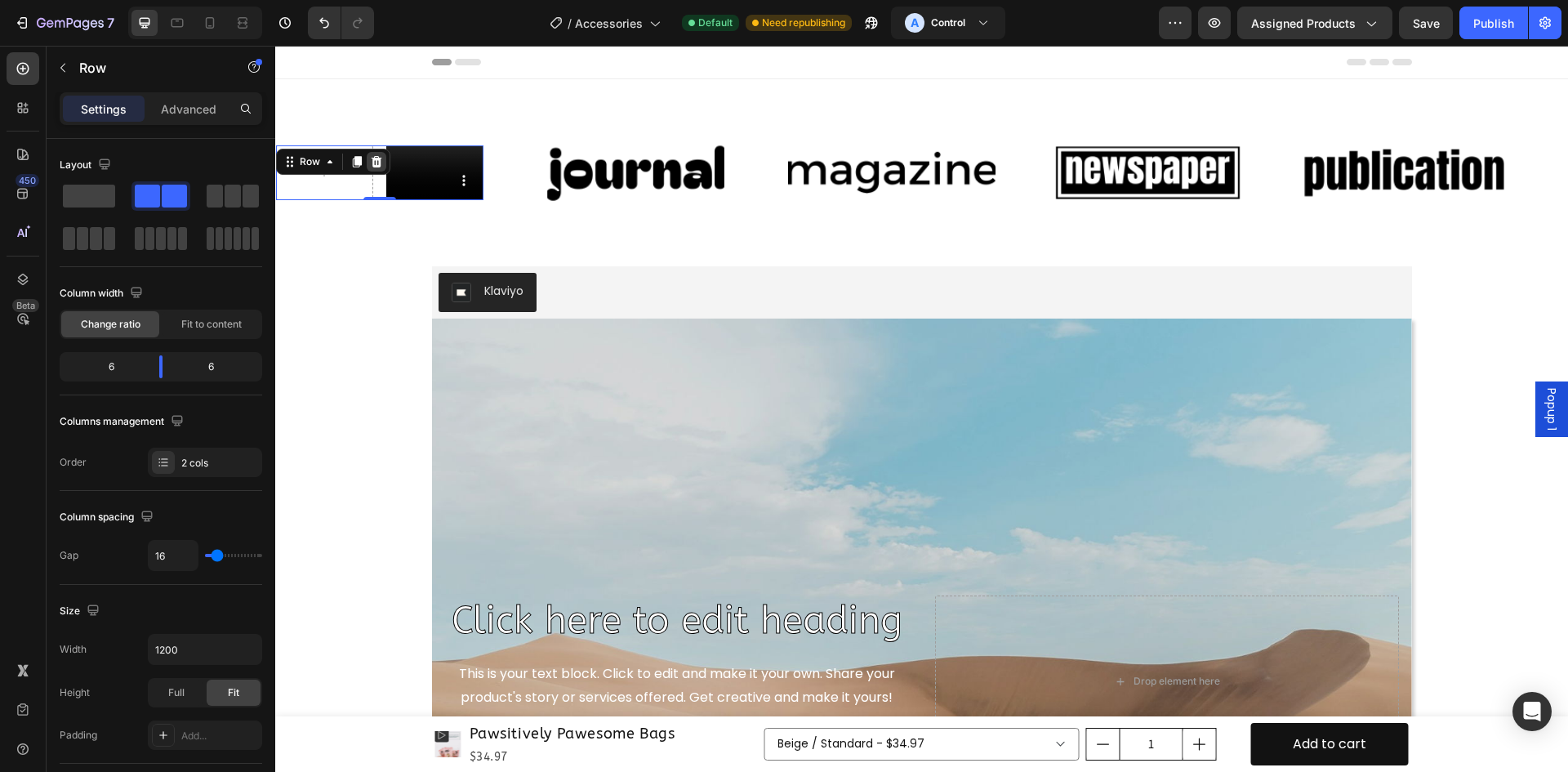
click at [380, 161] on icon at bounding box center [376, 162] width 10 height 11
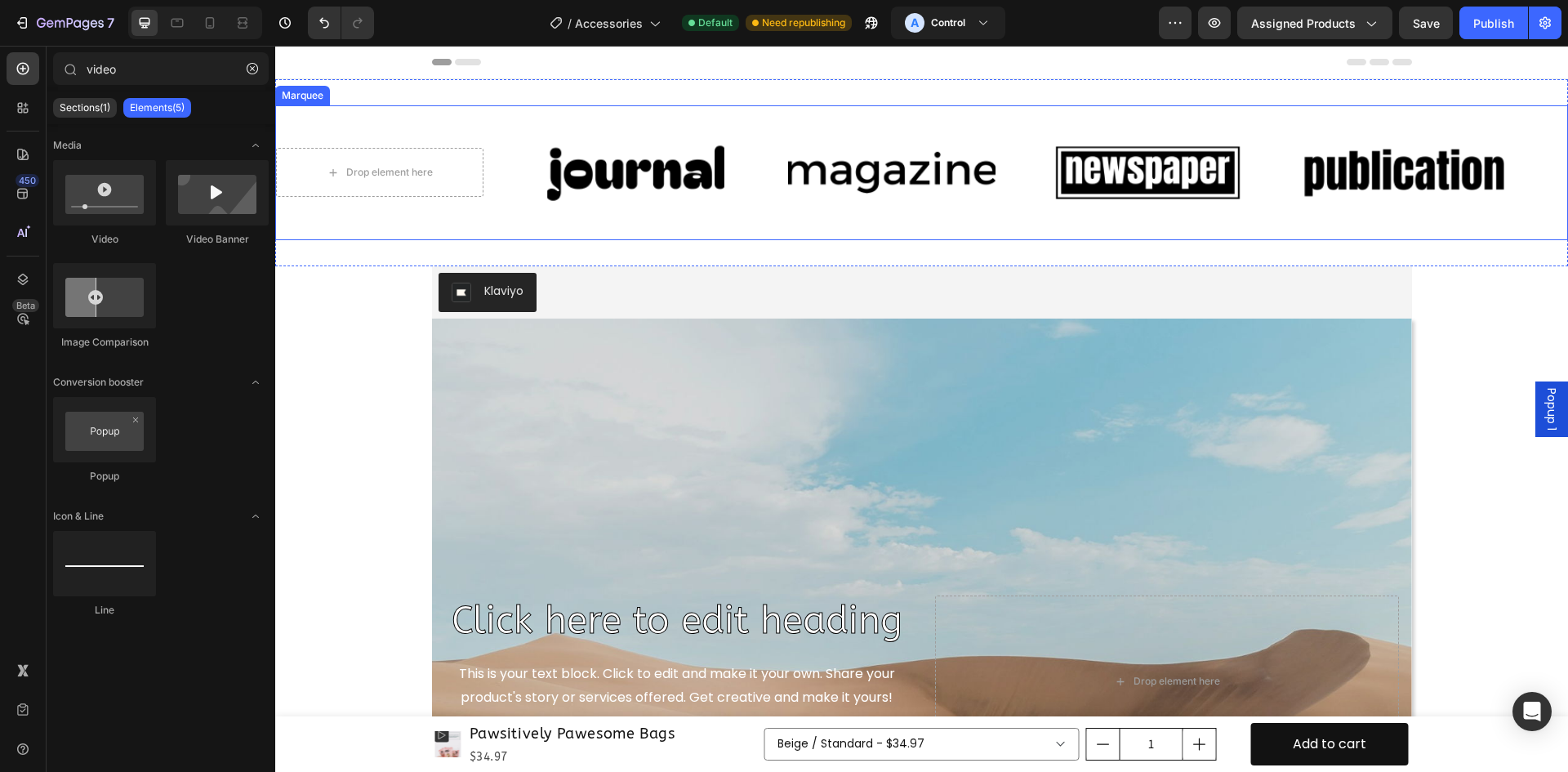
click at [562, 175] on img at bounding box center [637, 172] width 208 height 87
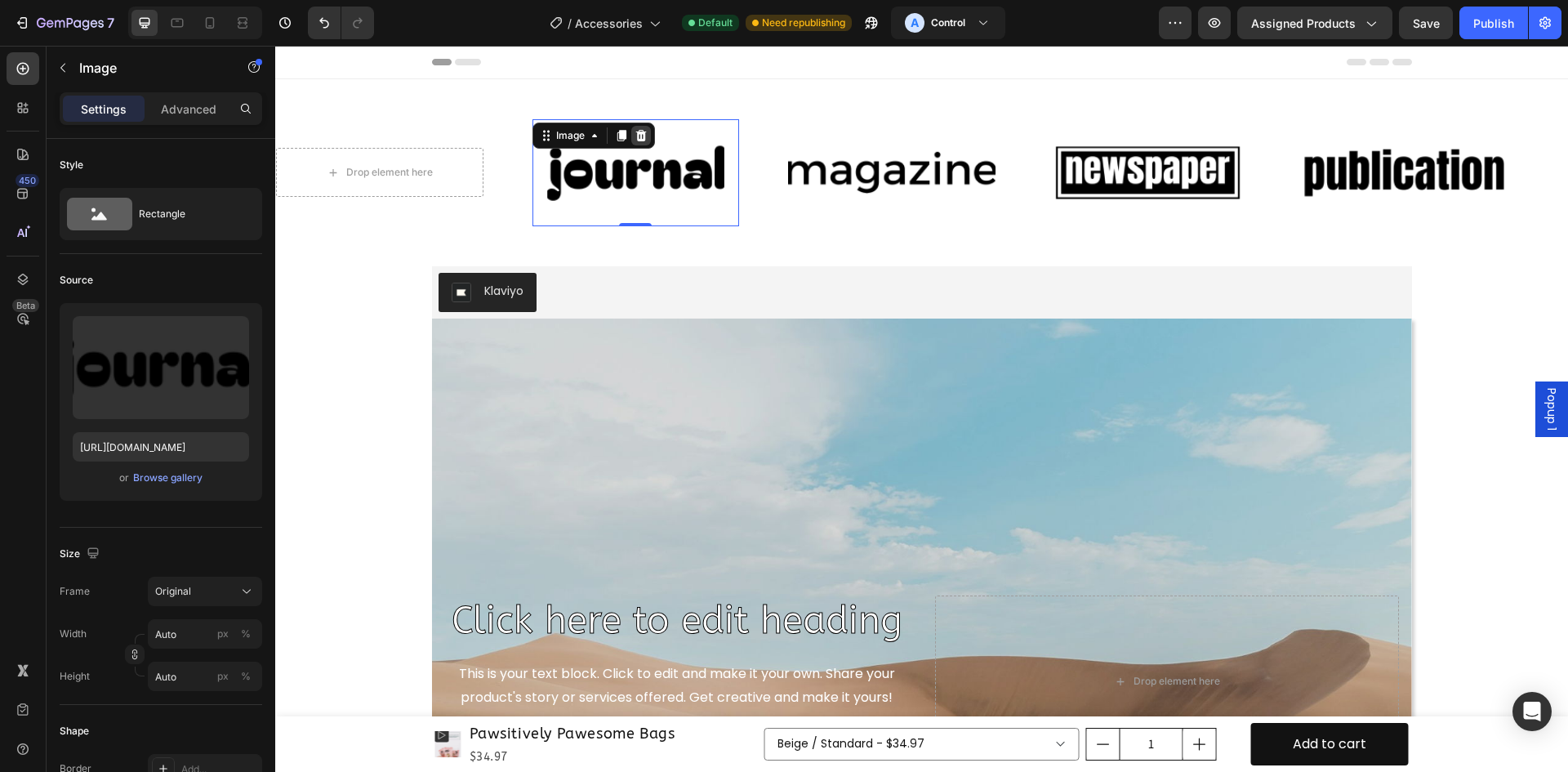
click at [647, 138] on icon at bounding box center [641, 136] width 13 height 13
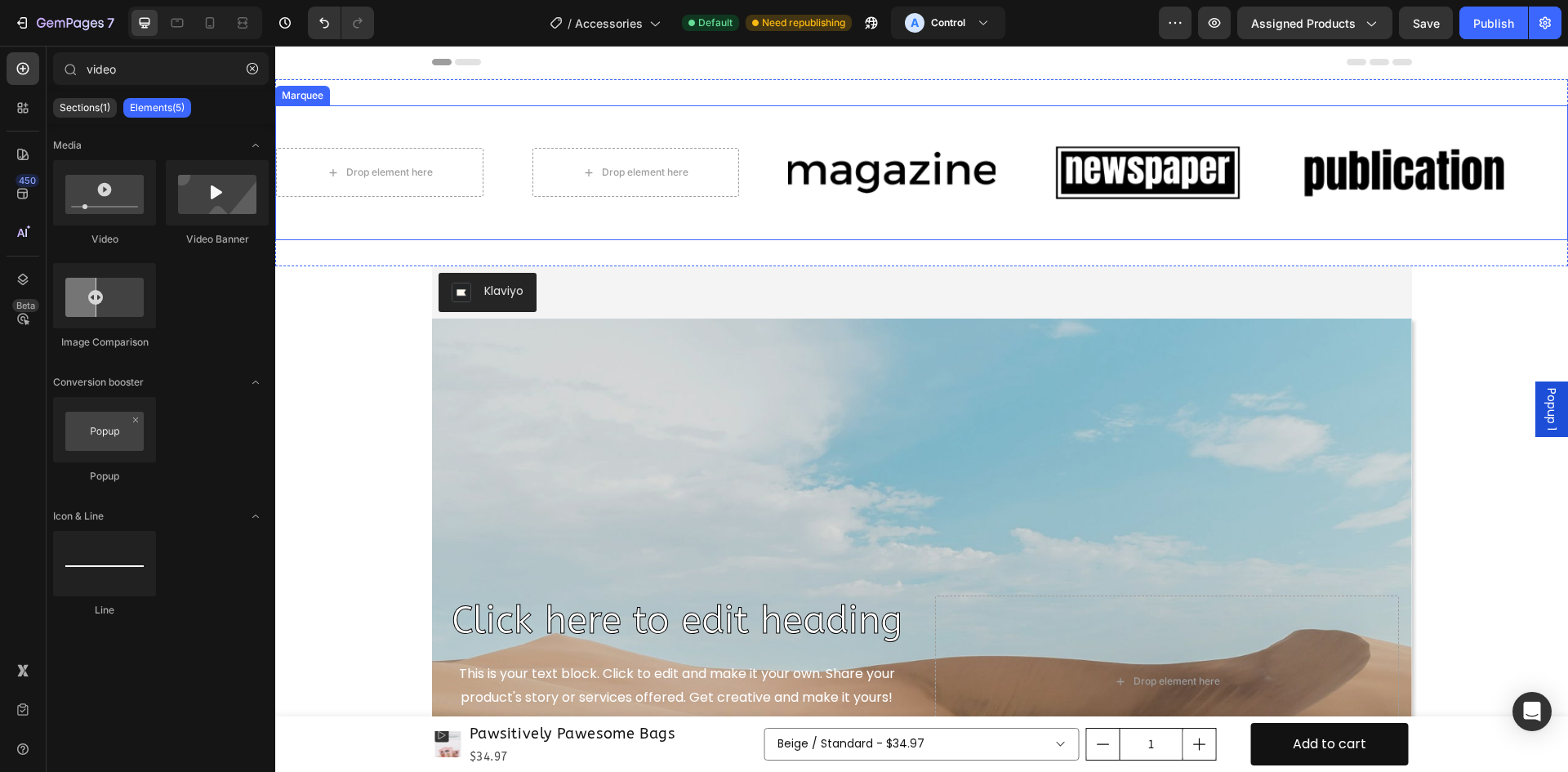
click at [770, 164] on div "Drop element here" at bounding box center [661, 172] width 256 height 49
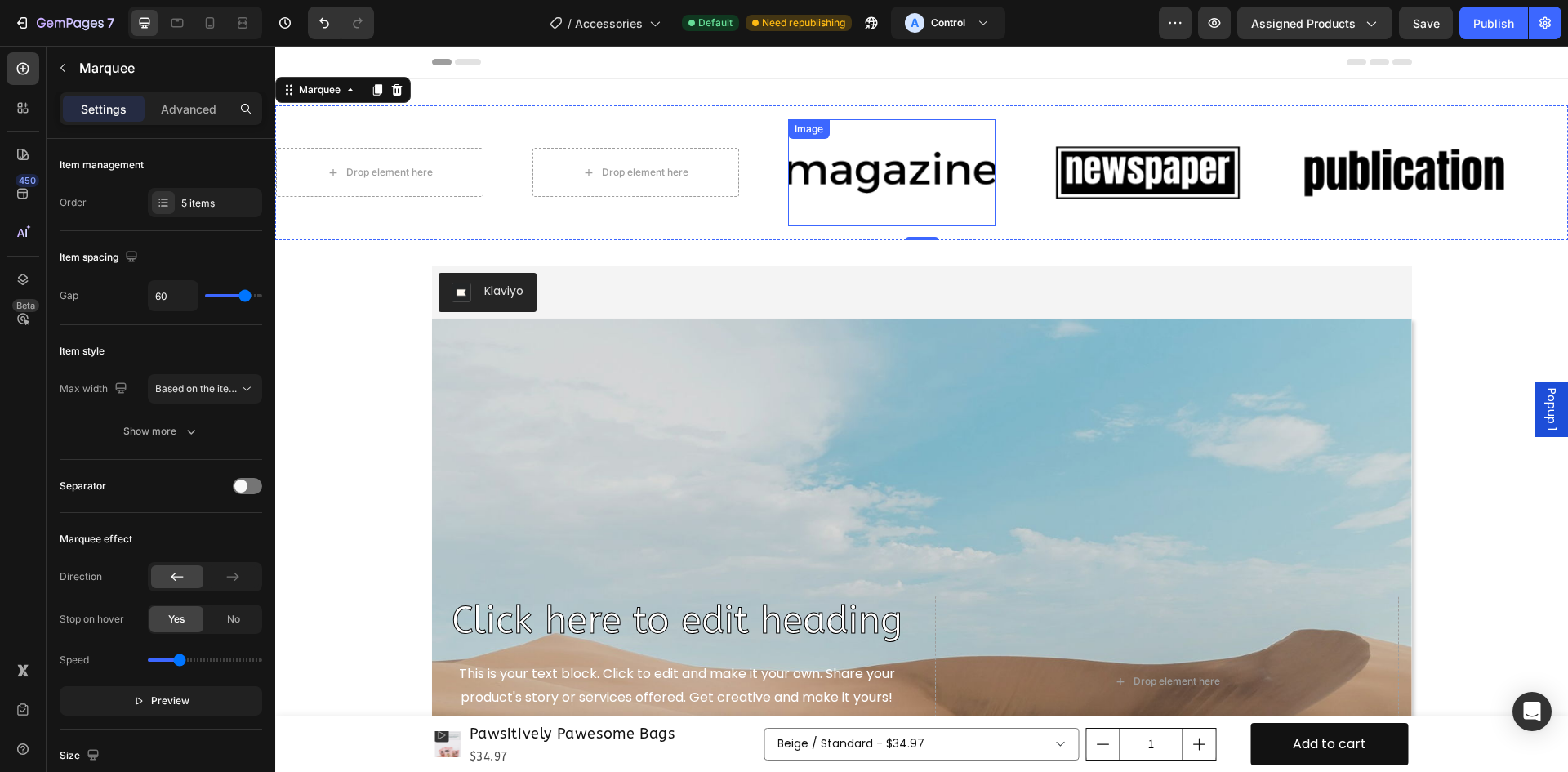
click at [897, 173] on img at bounding box center [892, 172] width 208 height 87
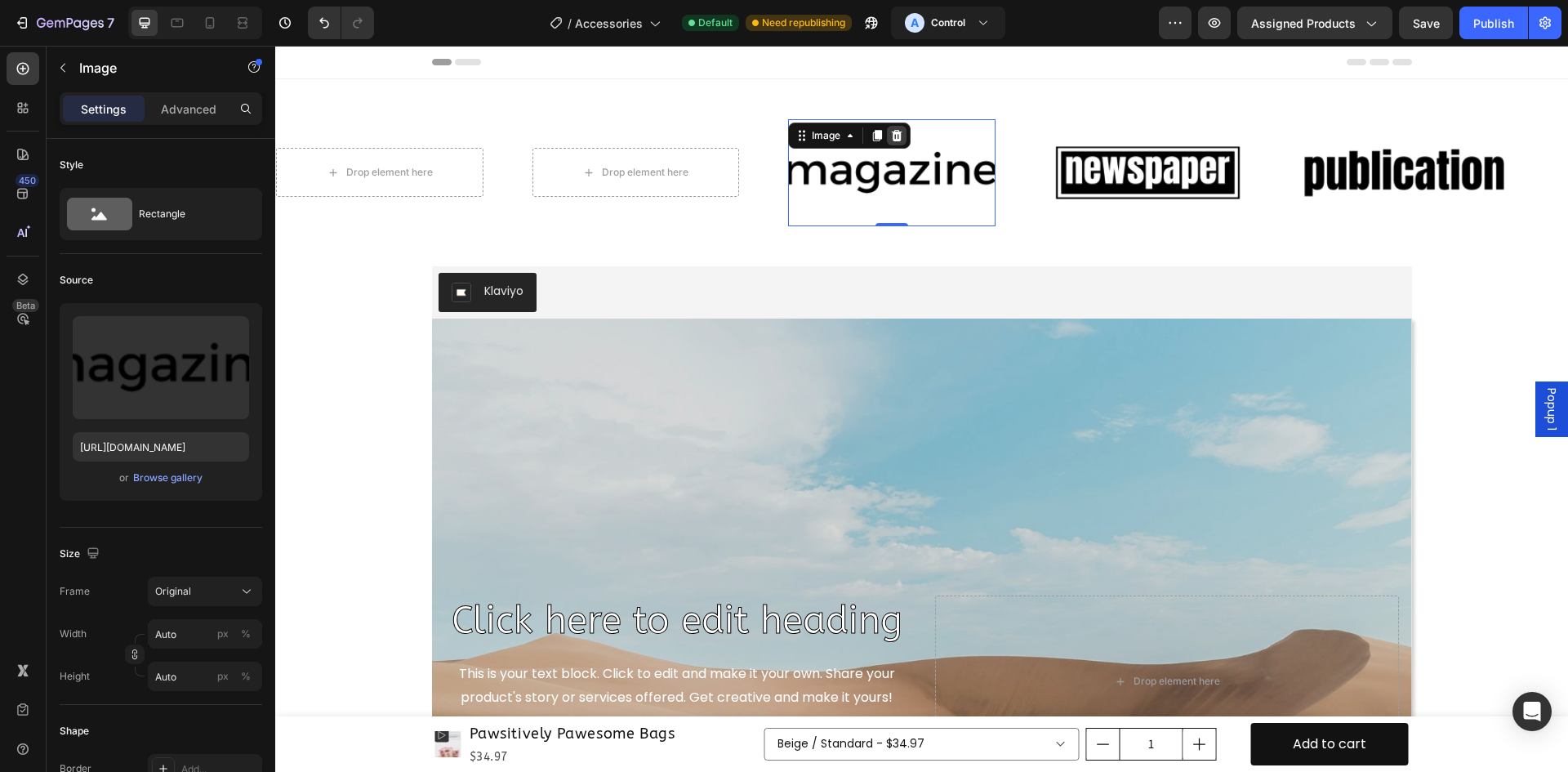
click at [899, 138] on icon at bounding box center [897, 136] width 13 height 13
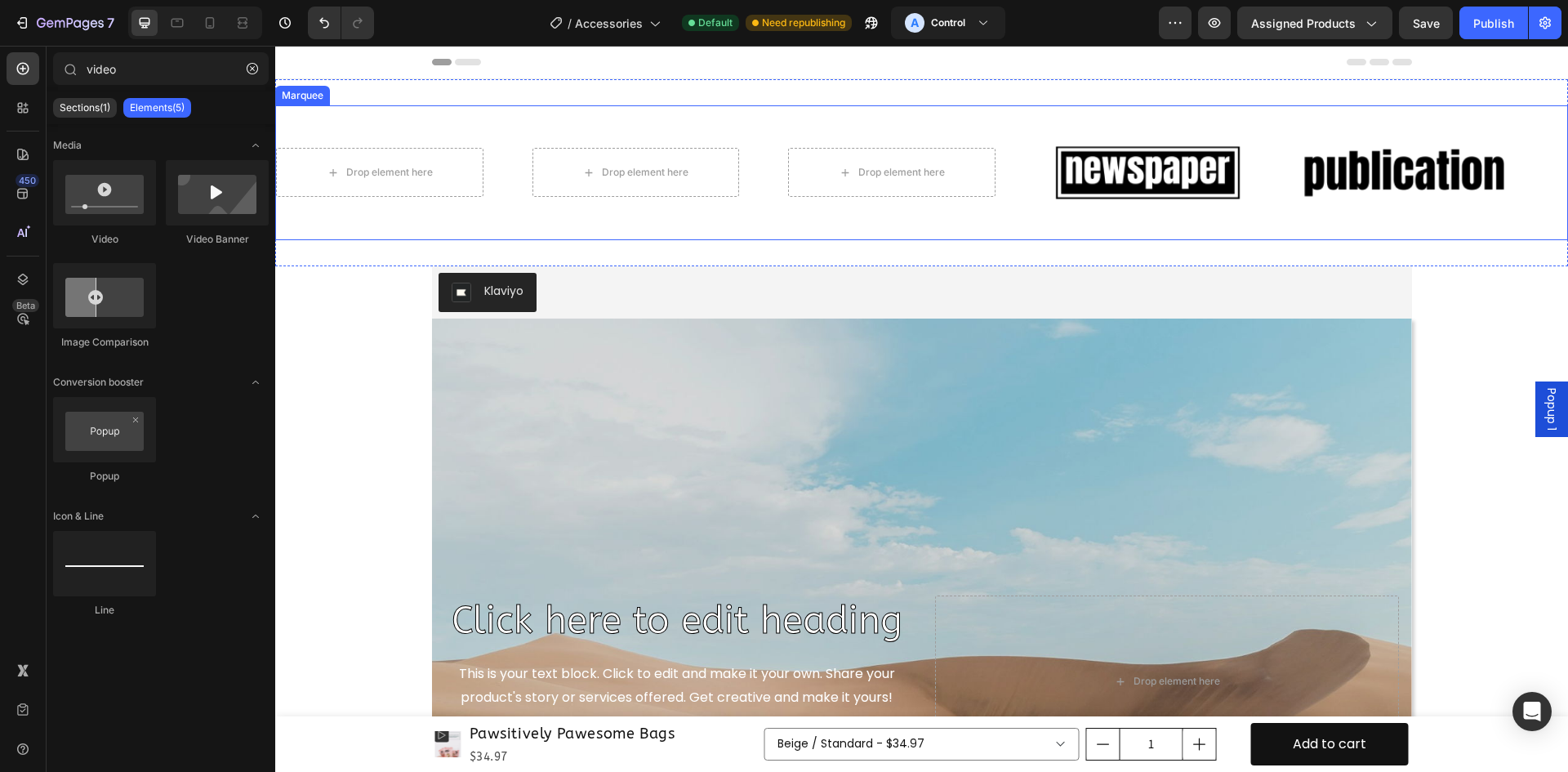
click at [1168, 169] on img at bounding box center [1149, 172] width 208 height 87
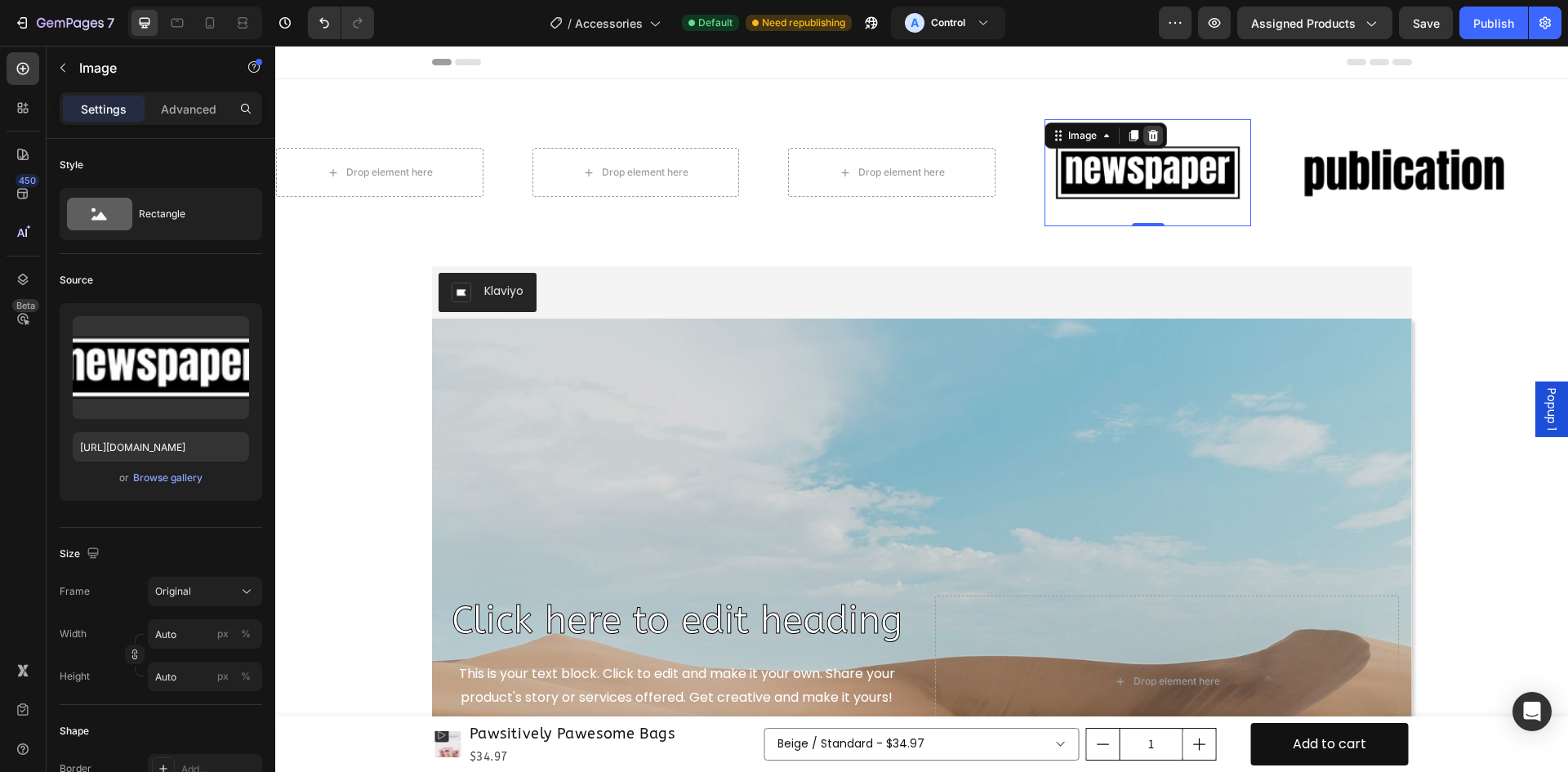
click at [1151, 138] on icon at bounding box center [1152, 136] width 10 height 11
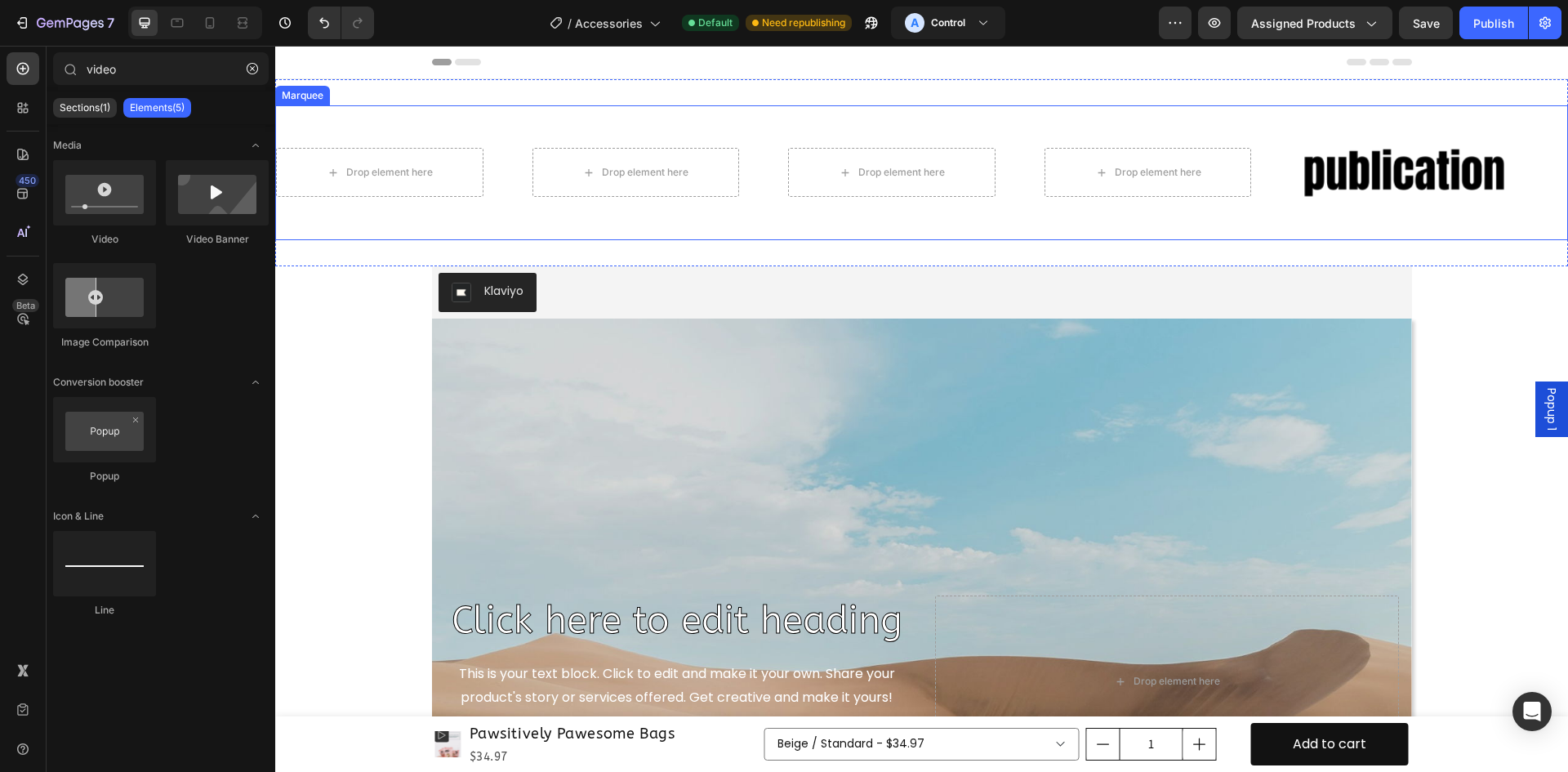
click at [1327, 169] on img at bounding box center [1404, 172] width 208 height 87
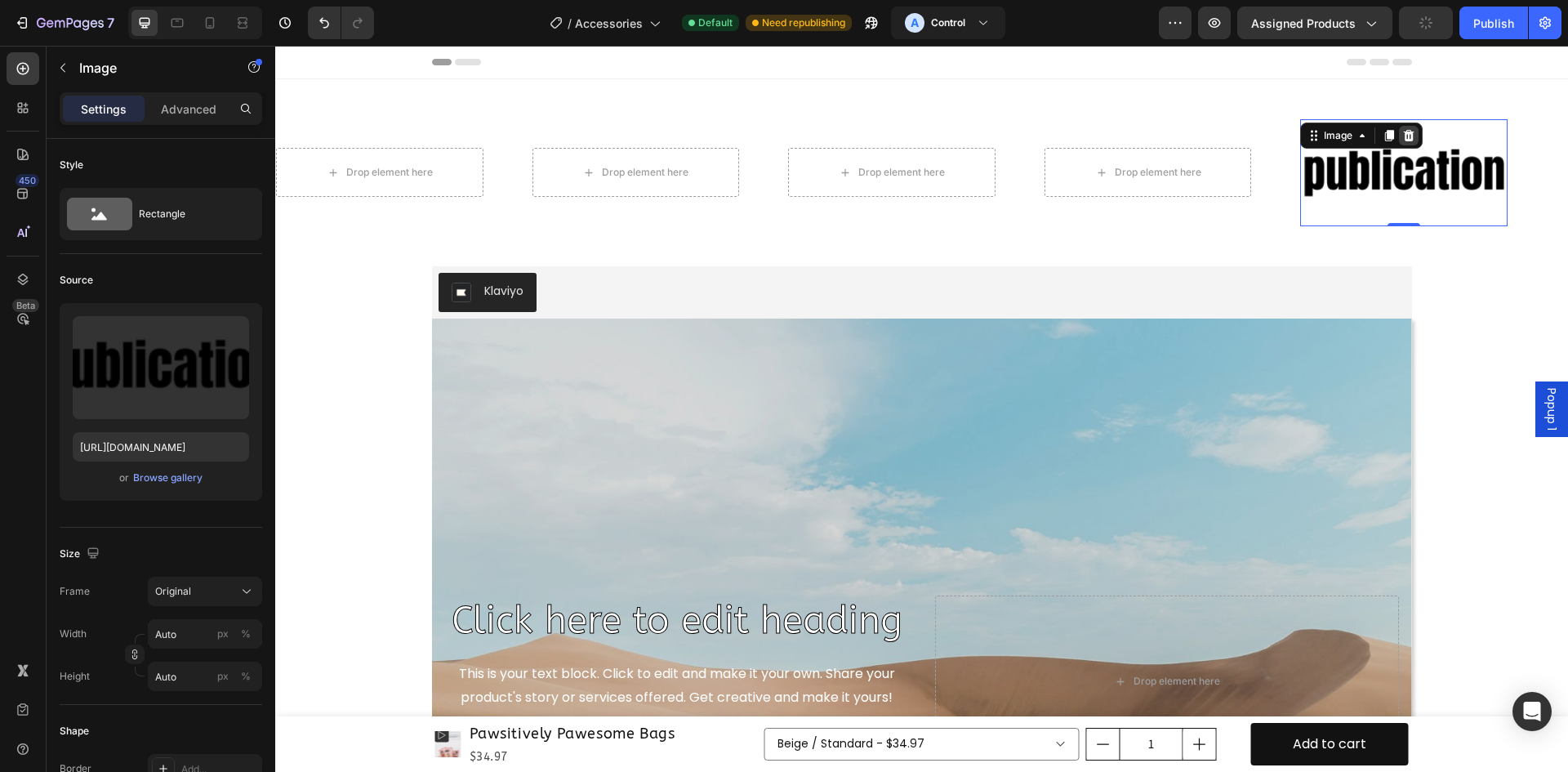
click at [1411, 131] on icon at bounding box center [1409, 136] width 10 height 11
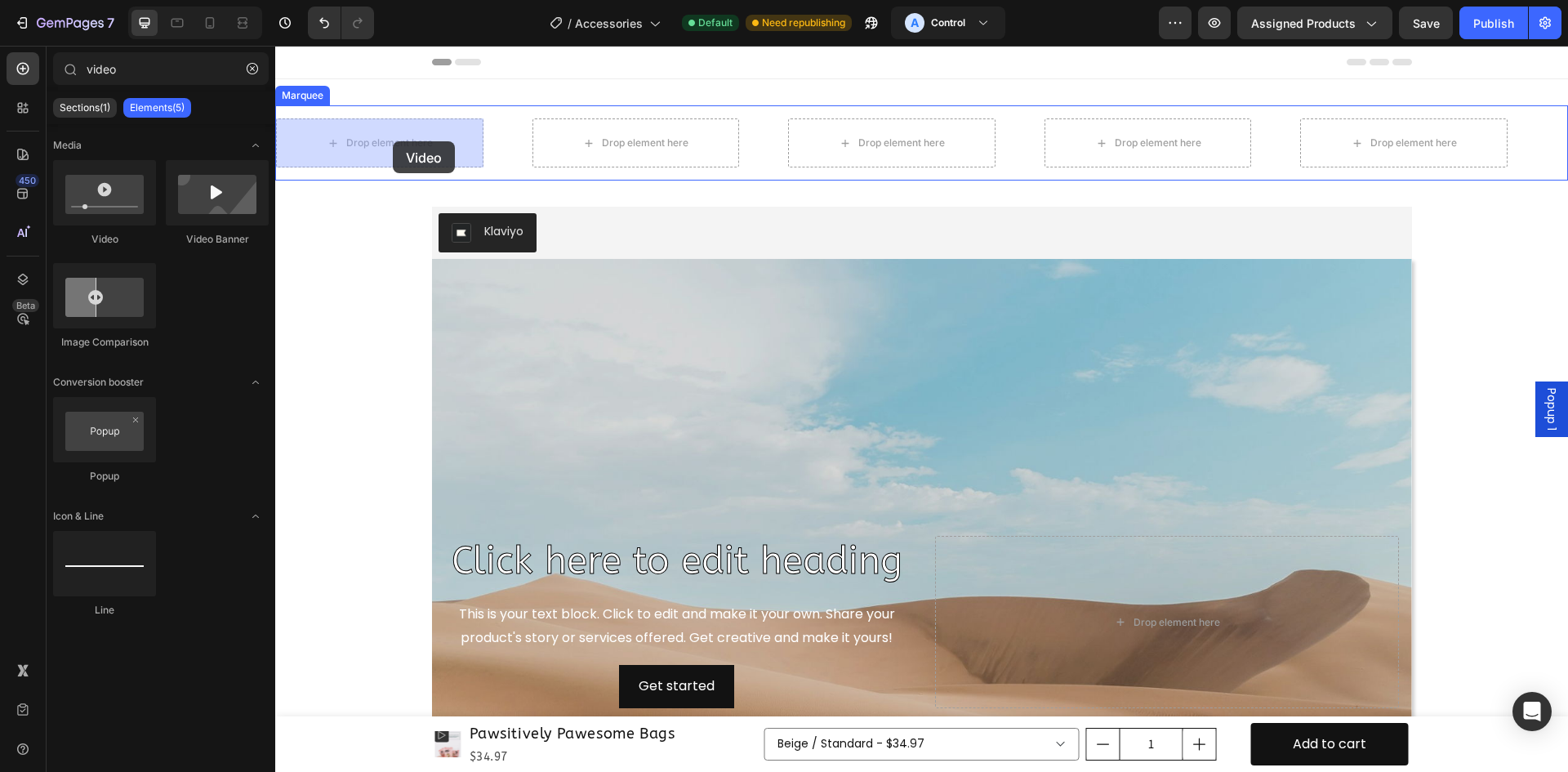
drag, startPoint x: 367, startPoint y: 238, endPoint x: 392, endPoint y: 141, distance: 100.2
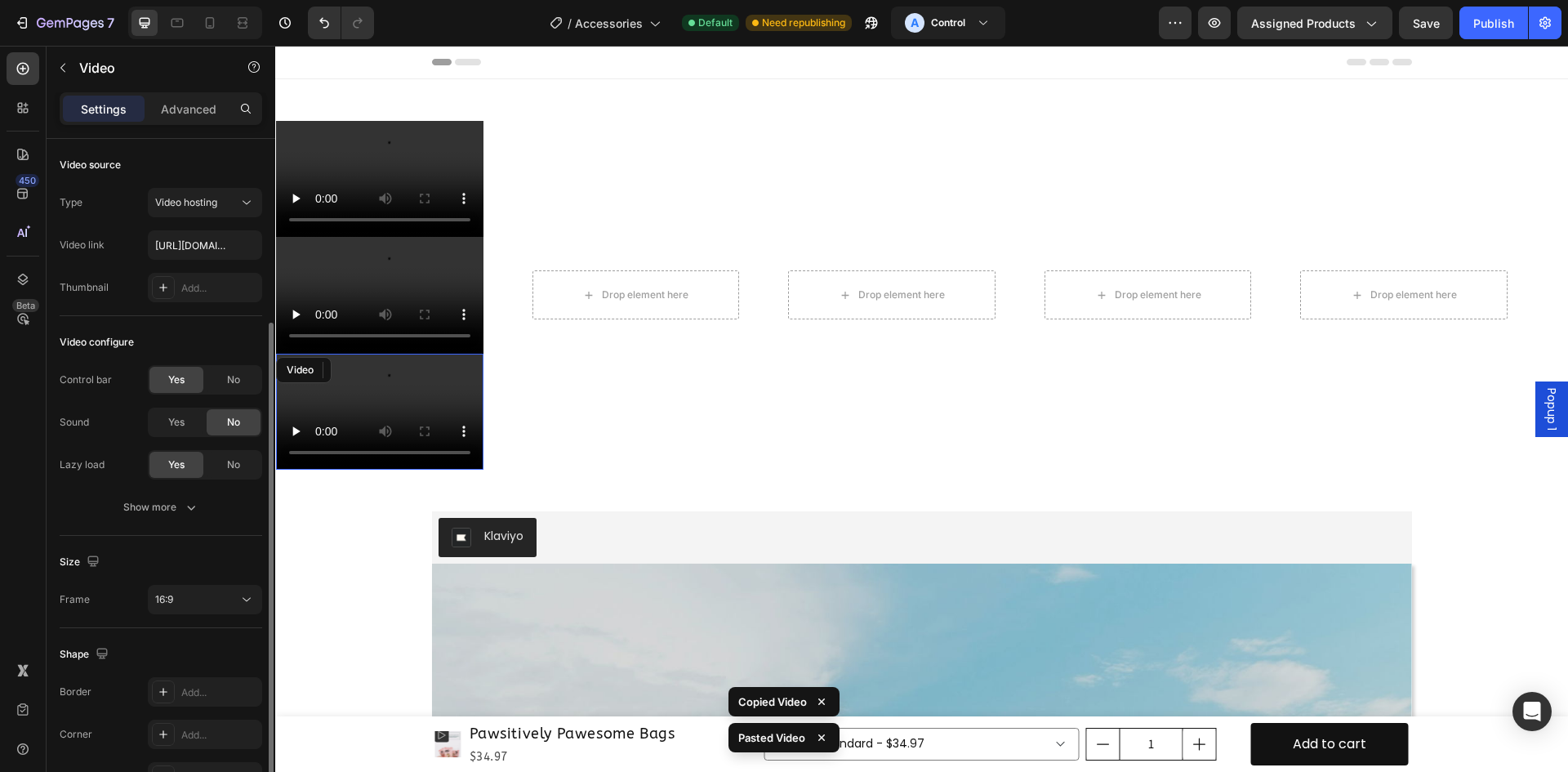
scroll to position [98, 0]
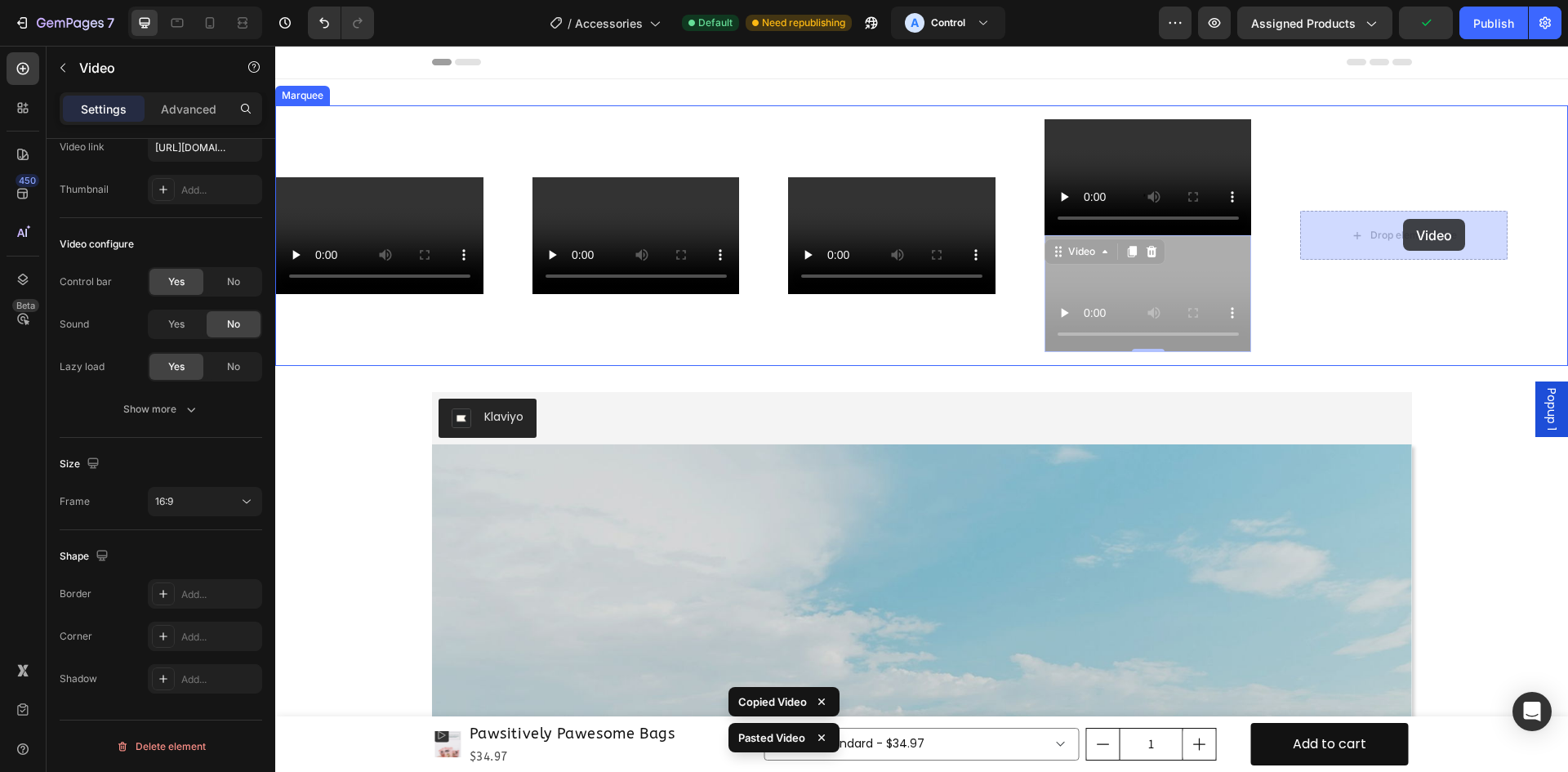
drag, startPoint x: 1295, startPoint y: 266, endPoint x: 1403, endPoint y: 219, distance: 117.8
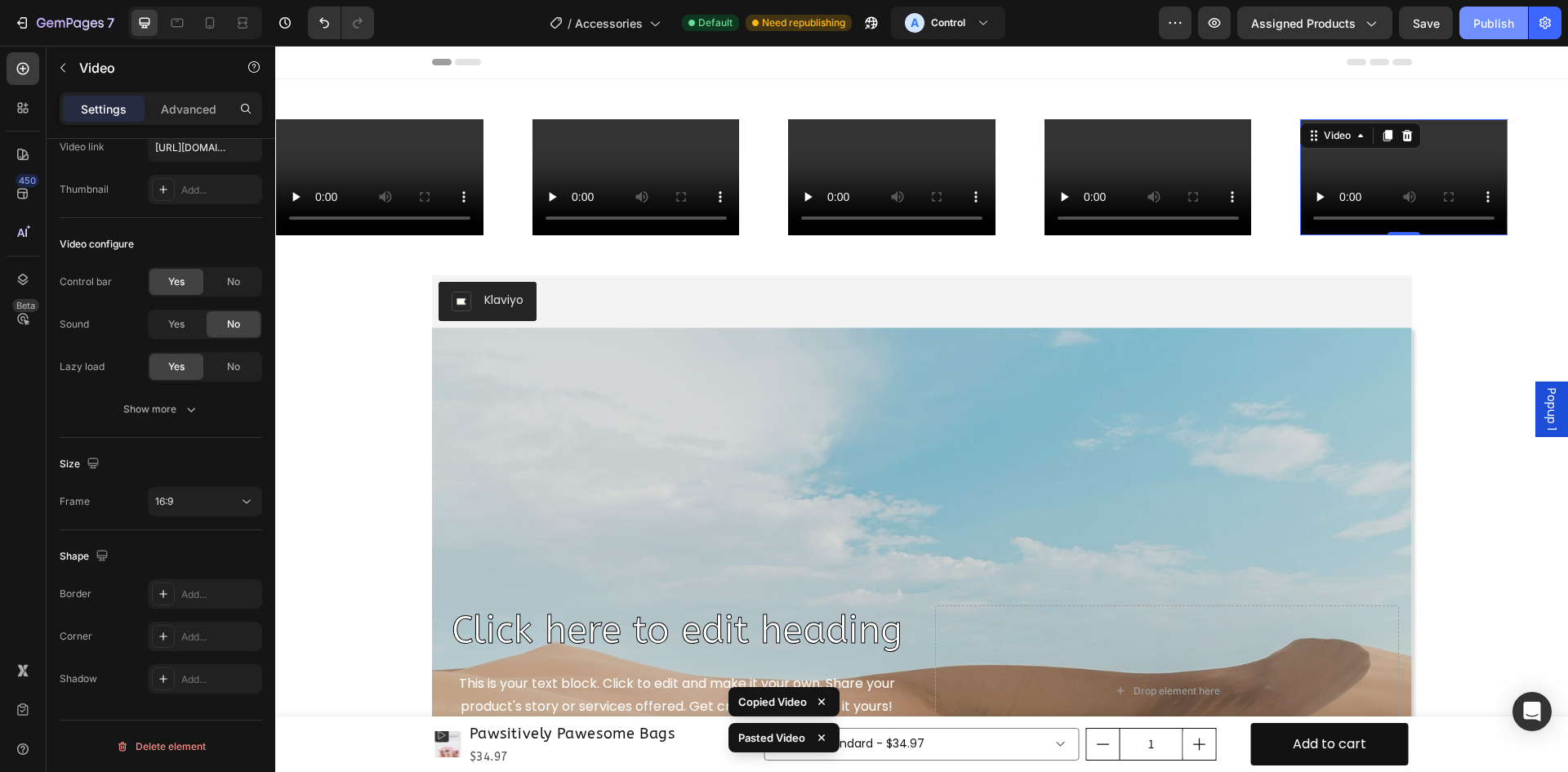
click at [1496, 22] on div "Publish" at bounding box center [1494, 23] width 41 height 17
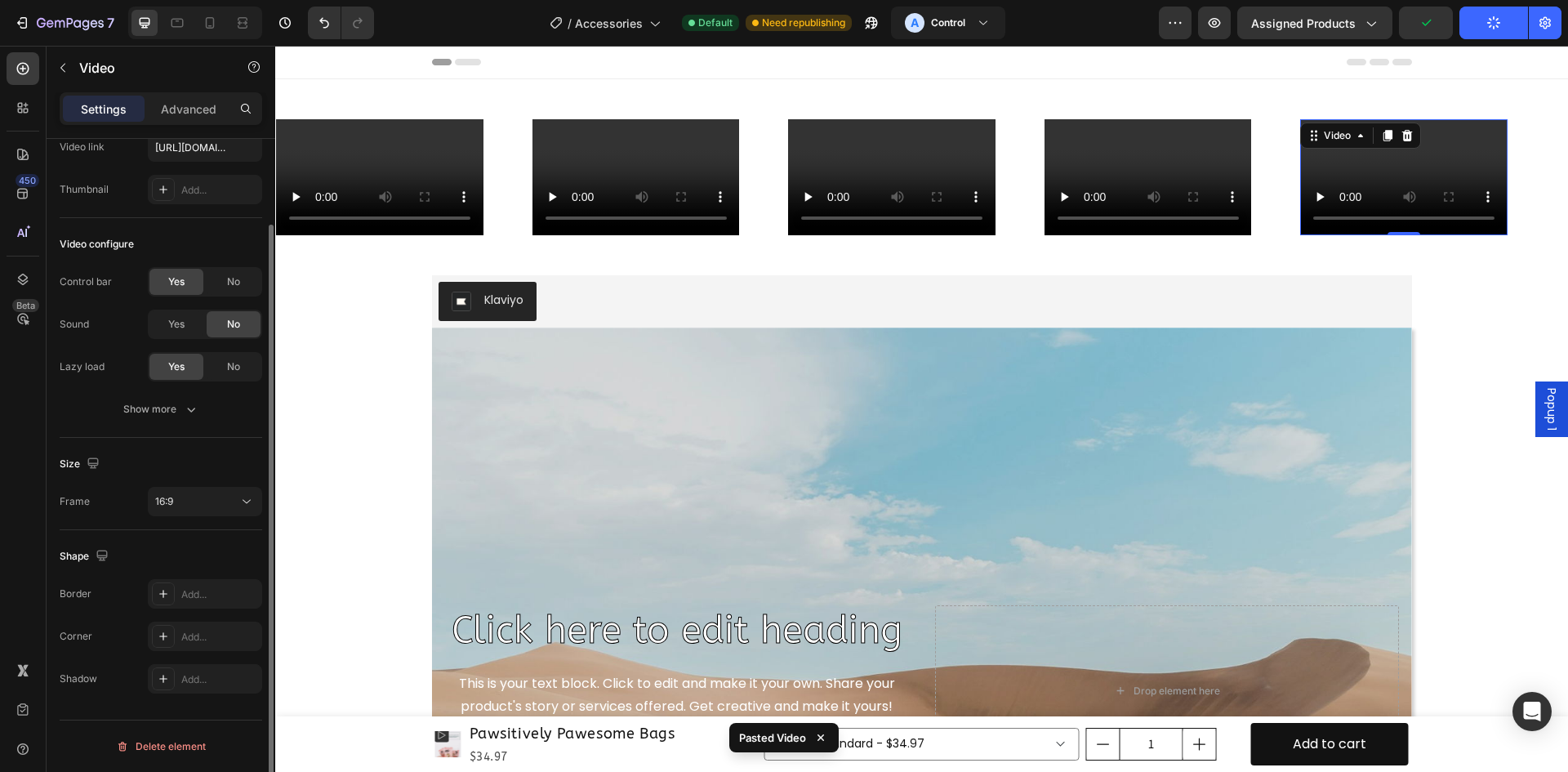
scroll to position [0, 0]
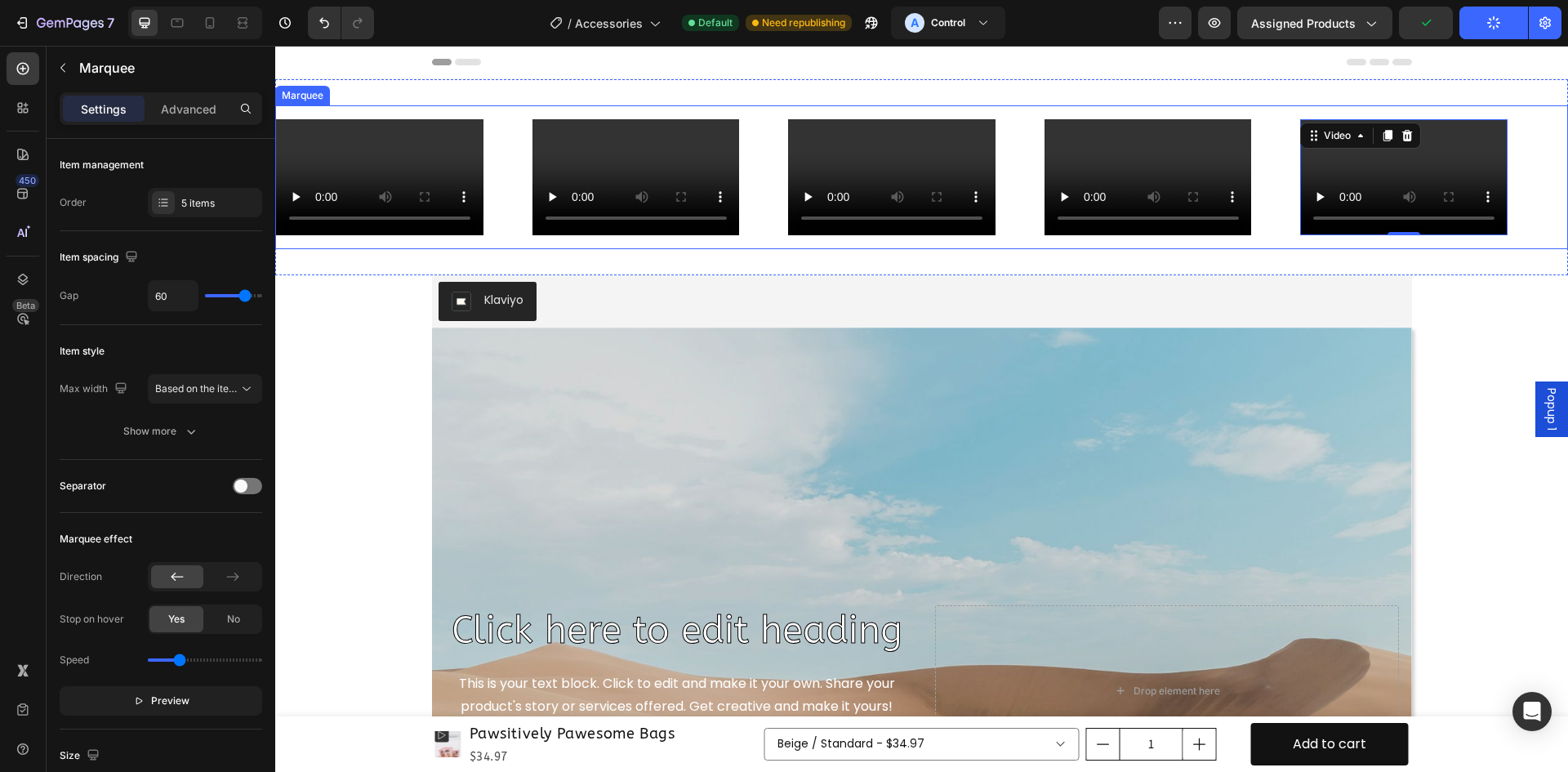
click at [372, 240] on div "Video Video Video Video Video 0 Video Video Video Video Video 0 Marquee" at bounding box center [921, 178] width 1293 height 144
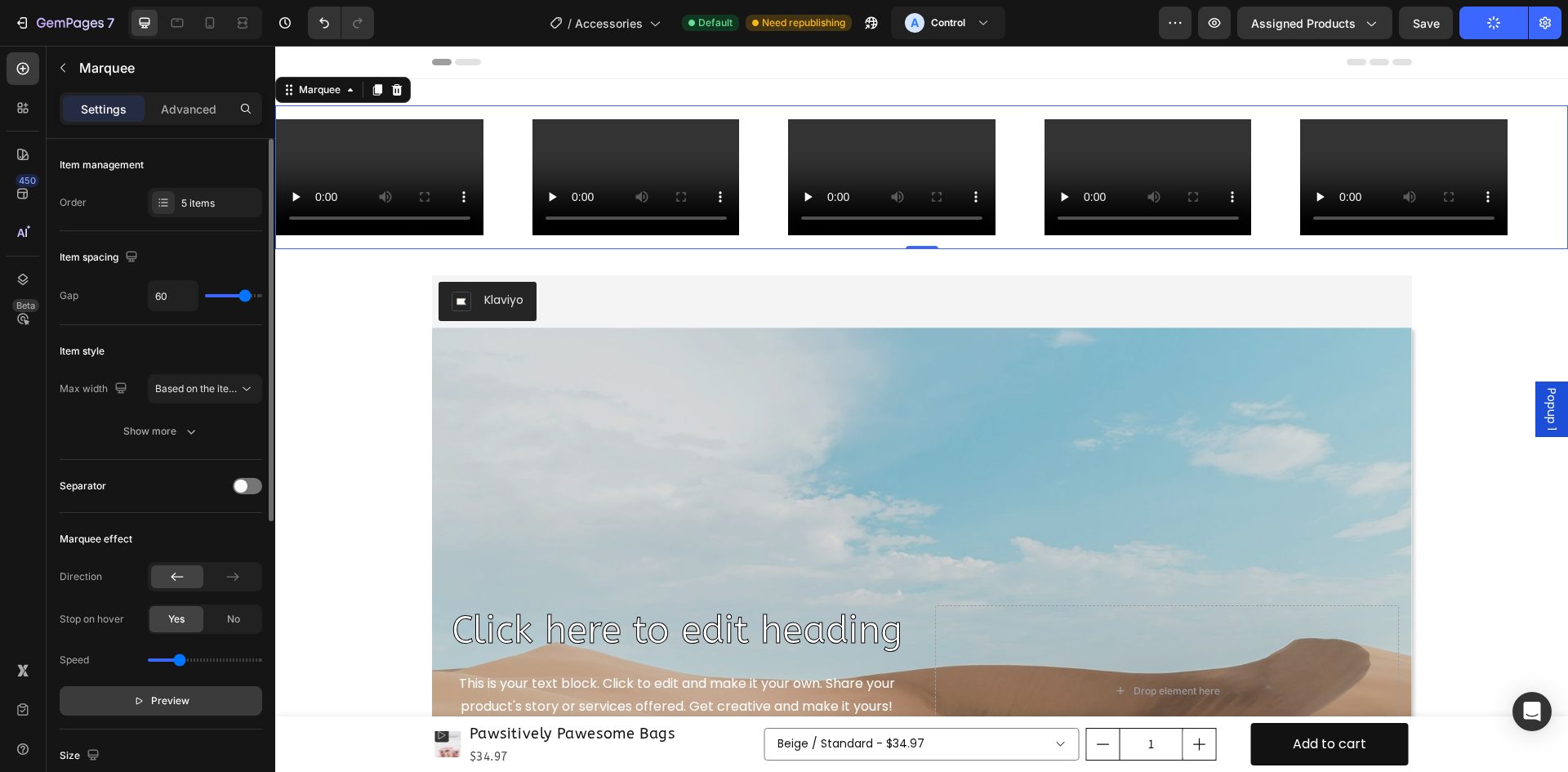
click at [169, 702] on span "Preview" at bounding box center [169, 700] width 38 height 16
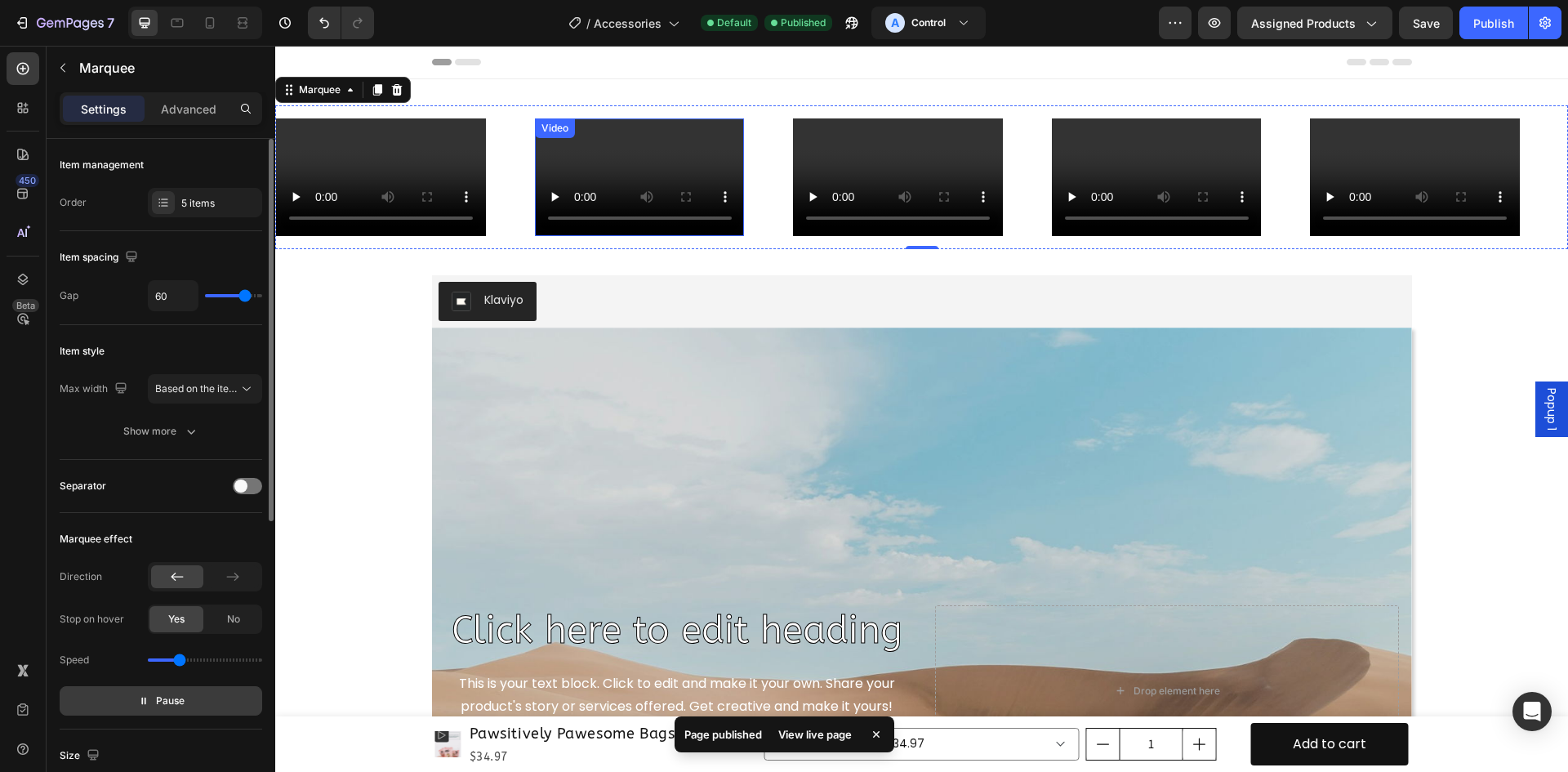
click at [534, 146] on div "Video" at bounding box center [638, 178] width 210 height 118
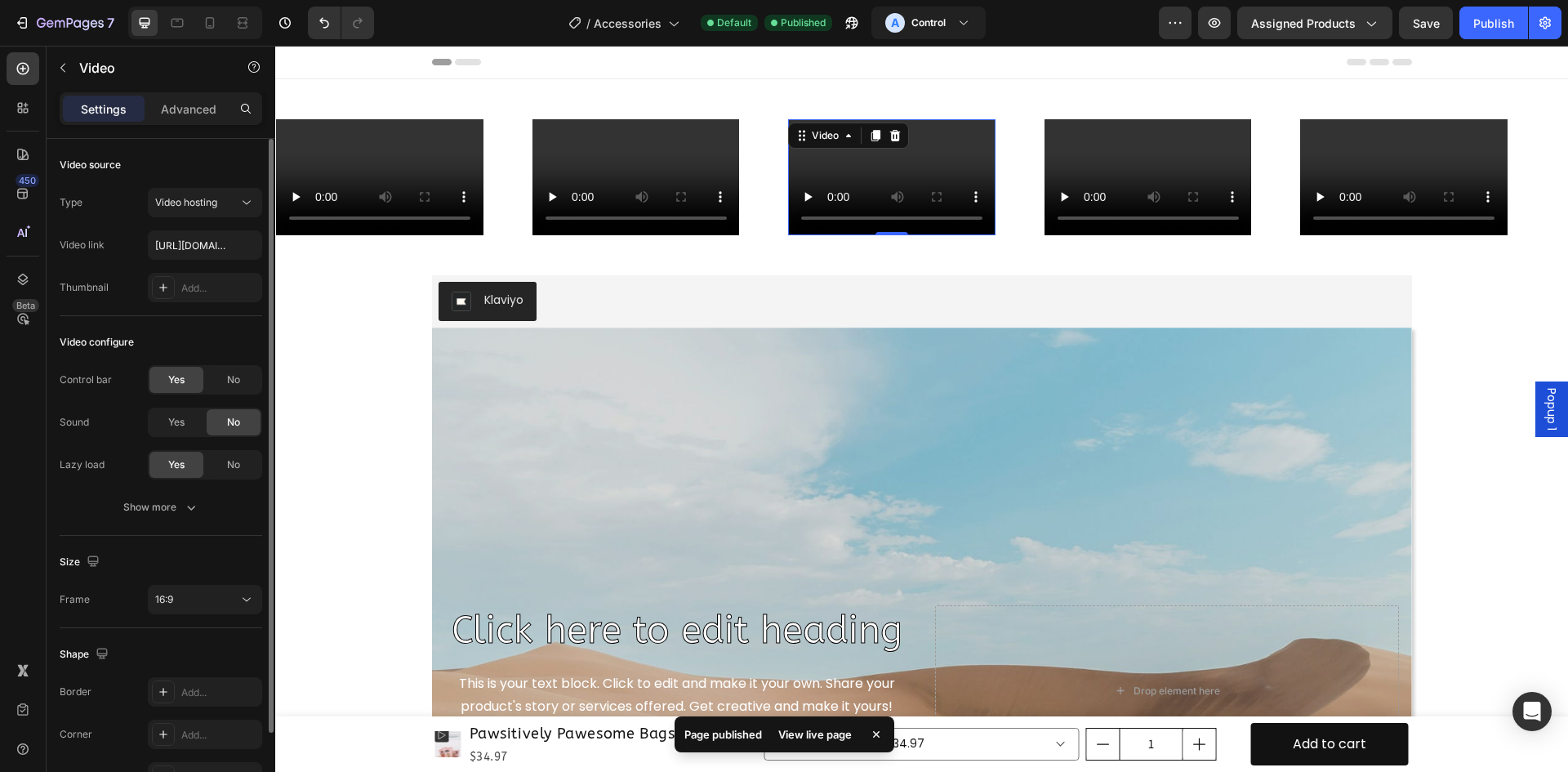
click at [787, 124] on div "Video 0" at bounding box center [891, 177] width 208 height 117
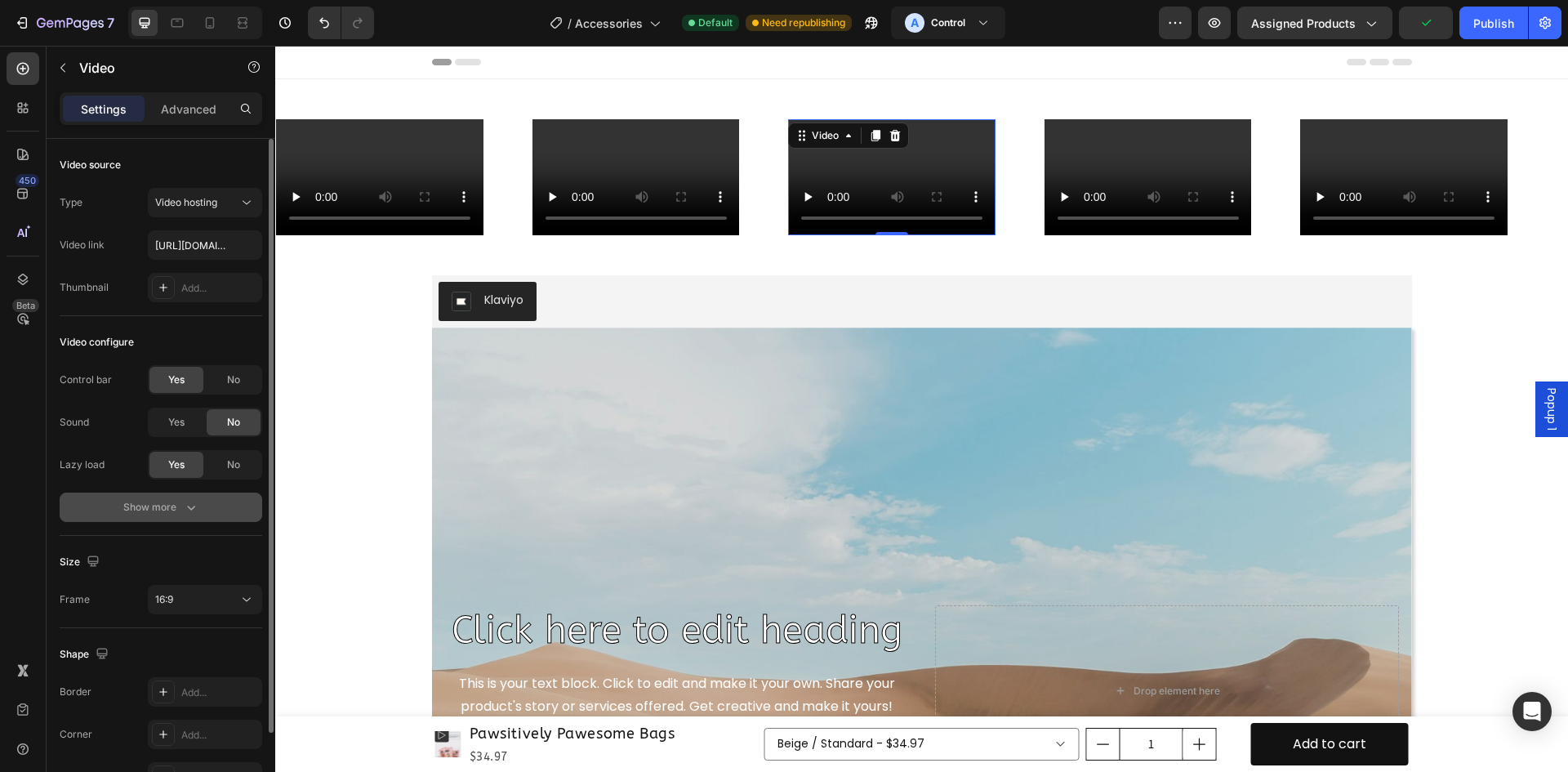
click at [180, 506] on div "Show more" at bounding box center [161, 506] width 76 height 16
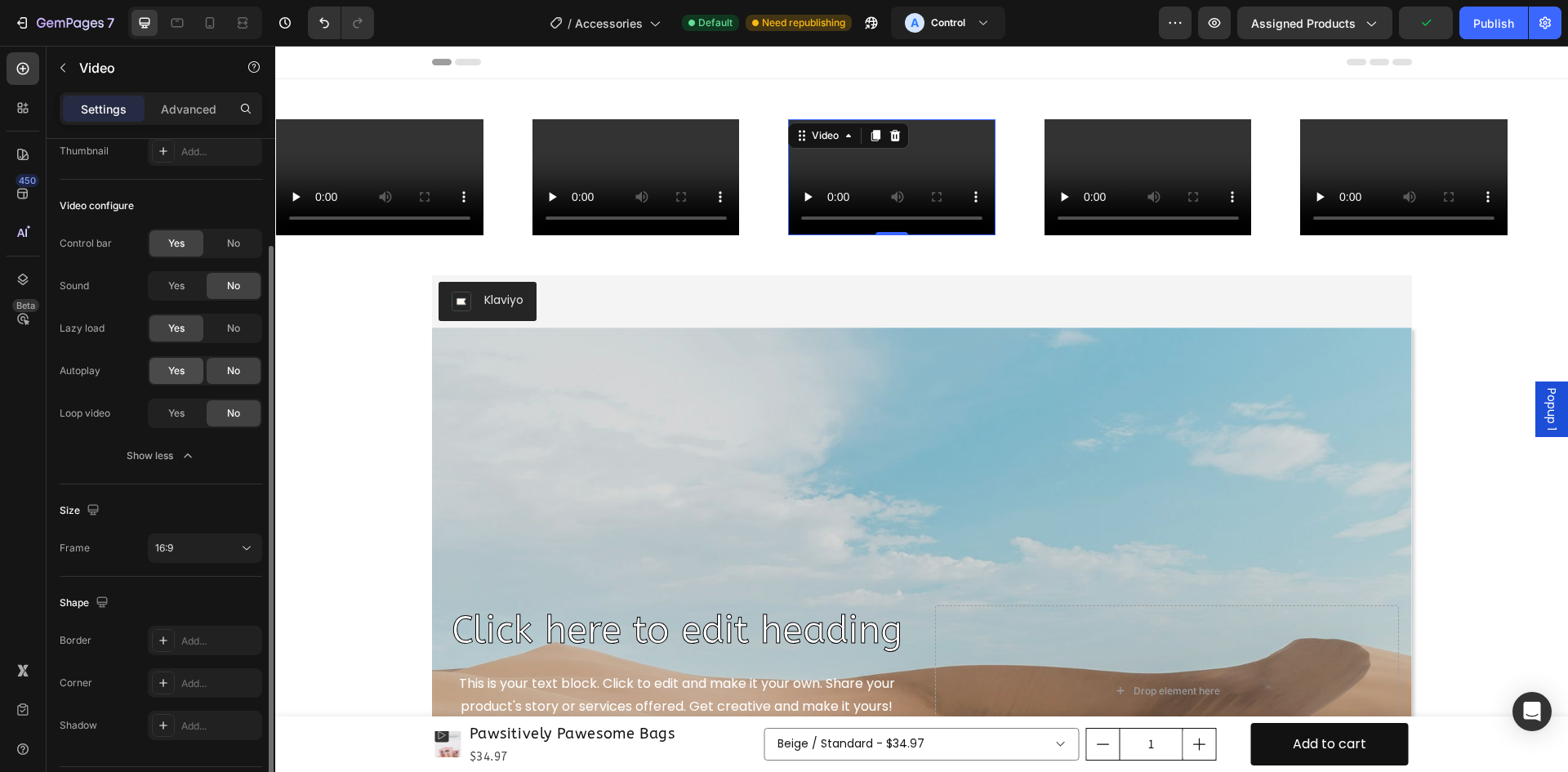
click at [183, 375] on span "Yes" at bounding box center [176, 371] width 16 height 15
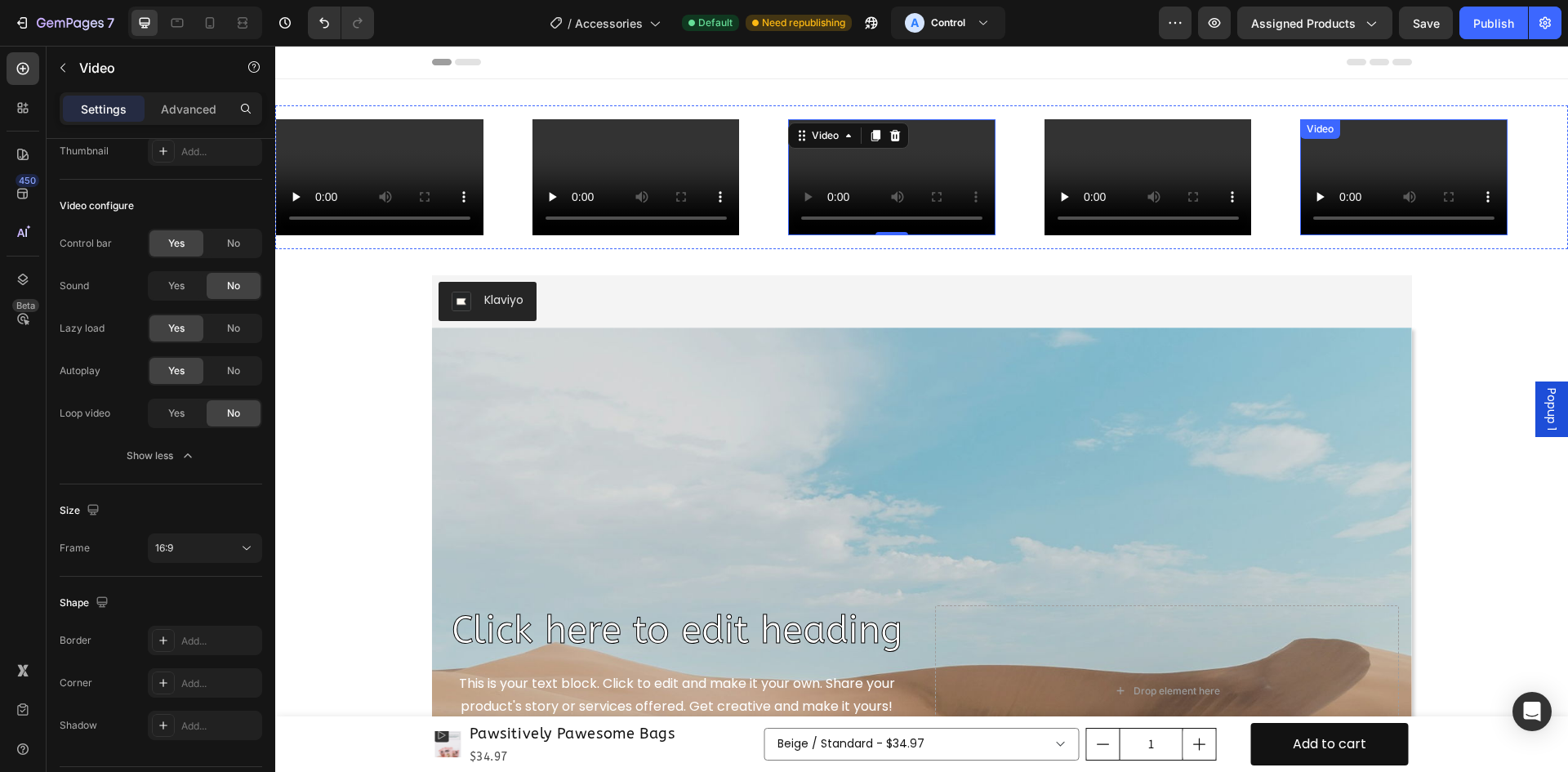
click at [1299, 164] on video at bounding box center [1403, 177] width 208 height 117
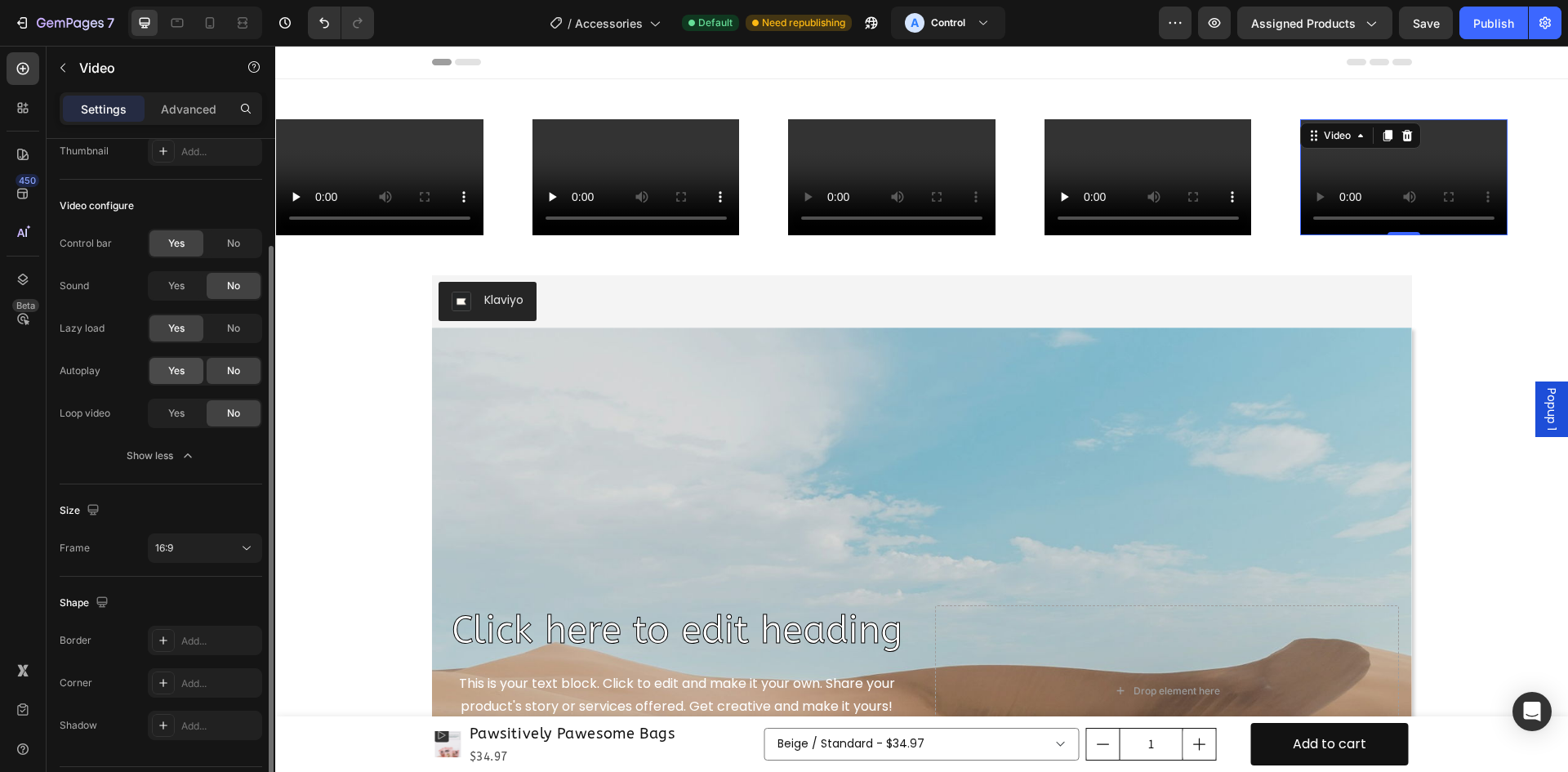
click at [177, 370] on span "Yes" at bounding box center [176, 371] width 16 height 15
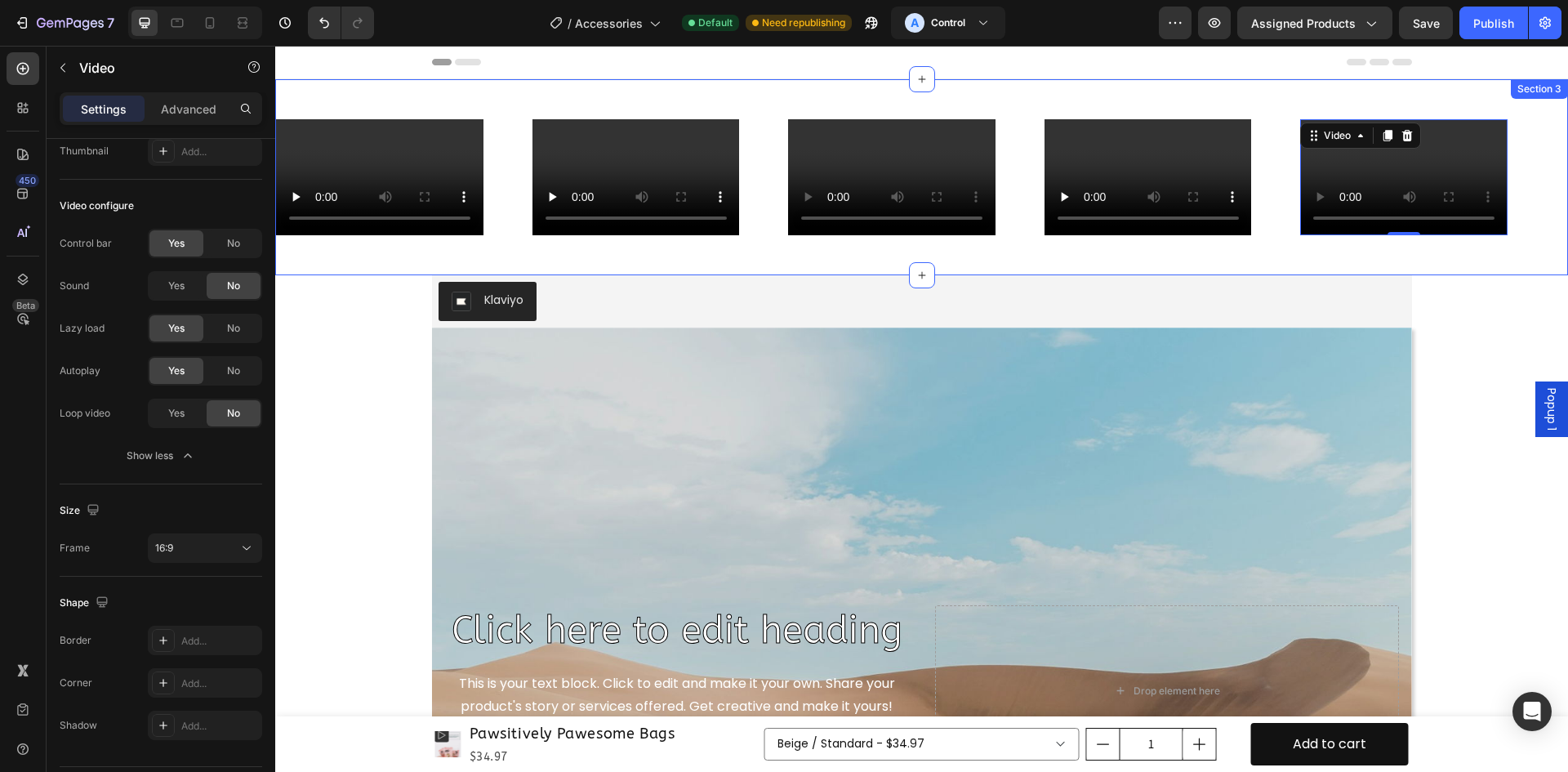
click at [828, 260] on div "Video Video Video Video Video 0 Video Video Video Video Video 0 Marquee Section…" at bounding box center [921, 177] width 1293 height 196
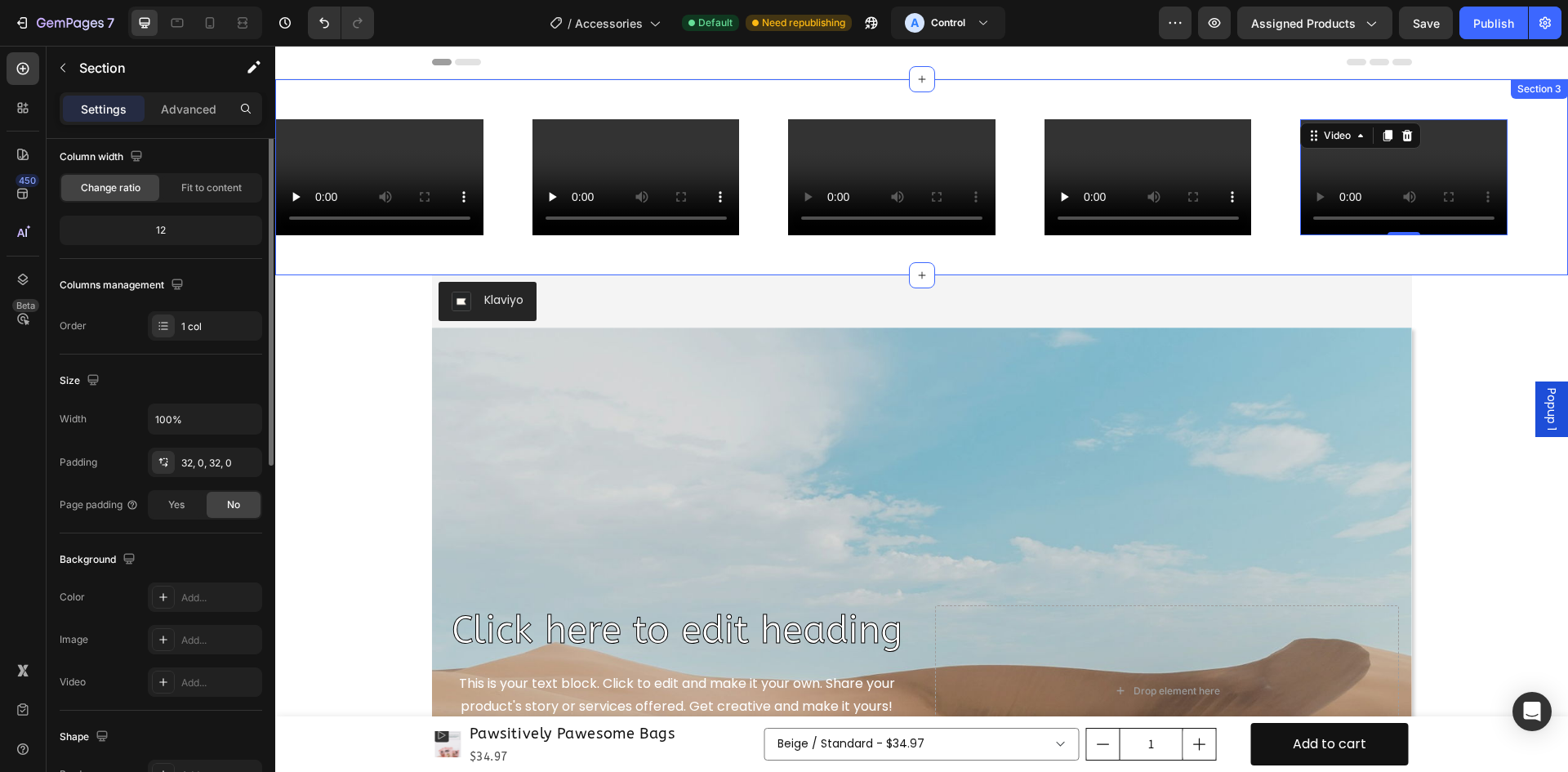
scroll to position [0, 0]
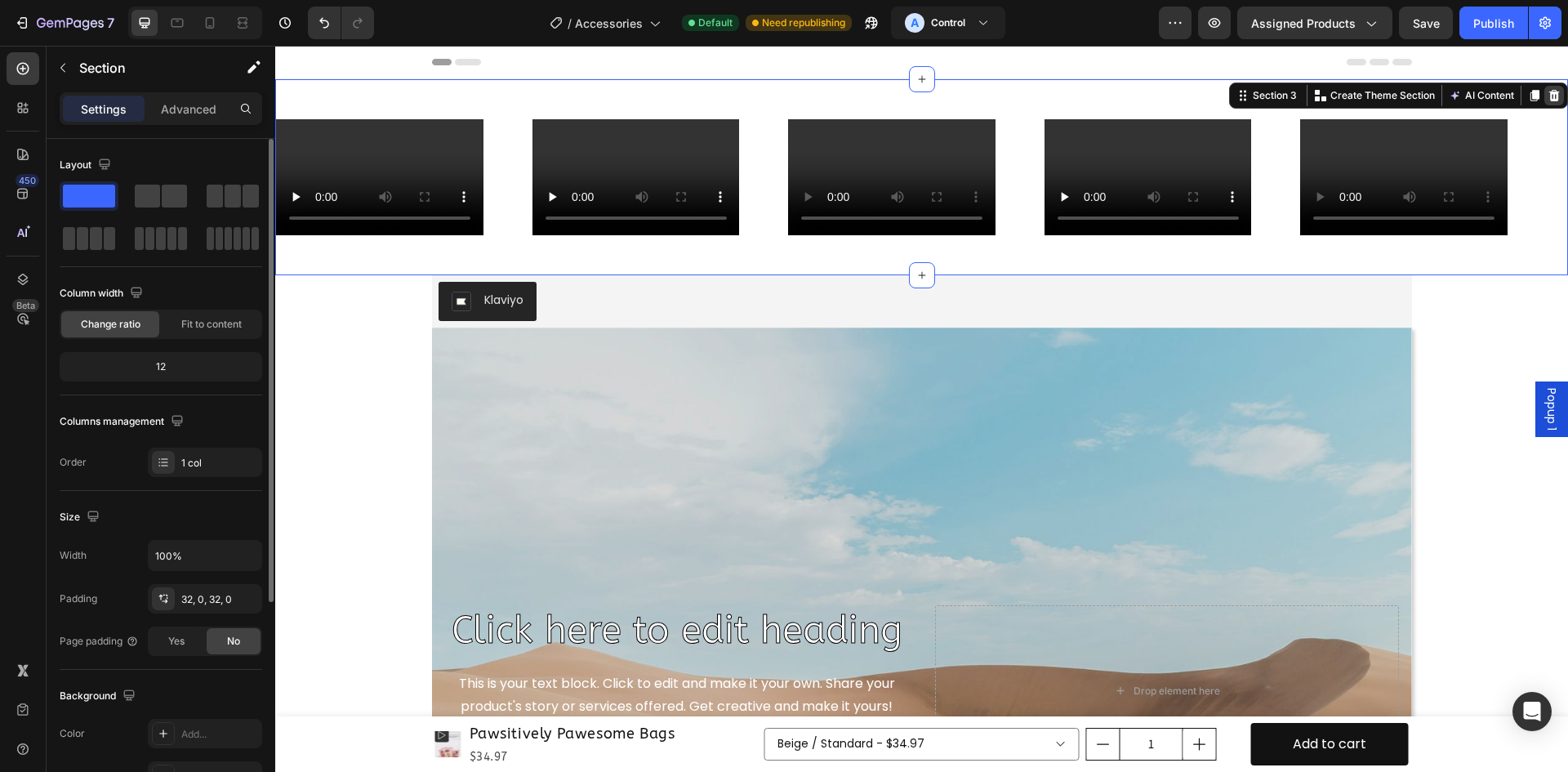
click at [1549, 93] on icon at bounding box center [1554, 95] width 10 height 11
